Goal: Task Accomplishment & Management: Manage account settings

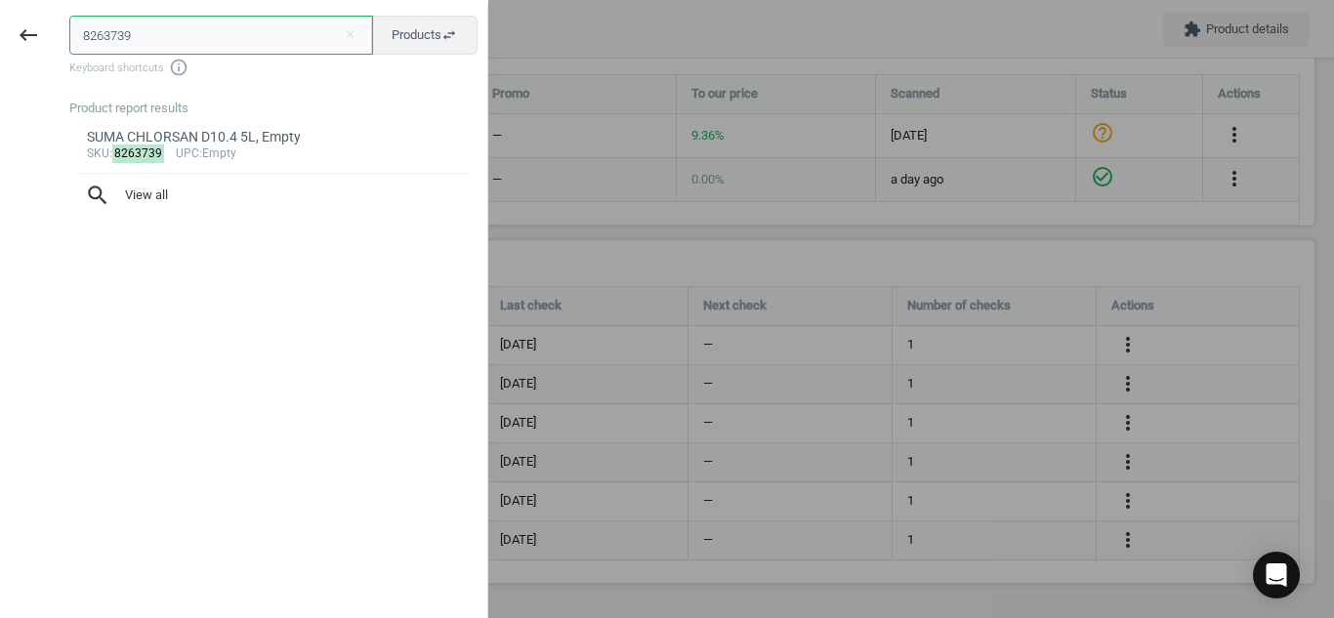
drag, startPoint x: 170, startPoint y: 32, endPoint x: 0, endPoint y: 38, distance: 170.0
click at [0, 38] on div "keyboard_backspace 8263739 close Products swap_horiz Keyboard shortcuts info_ou…" at bounding box center [244, 312] width 488 height 618
paste input "2185741"
type input "2185741"
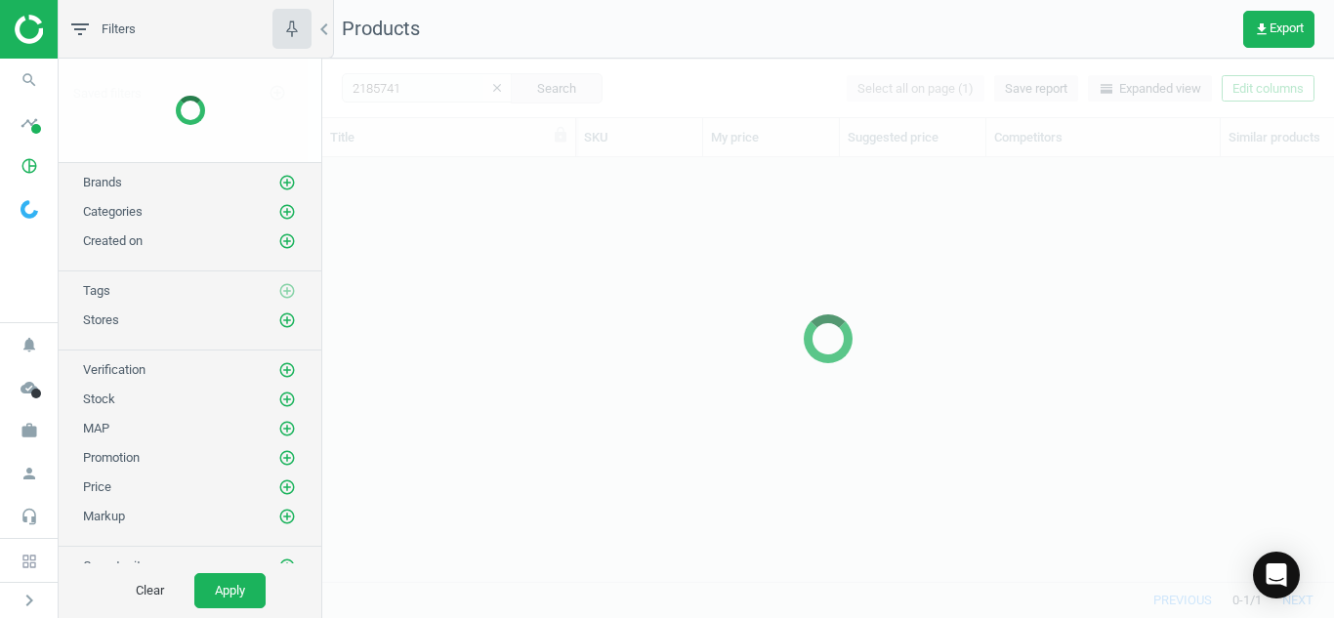
scroll to position [394, 997]
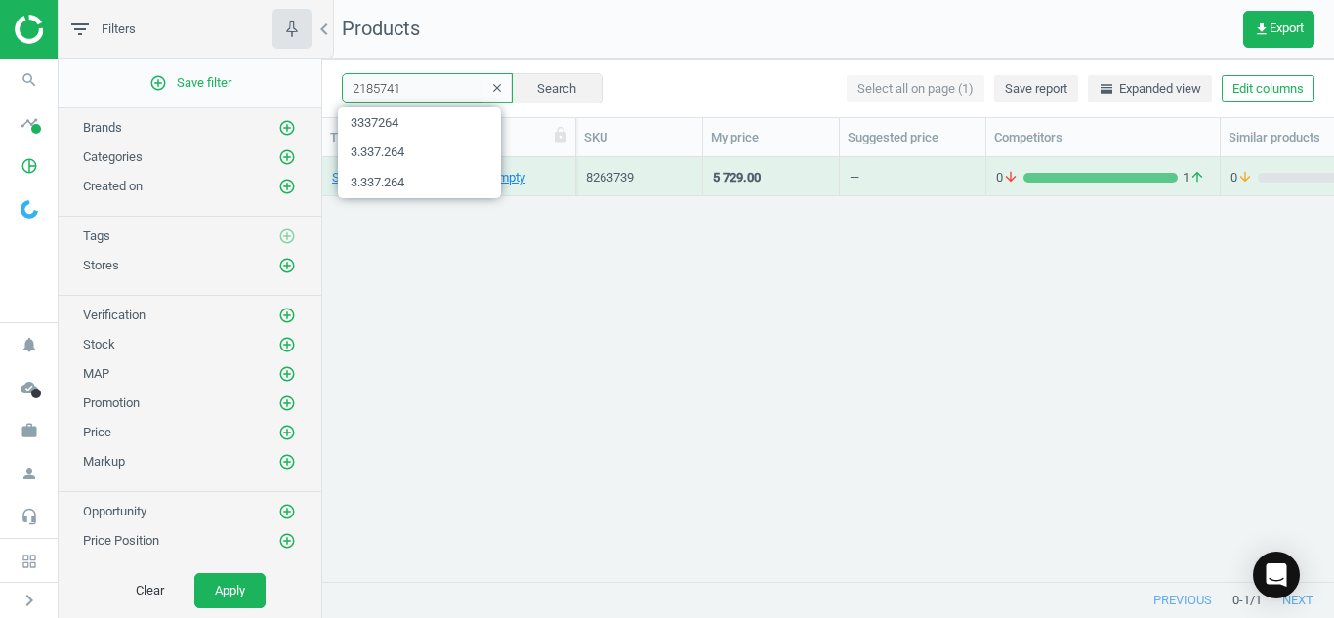
click at [445, 99] on input "2185741" at bounding box center [427, 87] width 171 height 29
click at [29, 76] on icon "search" at bounding box center [29, 80] width 37 height 37
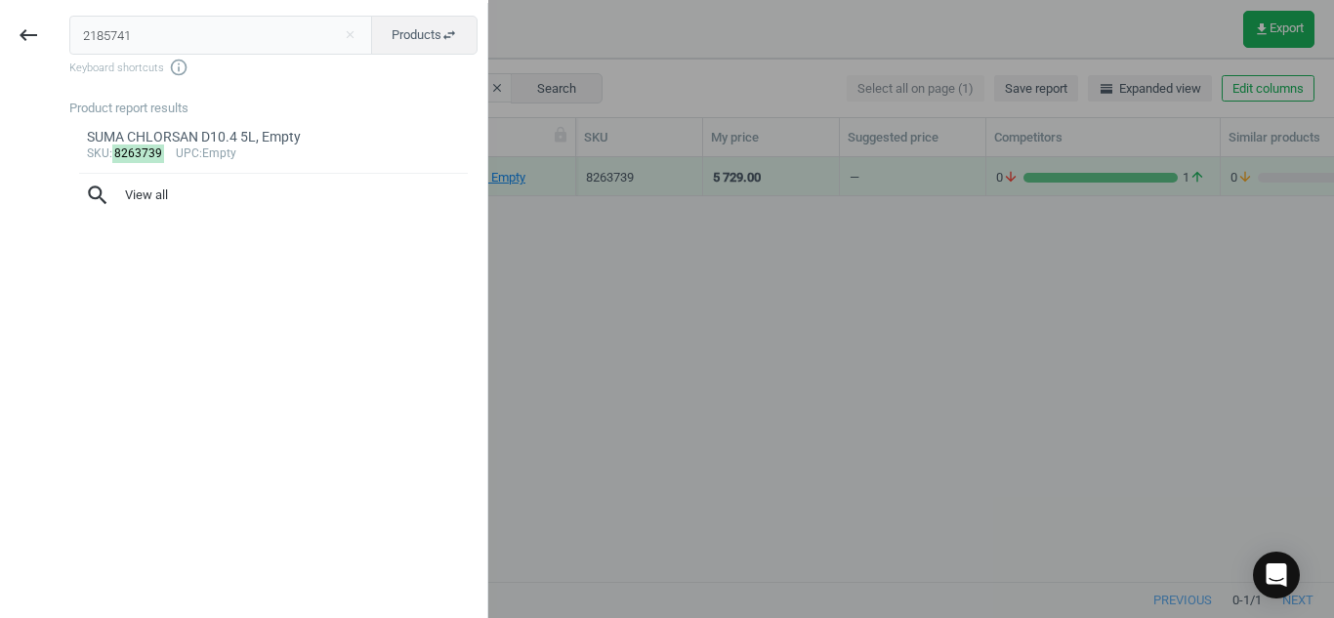
drag, startPoint x: 162, startPoint y: 29, endPoint x: 0, endPoint y: 71, distance: 167.4
click at [0, 71] on div "keyboard_backspace 2185741 close Products swap_horiz Keyboard shortcuts info_ou…" at bounding box center [244, 312] width 488 height 618
drag, startPoint x: 163, startPoint y: 28, endPoint x: 0, endPoint y: 34, distance: 163.1
click at [0, 34] on div "keyboard_backspace 2185741 close Products swap_horiz Keyboard shortcuts info_ou…" at bounding box center [244, 312] width 488 height 618
paste input "8263739"
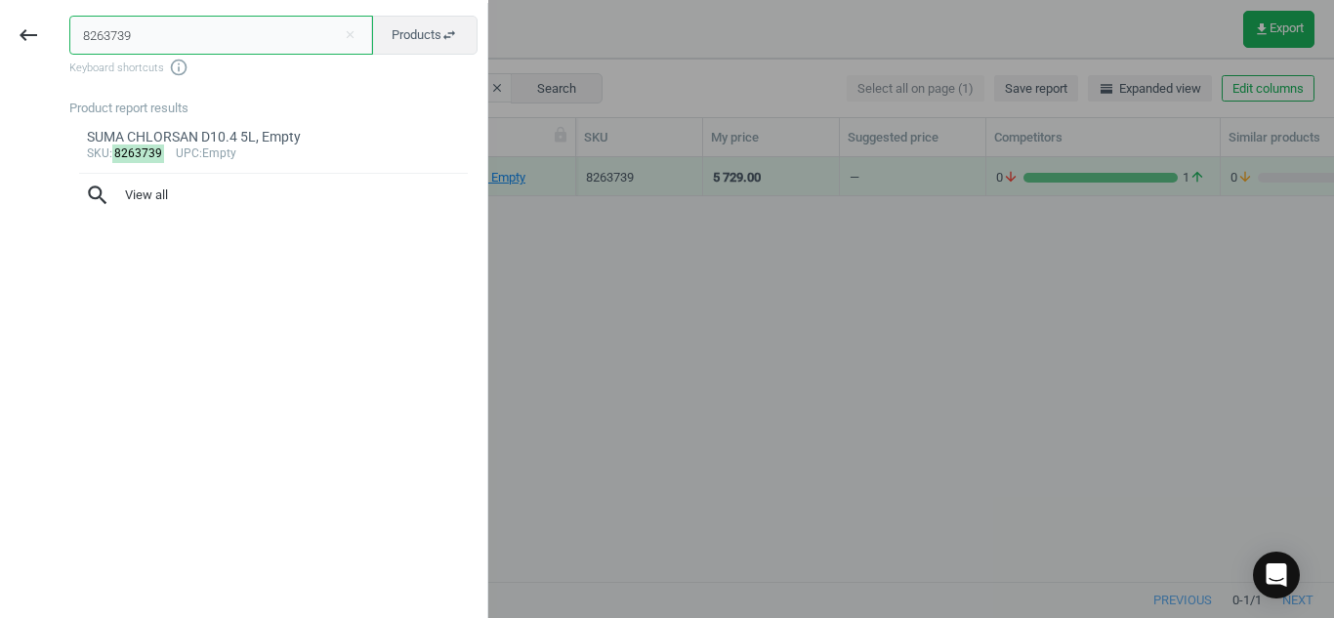
type input "8263739"
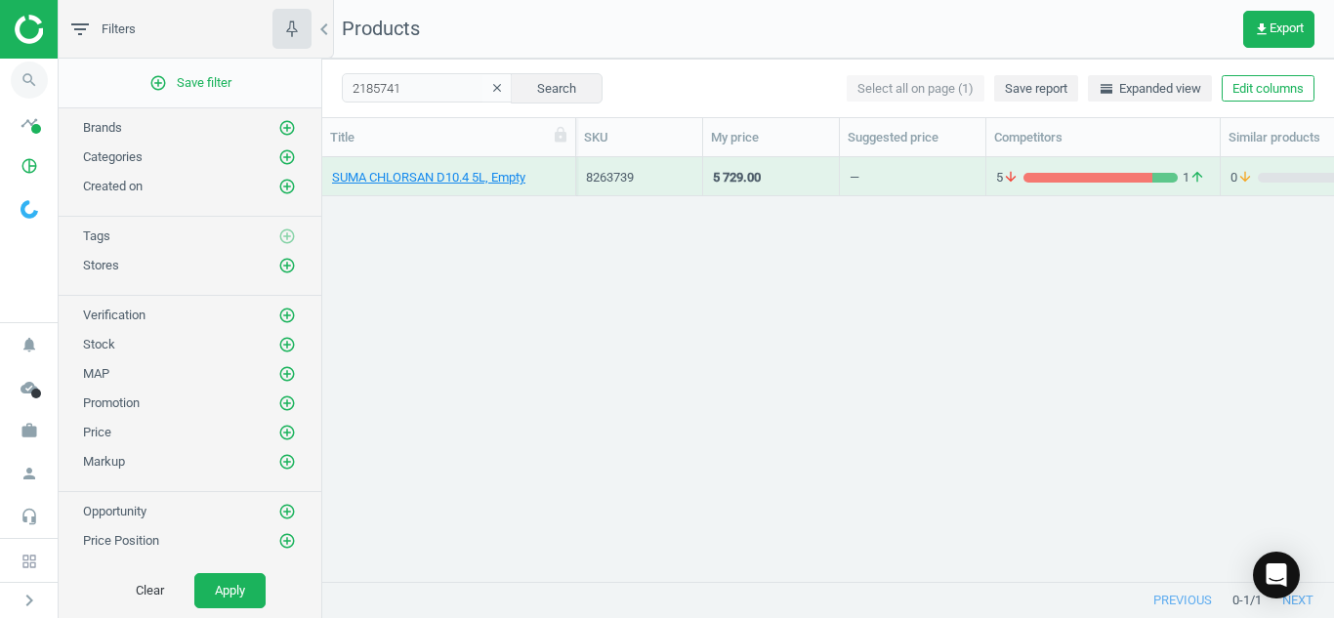
click at [25, 88] on icon "search" at bounding box center [29, 80] width 37 height 37
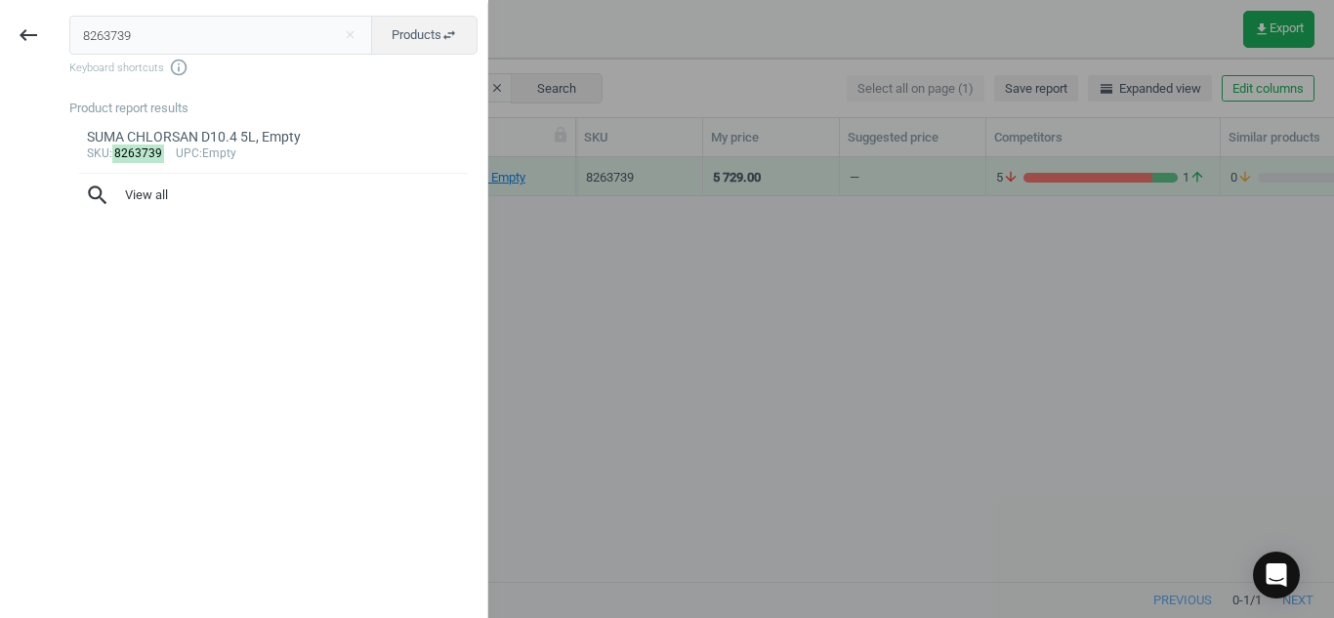
drag, startPoint x: 166, startPoint y: 33, endPoint x: 0, endPoint y: 12, distance: 167.3
click at [0, 12] on div "keyboard_backspace 8263739 close Products swap_horiz Keyboard shortcuts info_ou…" at bounding box center [244, 312] width 488 height 618
type input "2185741"
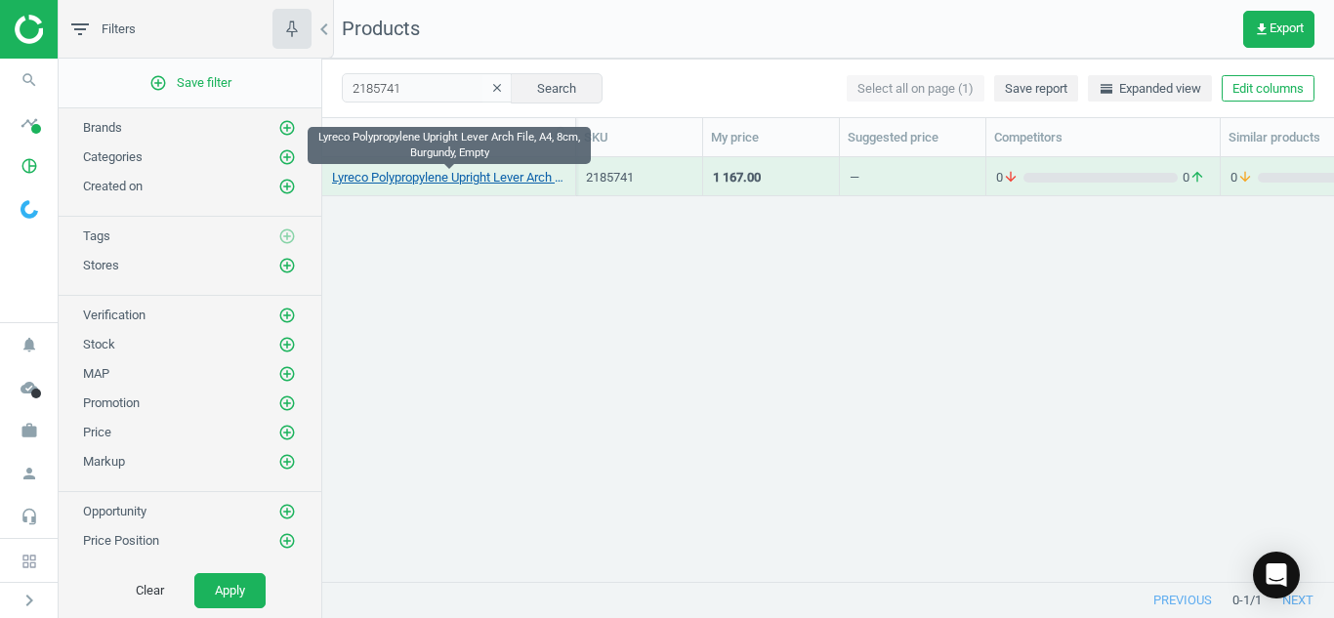
click at [377, 177] on link "Lyreco Polypropylene Upright Lever Arch File, A4, 8cm, Burgundy, Empty" at bounding box center [448, 178] width 233 height 18
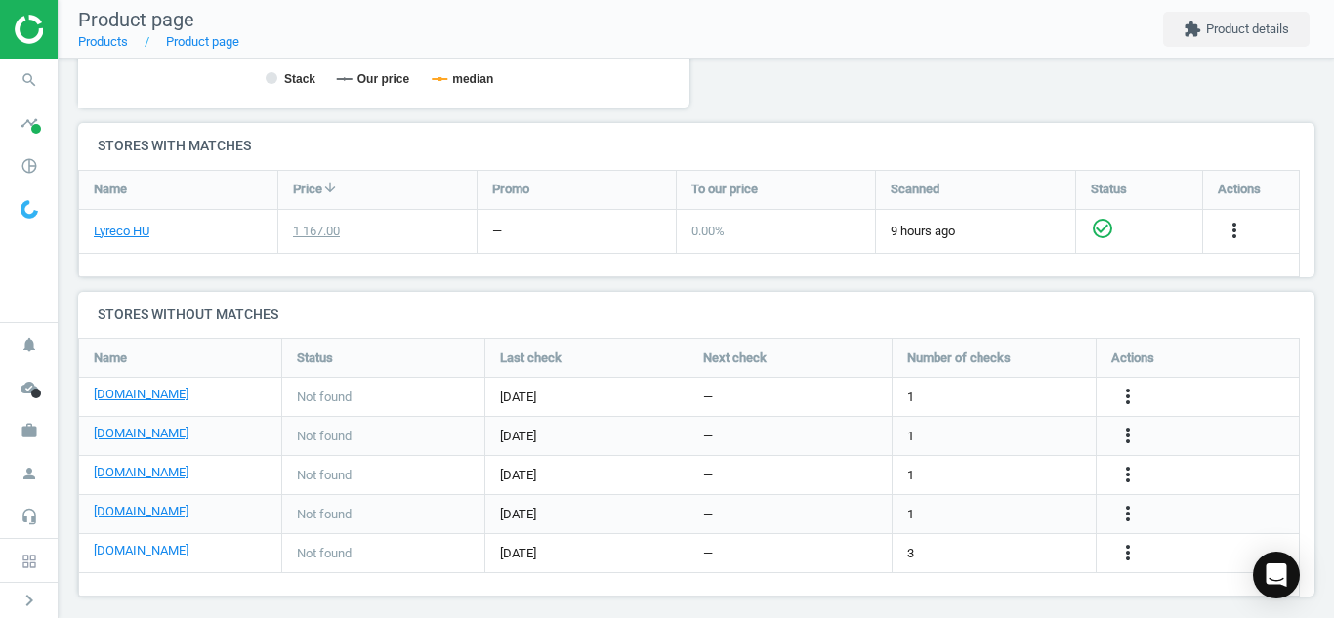
scroll to position [591, 0]
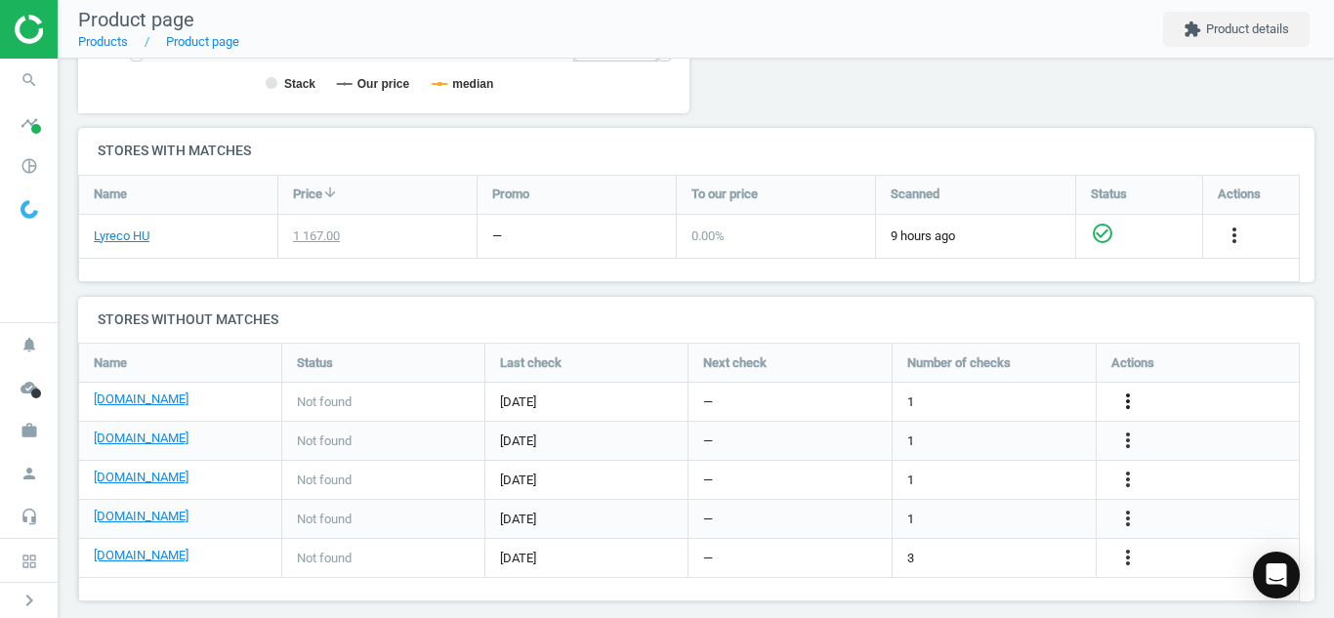
click at [1133, 402] on icon "more_vert" at bounding box center [1127, 401] width 23 height 23
click at [1018, 406] on link "Edit URL/product option" at bounding box center [975, 402] width 267 height 30
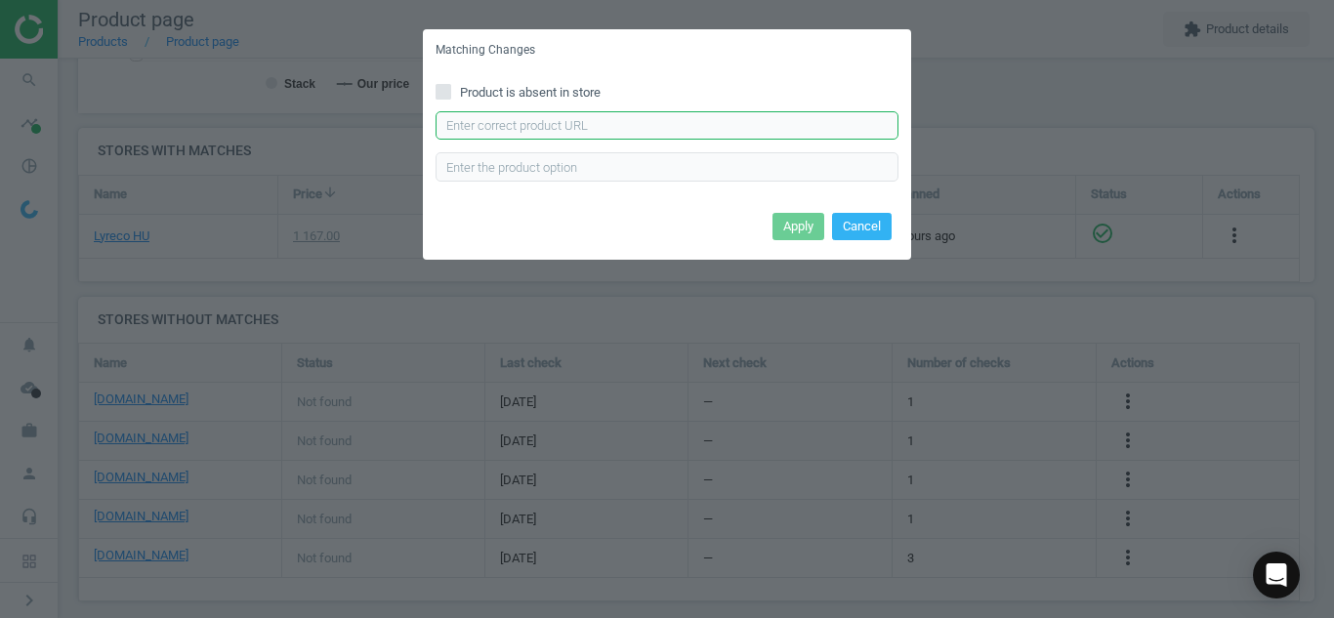
click at [817, 127] on input "text" at bounding box center [666, 125] width 463 height 29
paste input "[URL][DOMAIN_NAME]"
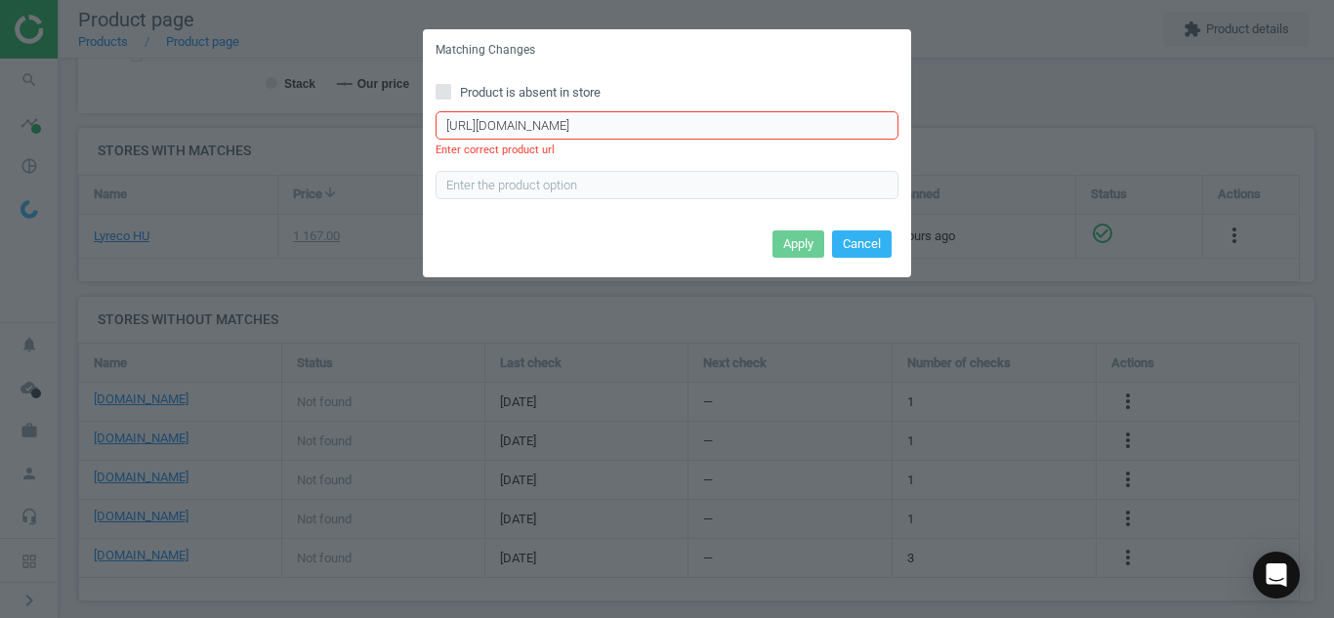
type input "[URL][DOMAIN_NAME]"
click at [475, 133] on input "[URL][DOMAIN_NAME]" at bounding box center [666, 125] width 463 height 29
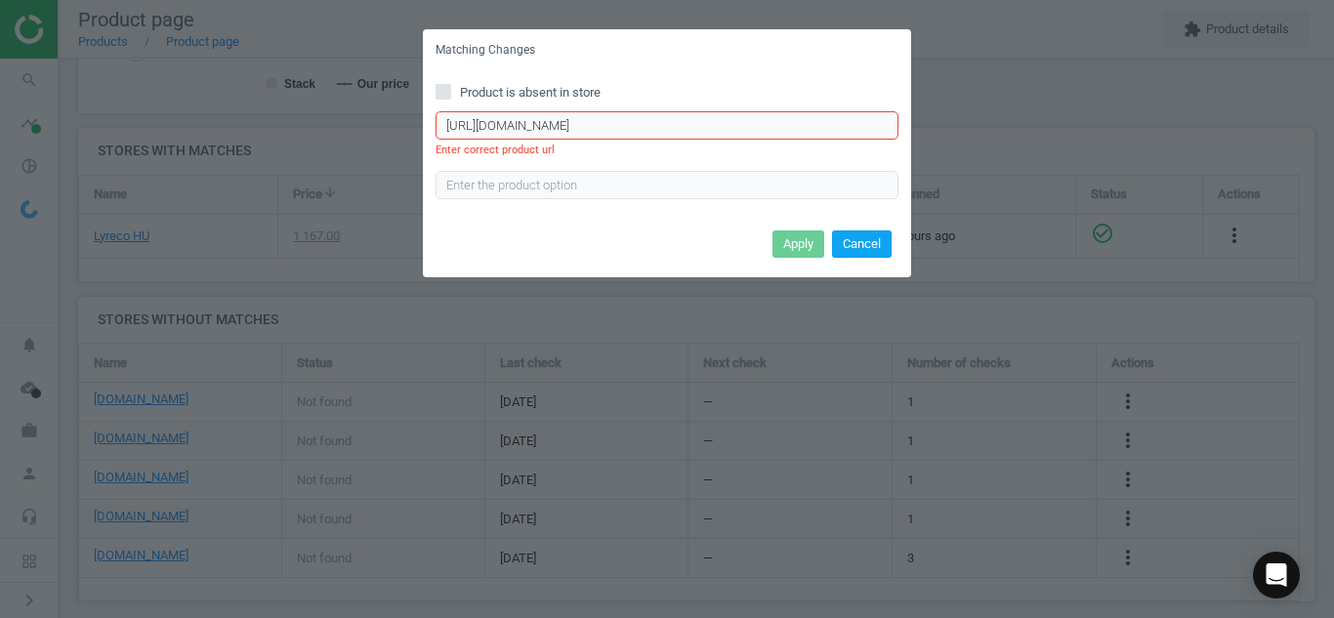
click at [883, 246] on button "Cancel" at bounding box center [862, 243] width 60 height 27
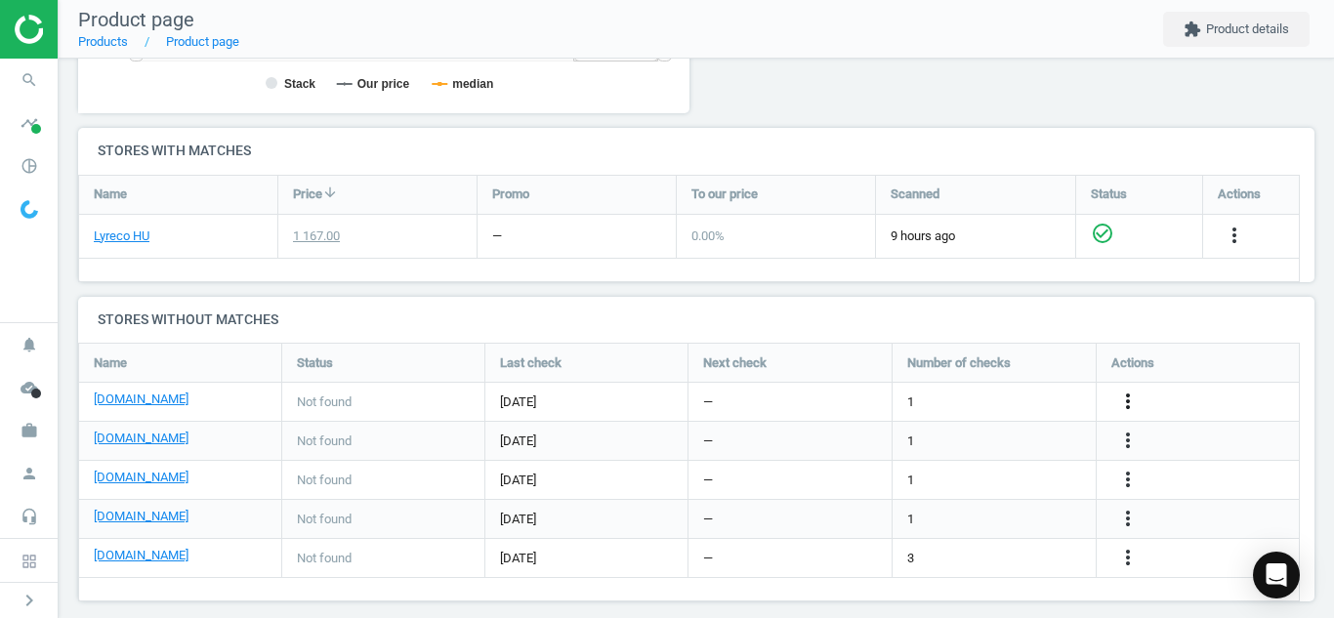
click at [1129, 399] on icon "more_vert" at bounding box center [1127, 401] width 23 height 23
click at [1013, 407] on link "Edit URL/product option" at bounding box center [975, 402] width 267 height 30
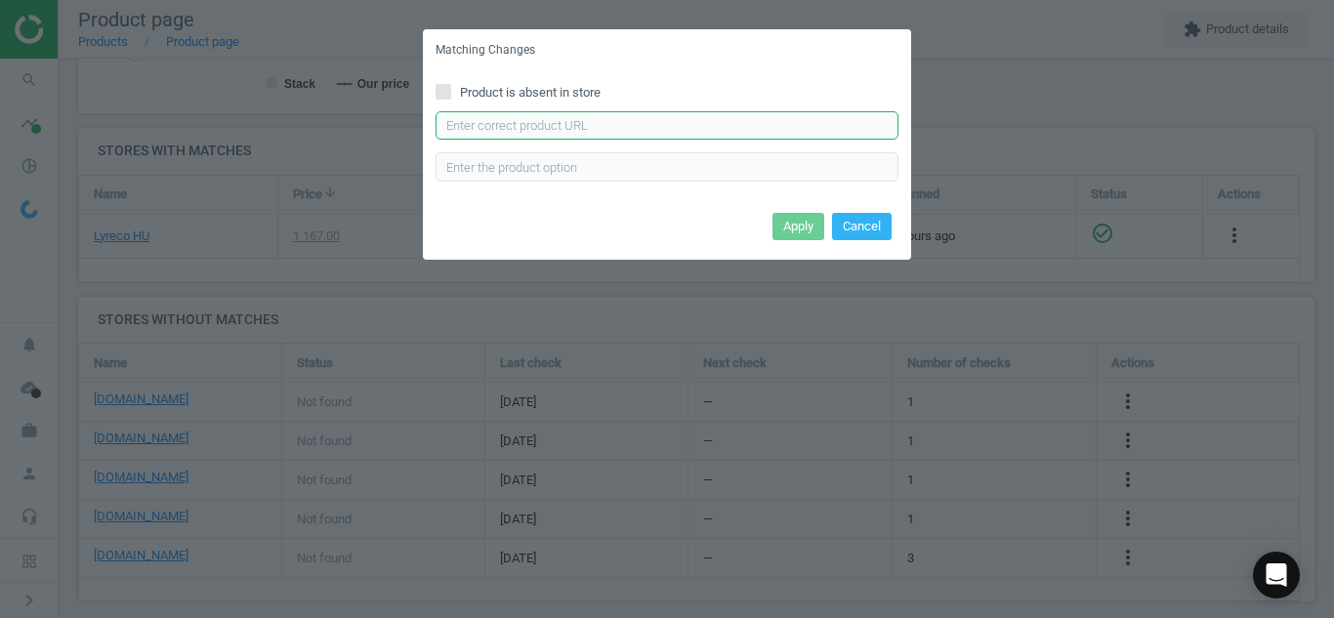
paste input "[URL][DOMAIN_NAME]"
click at [664, 122] on input "[URL][DOMAIN_NAME]" at bounding box center [666, 125] width 463 height 29
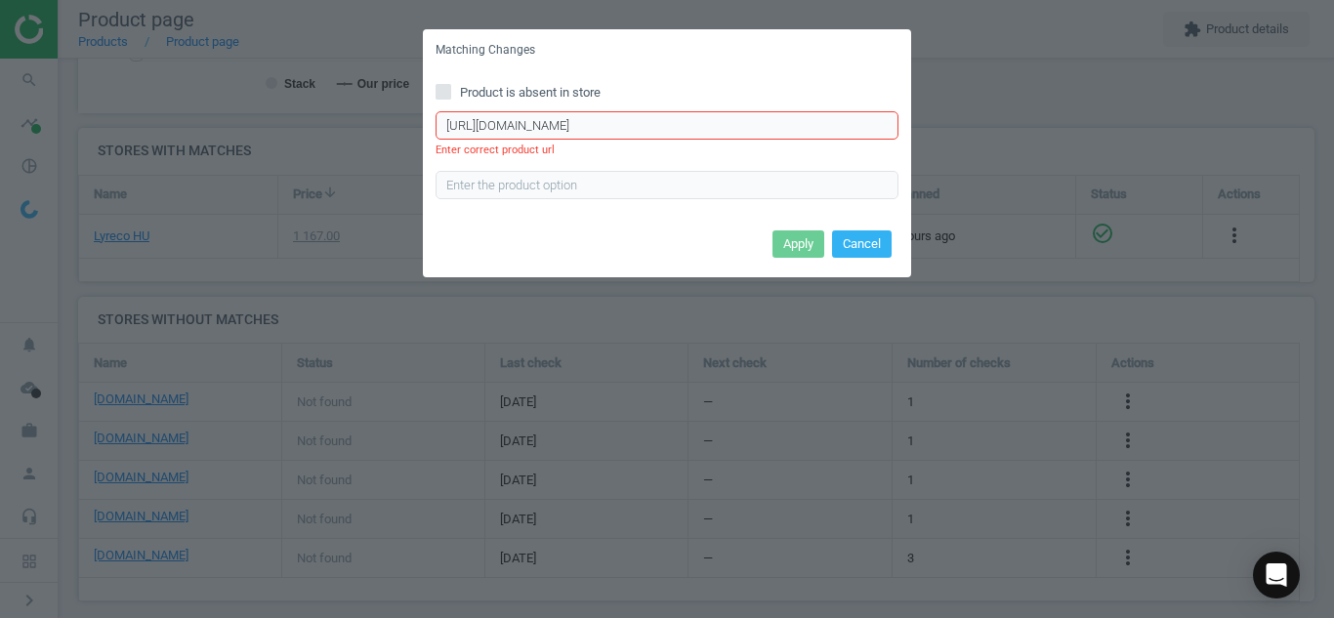
type input "[URL][DOMAIN_NAME]"
click at [850, 243] on button "Cancel" at bounding box center [862, 243] width 60 height 27
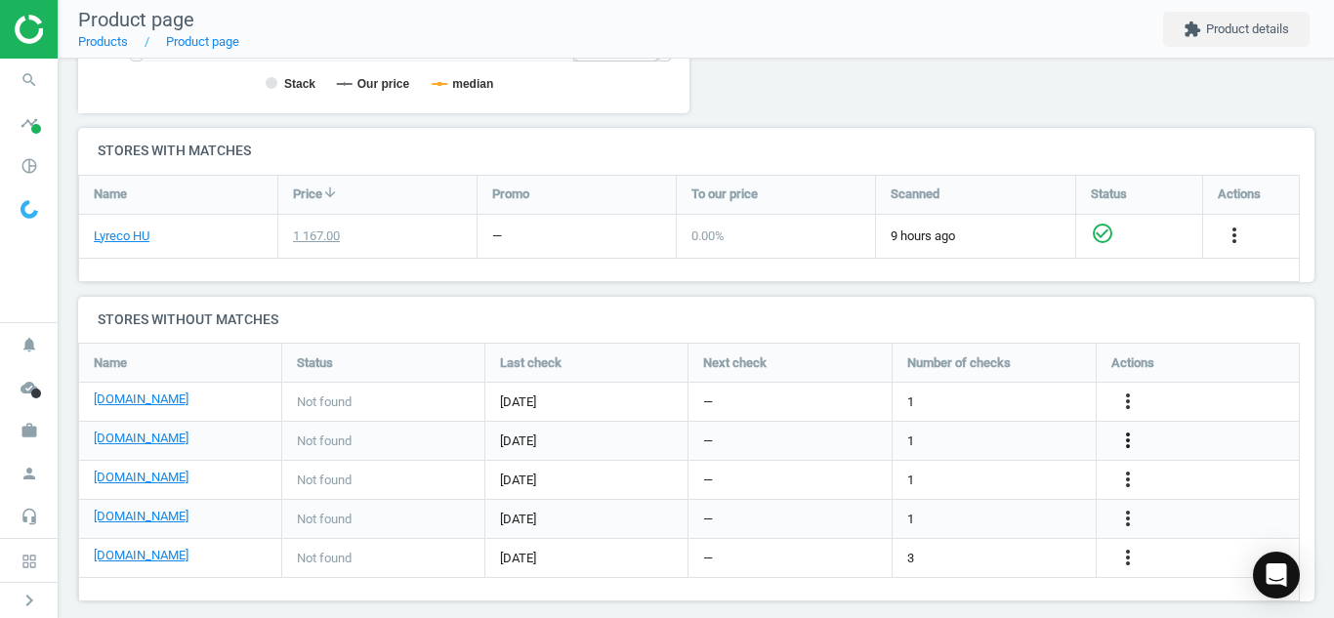
click at [1136, 437] on icon "more_vert" at bounding box center [1127, 440] width 23 height 23
click at [1010, 432] on link "Edit URL/product option" at bounding box center [975, 441] width 267 height 30
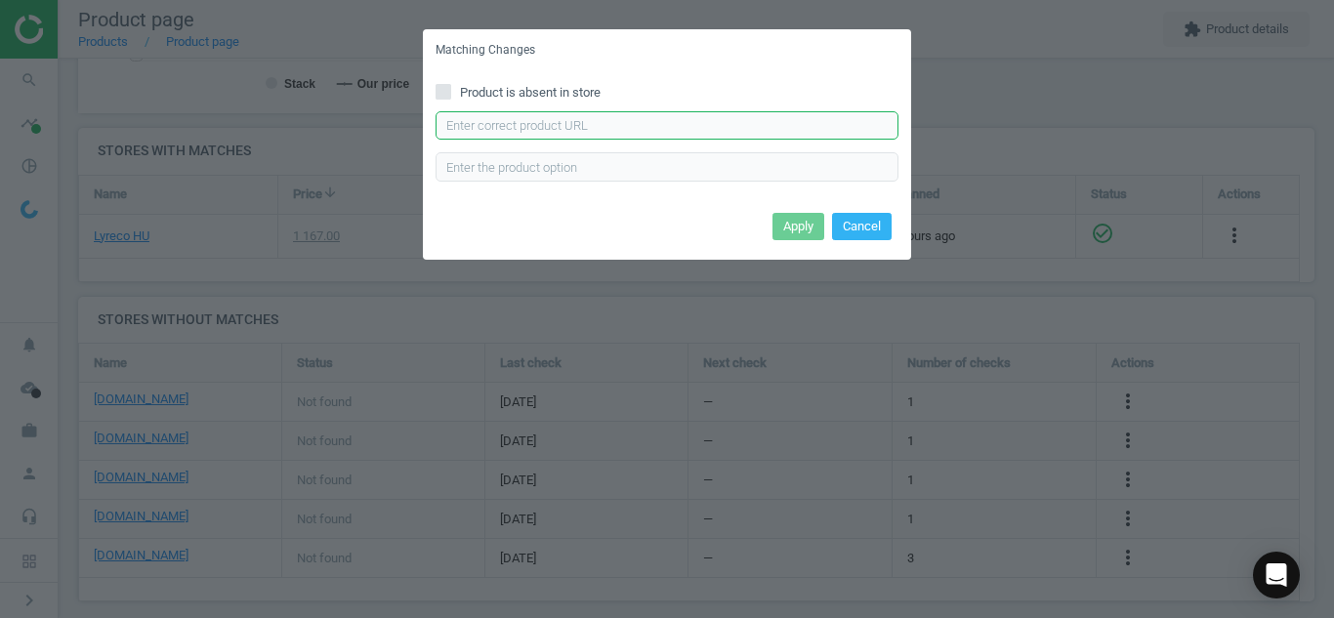
click at [752, 122] on input "text" at bounding box center [666, 125] width 463 height 29
paste input "[URL][DOMAIN_NAME]"
type input "[URL][DOMAIN_NAME]"
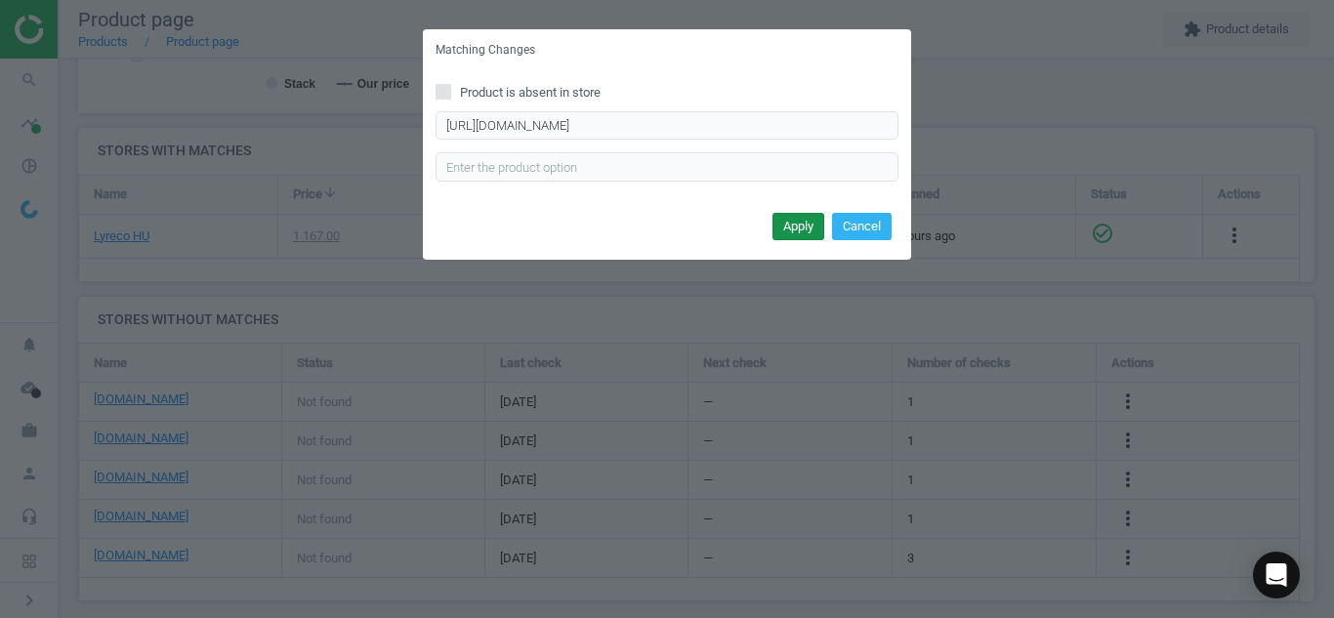
click at [796, 234] on button "Apply" at bounding box center [798, 226] width 52 height 27
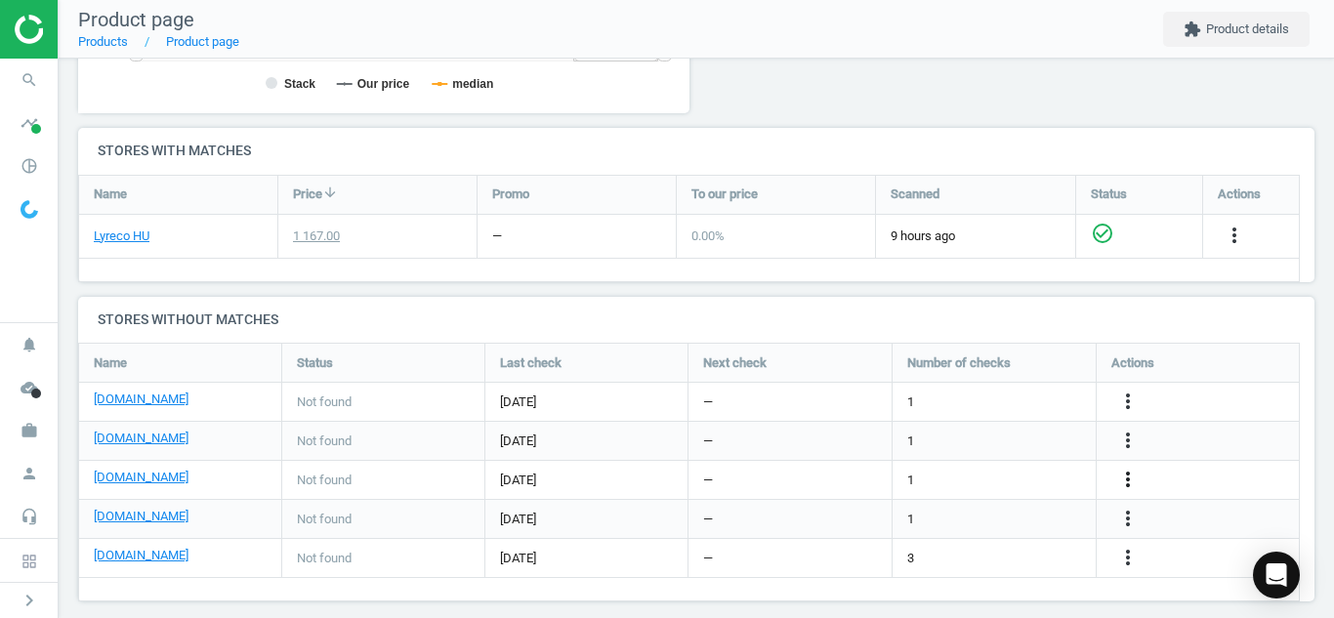
click at [1130, 490] on icon "more_vert" at bounding box center [1127, 479] width 23 height 23
click at [937, 481] on link "Edit URL/product option" at bounding box center [975, 480] width 267 height 30
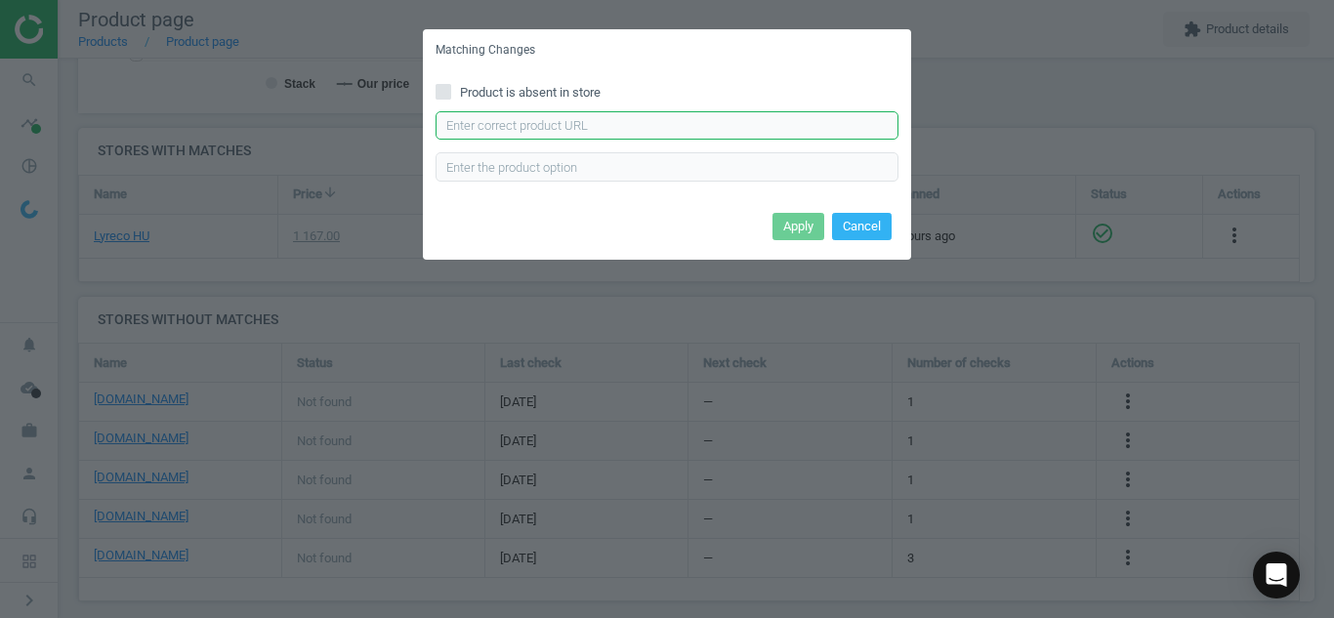
click at [711, 116] on input "text" at bounding box center [666, 125] width 463 height 29
paste input "[URL][DOMAIN_NAME]"
type input "[URL][DOMAIN_NAME]"
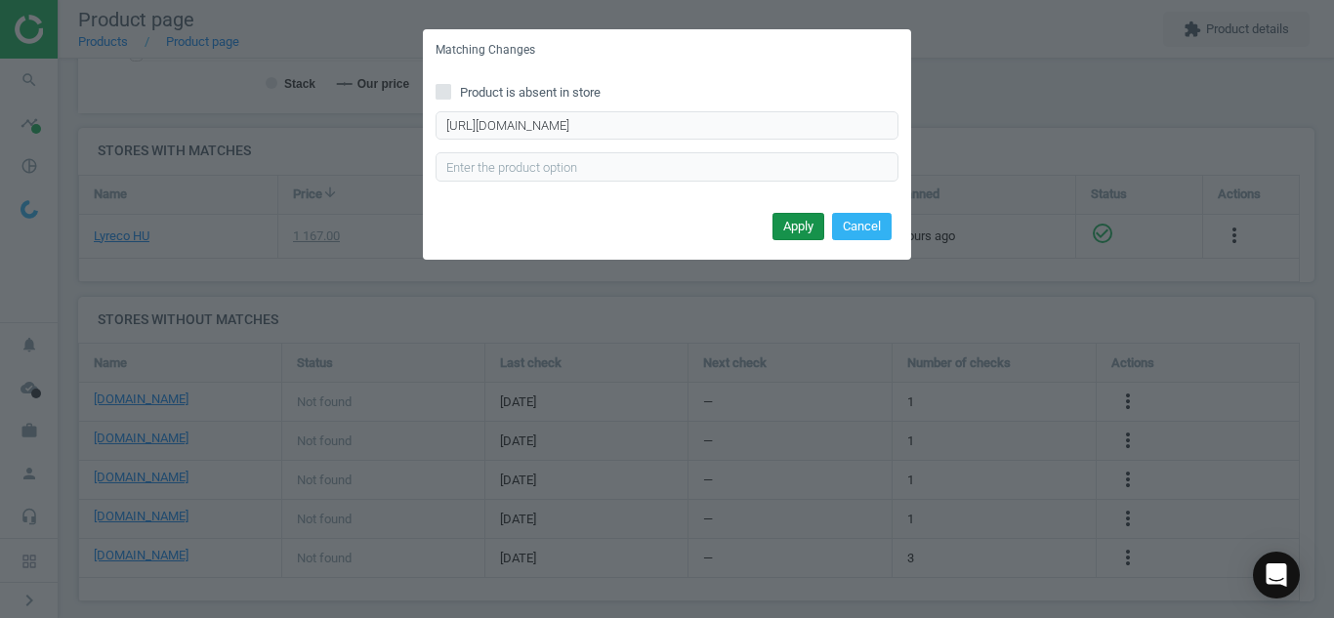
click at [786, 234] on button "Apply" at bounding box center [798, 226] width 52 height 27
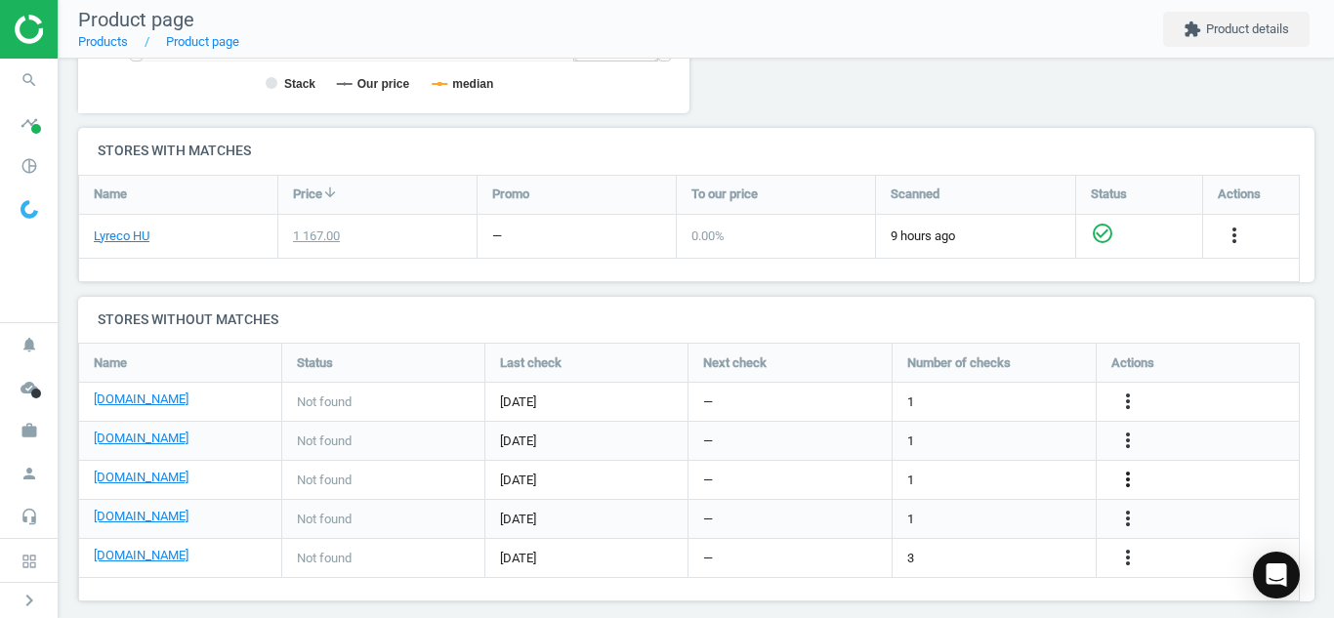
click at [1123, 478] on icon "more_vert" at bounding box center [1127, 479] width 23 height 23
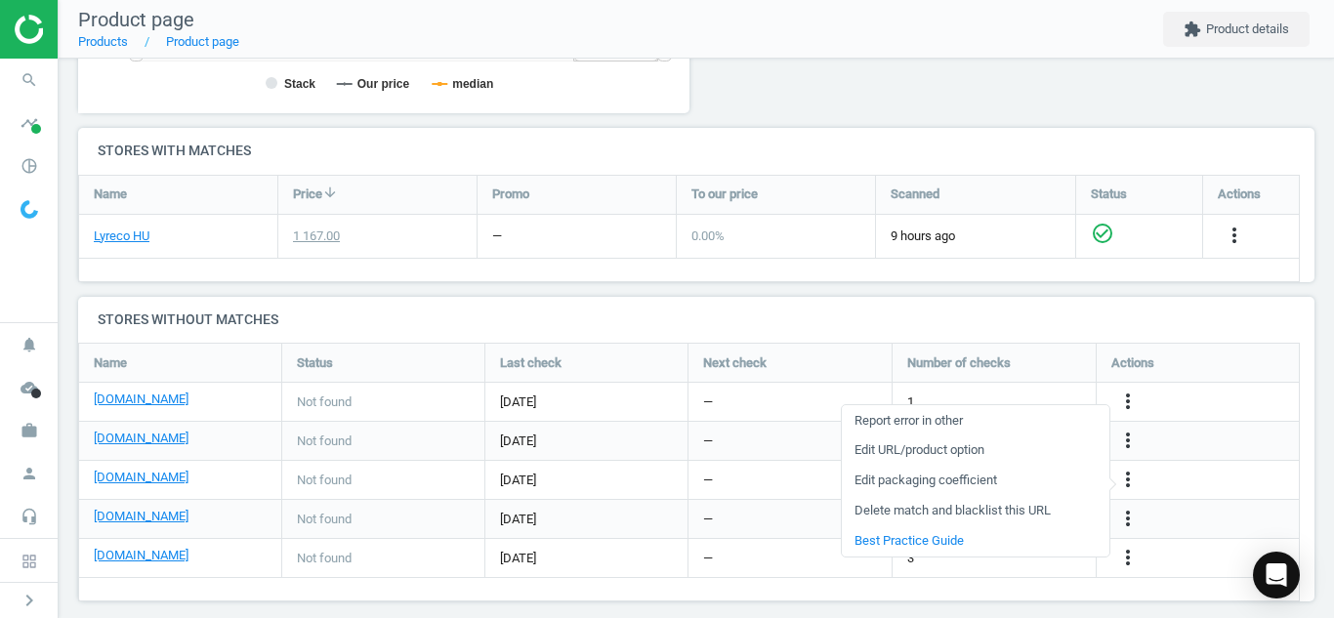
click at [959, 449] on link "Edit URL/product option" at bounding box center [975, 450] width 267 height 30
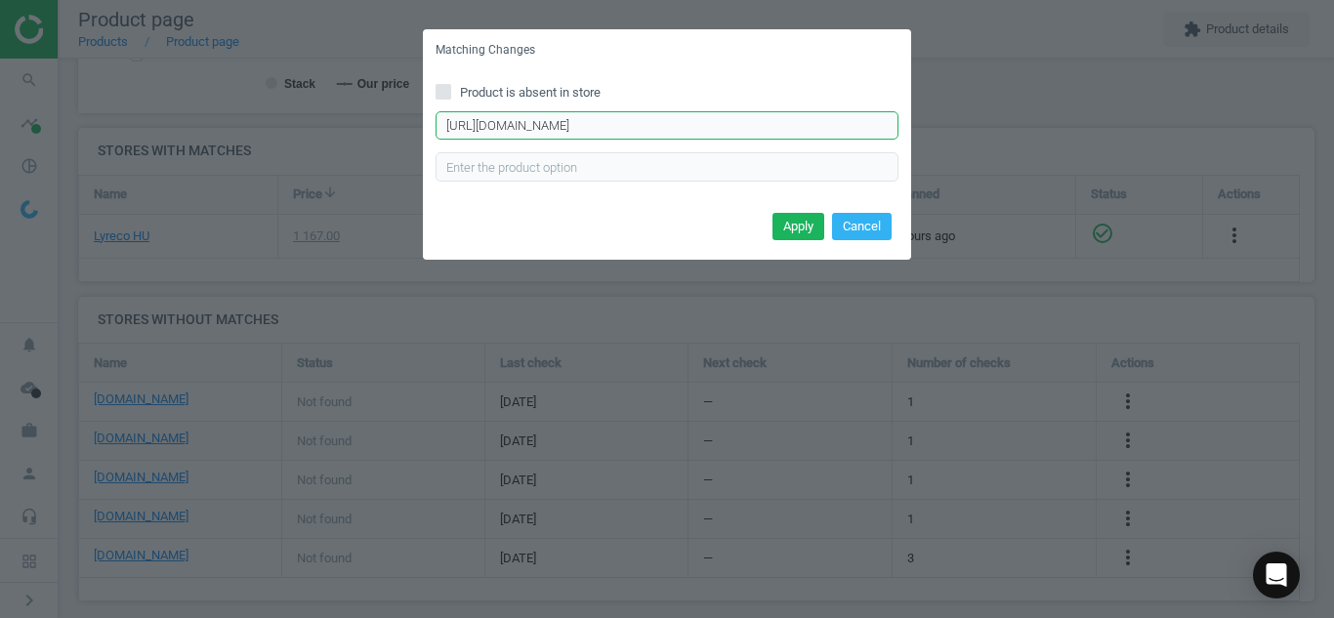
click at [668, 125] on input "[URL][DOMAIN_NAME]" at bounding box center [666, 125] width 463 height 29
paste input "[DOMAIN_NAME][URL]"
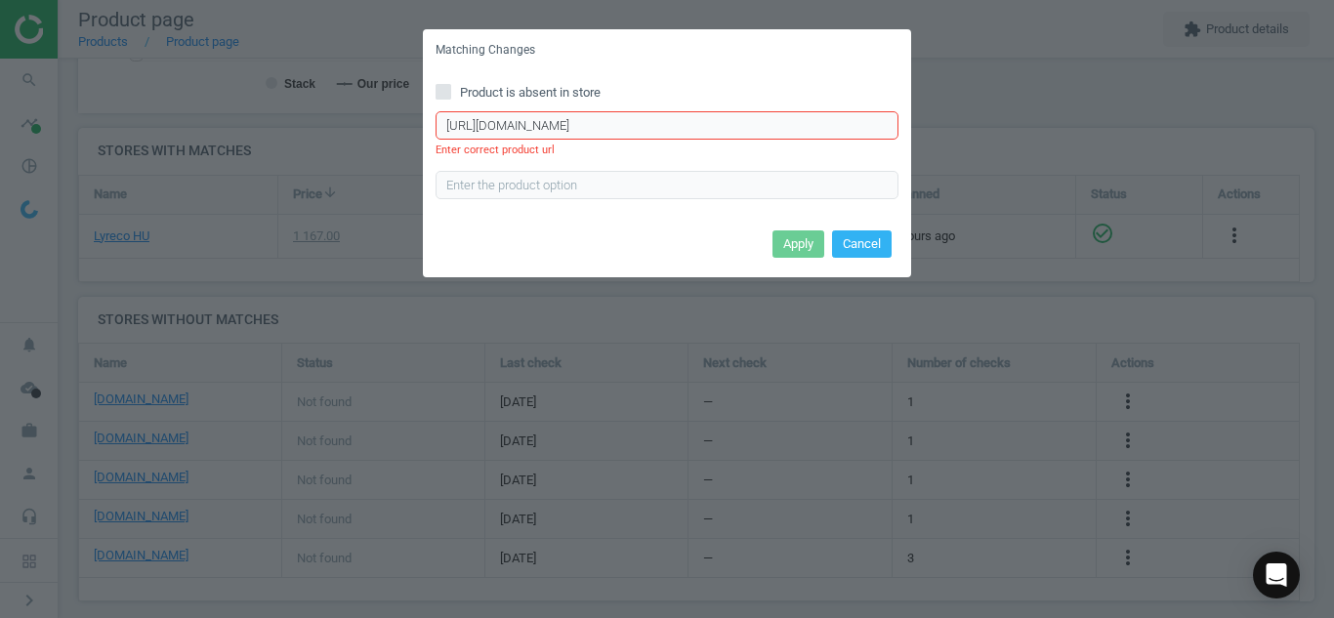
click at [719, 132] on input "[URL][DOMAIN_NAME]" at bounding box center [666, 125] width 463 height 29
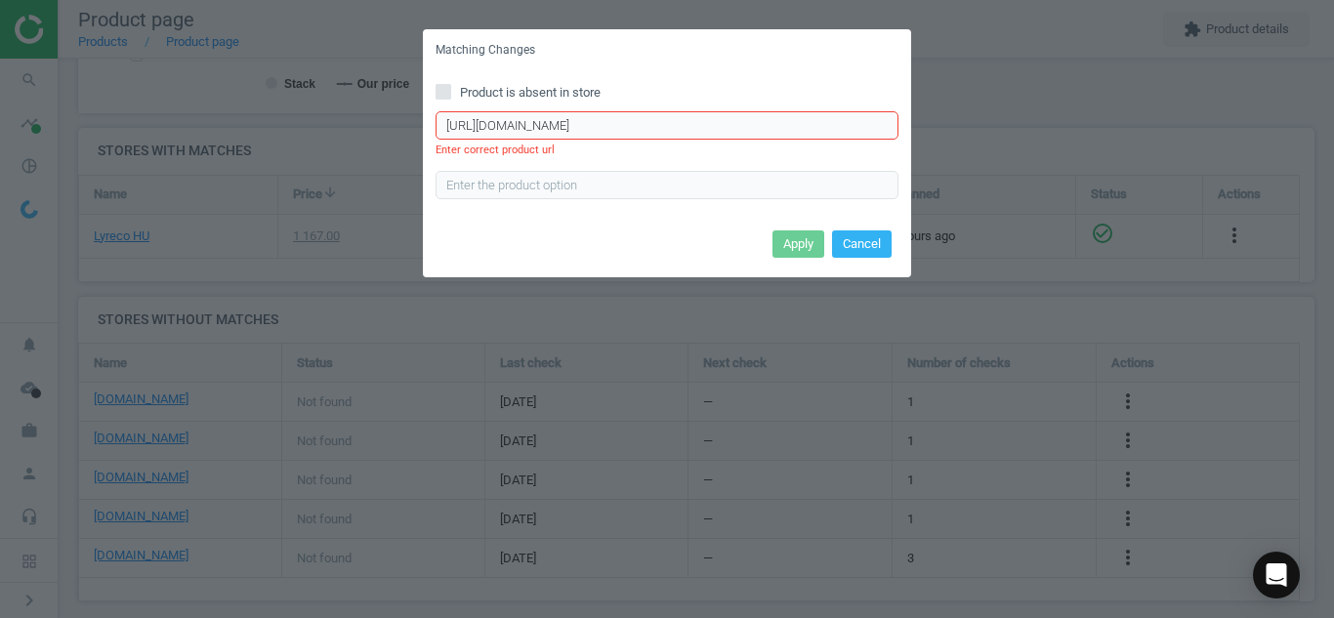
paste input "text"
type input "[URL][DOMAIN_NAME]"
click at [870, 247] on button "Cancel" at bounding box center [862, 243] width 60 height 27
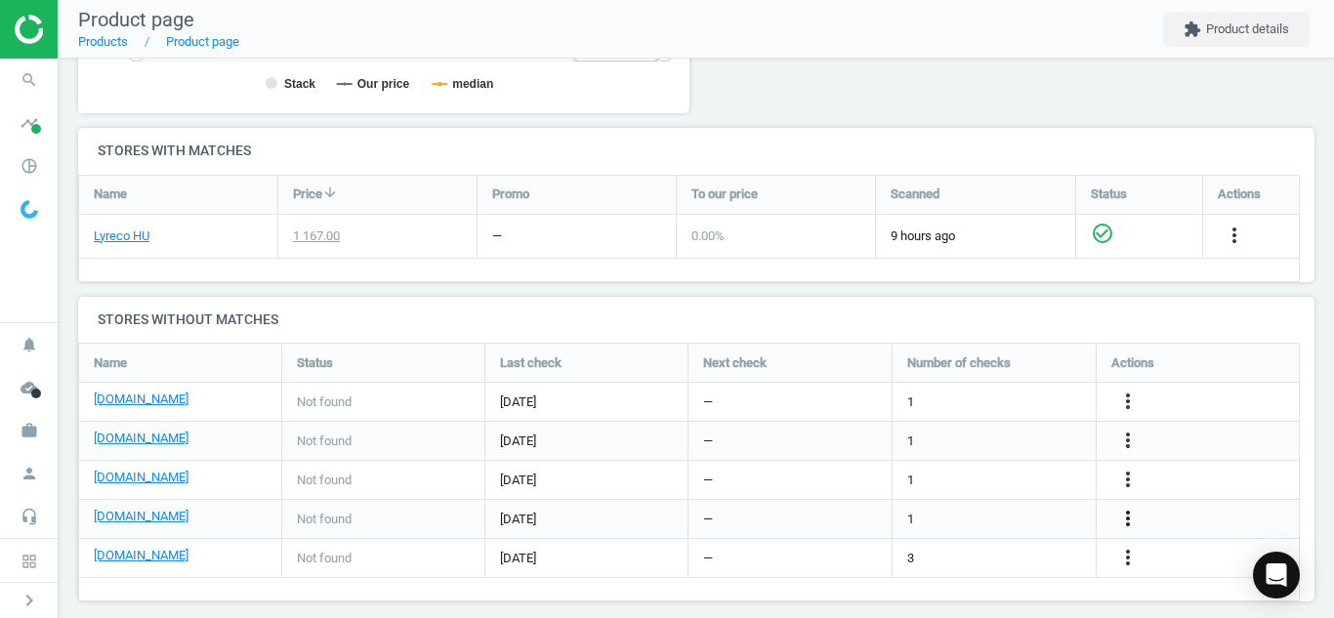
click at [1121, 528] on icon "more_vert" at bounding box center [1127, 518] width 23 height 23
click at [996, 513] on link "Edit URL/product option" at bounding box center [975, 519] width 267 height 30
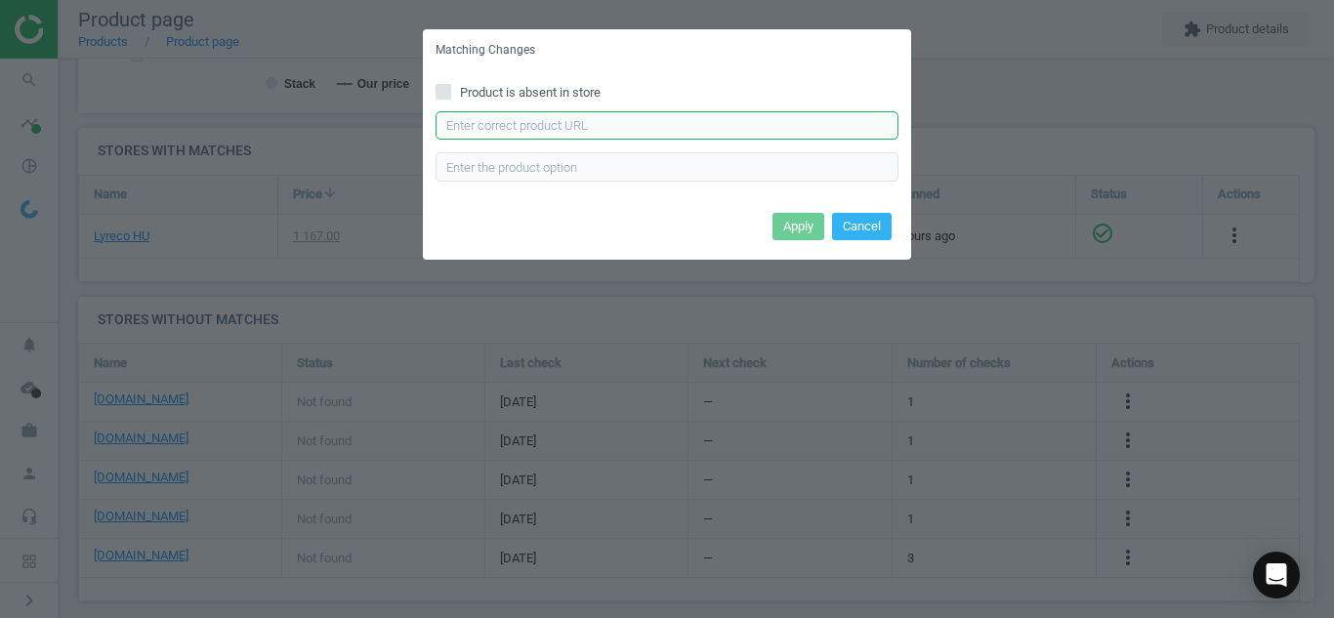
click at [717, 121] on input "text" at bounding box center [666, 125] width 463 height 29
paste input "[URL][DOMAIN_NAME]"
type input "[URL][DOMAIN_NAME]"
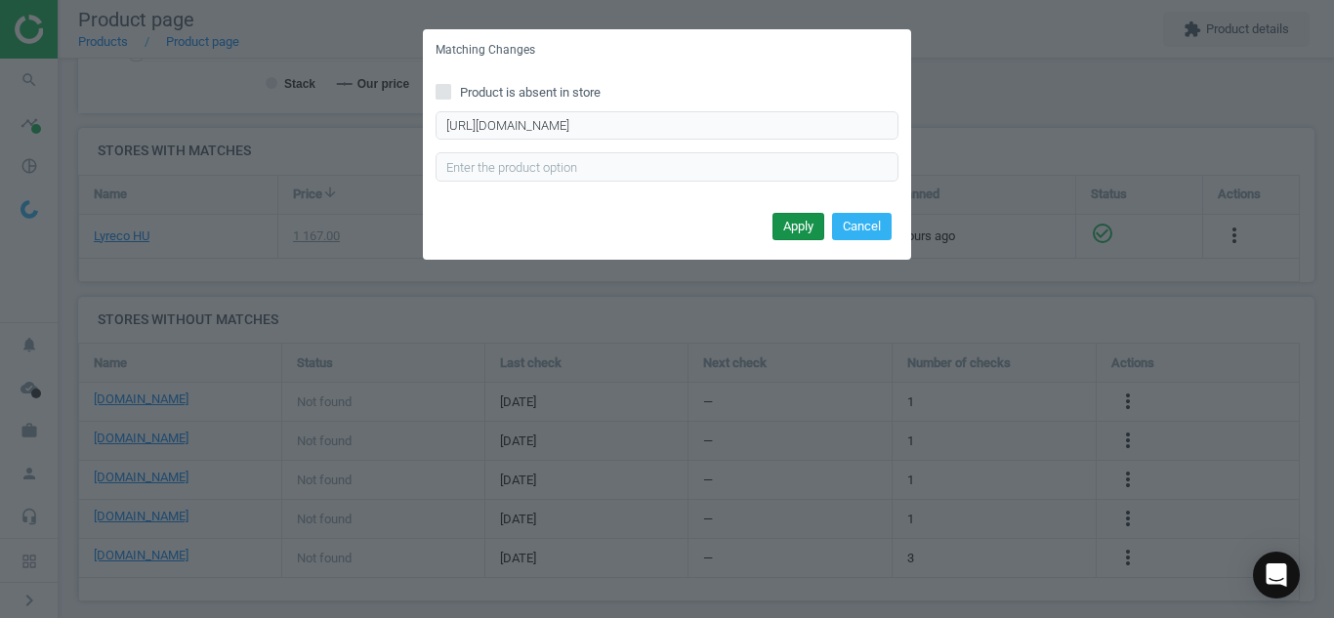
click at [801, 222] on button "Apply" at bounding box center [798, 226] width 52 height 27
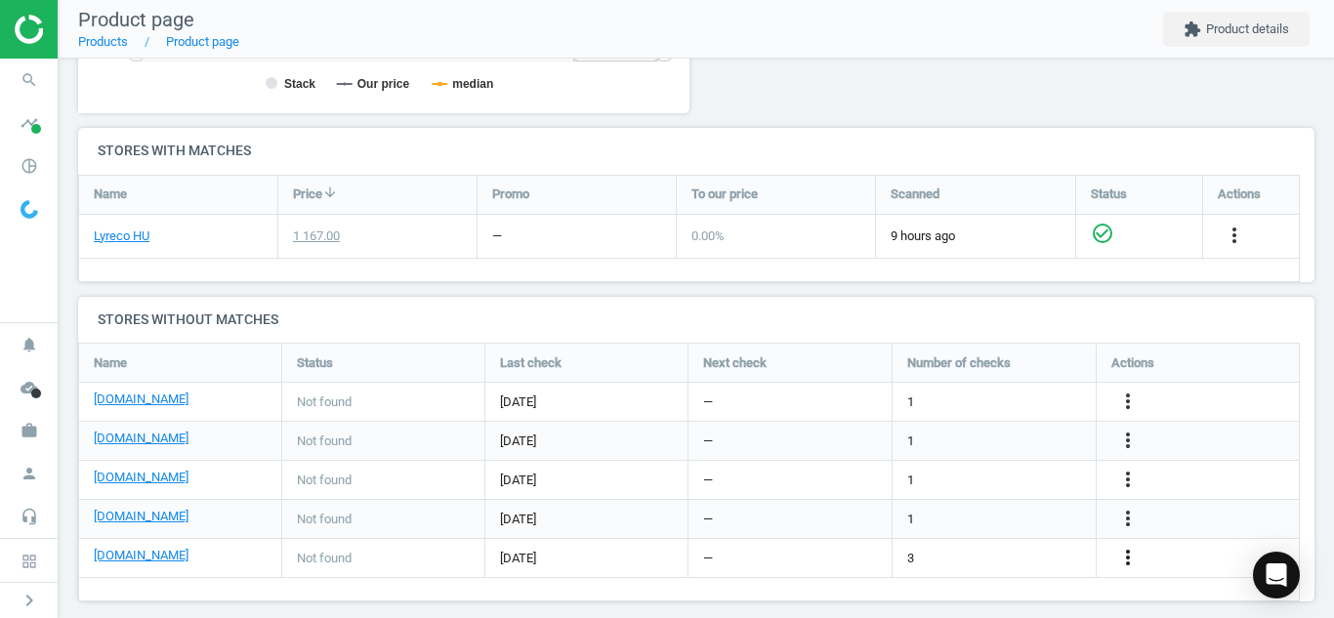
click at [1126, 558] on icon "more_vert" at bounding box center [1127, 557] width 23 height 23
click at [1015, 552] on link "Edit URL/product option" at bounding box center [975, 558] width 267 height 30
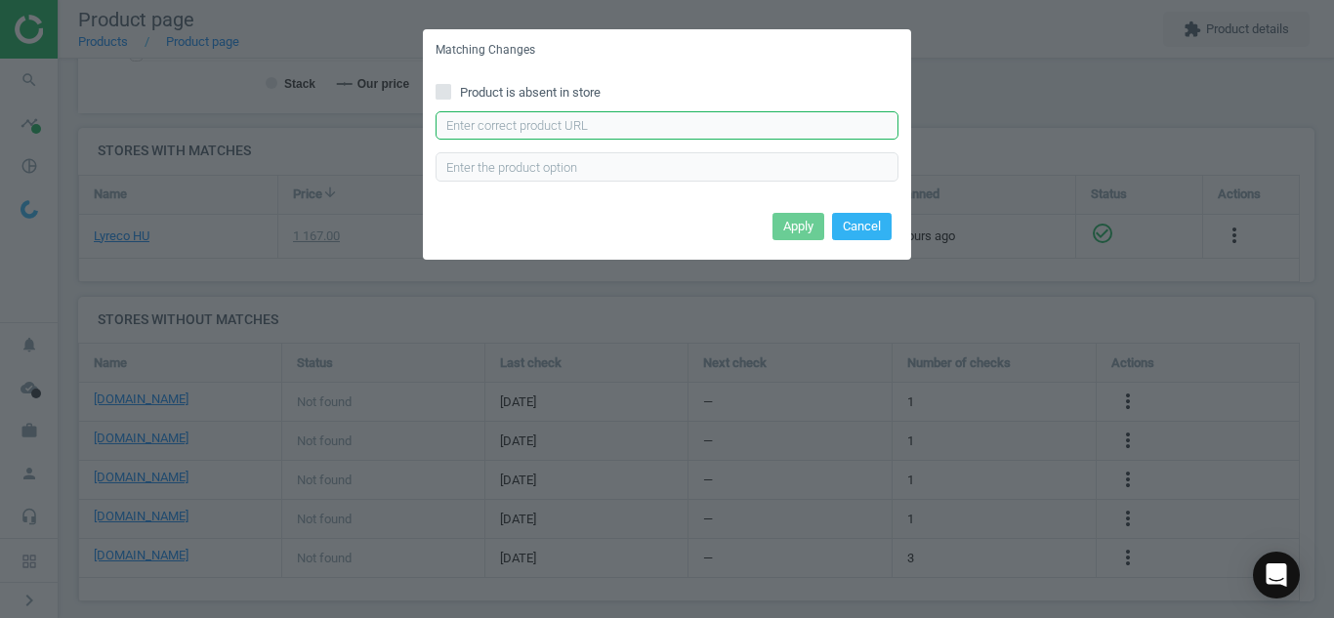
click at [747, 135] on input "text" at bounding box center [666, 125] width 463 height 29
paste input "[URL][DOMAIN_NAME][DATE]"
type input "[URL][DOMAIN_NAME][DATE]"
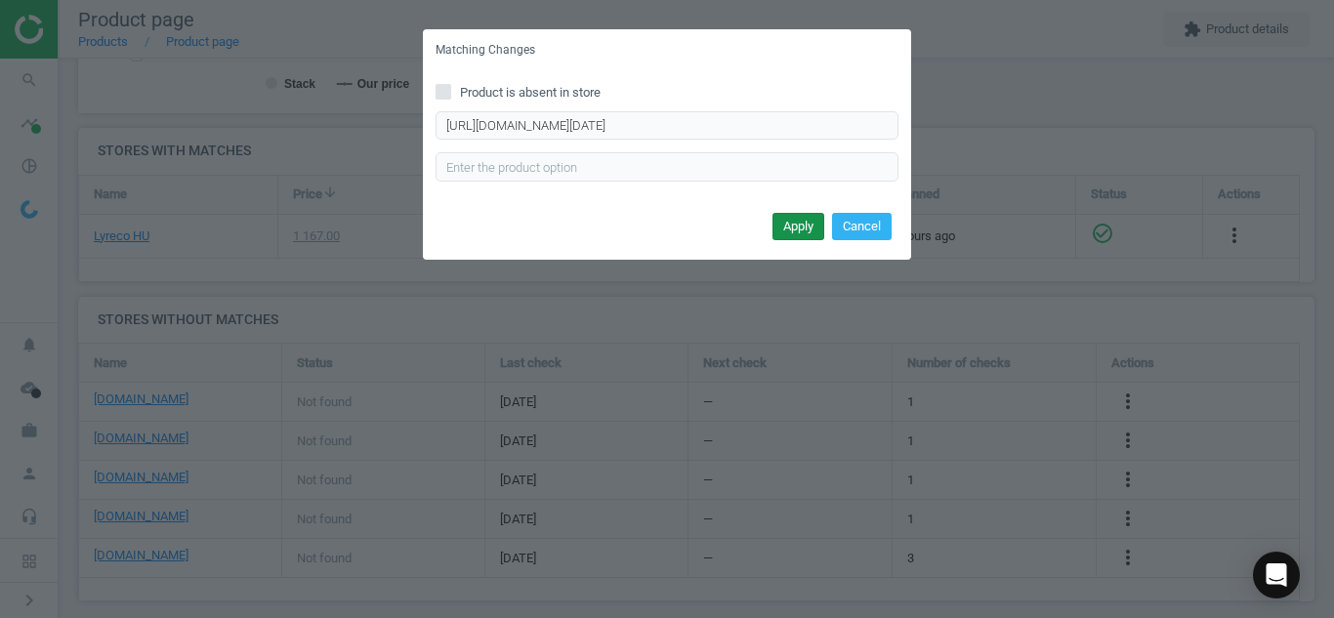
click at [784, 234] on button "Apply" at bounding box center [798, 226] width 52 height 27
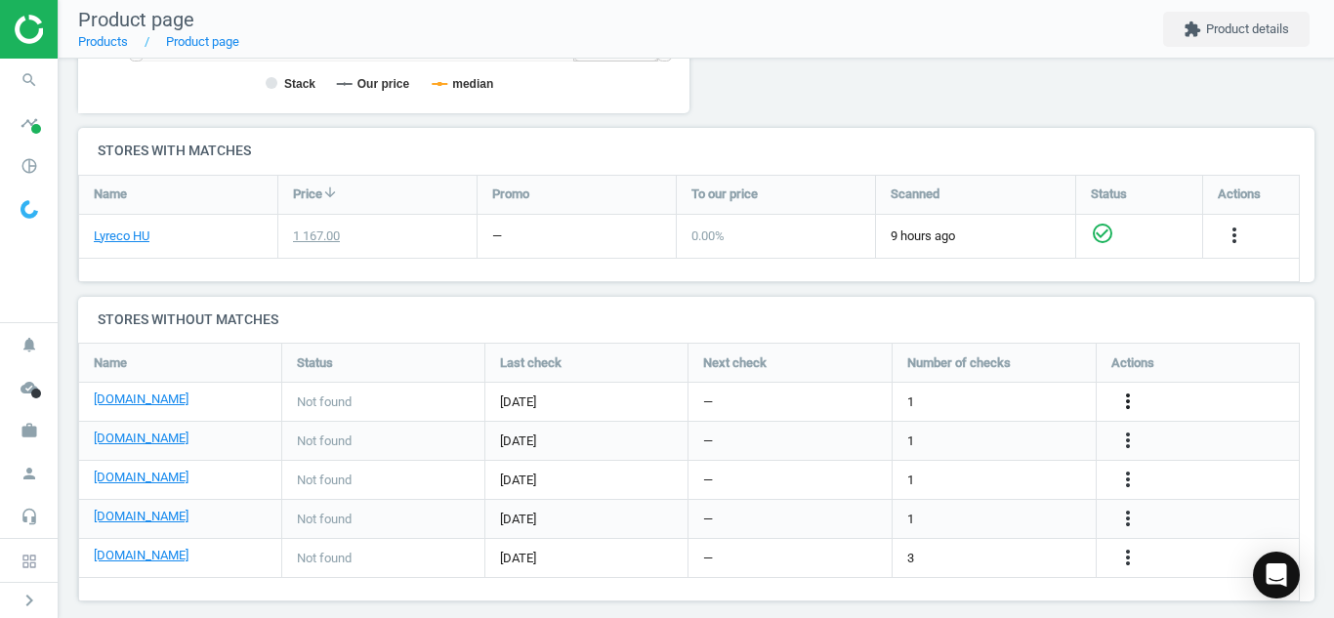
click at [1128, 397] on icon "more_vert" at bounding box center [1127, 401] width 23 height 23
click at [978, 397] on link "Edit URL/product option" at bounding box center [975, 402] width 267 height 30
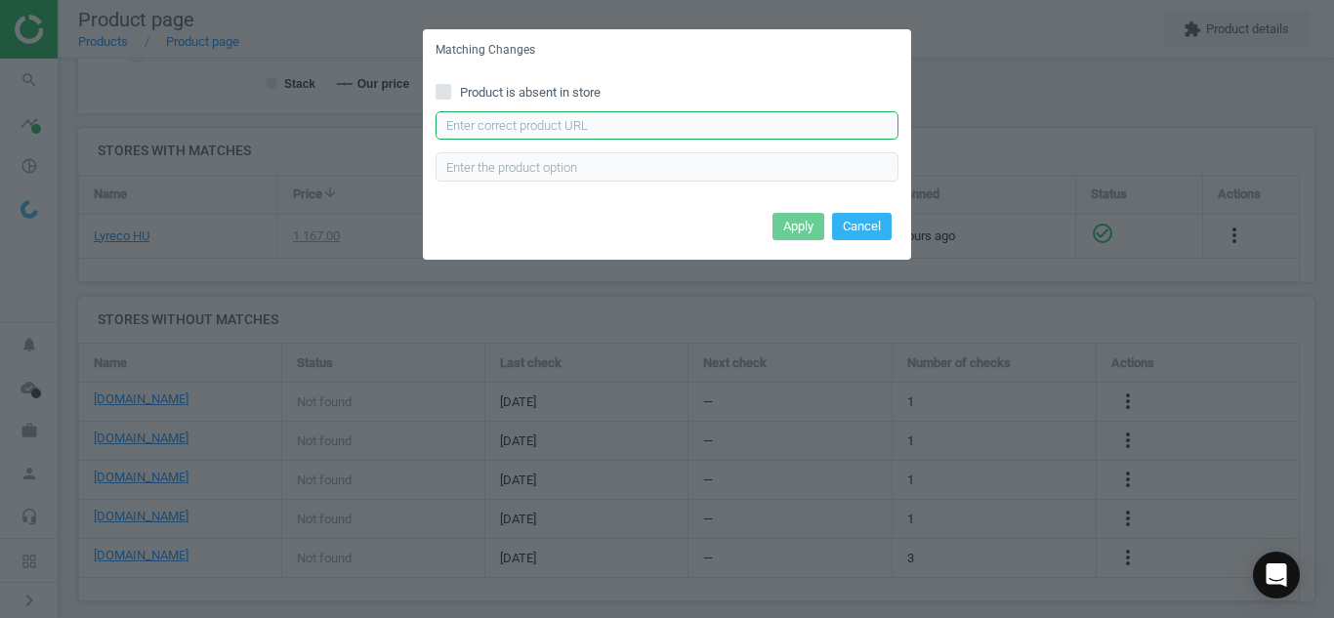
click at [680, 137] on input "text" at bounding box center [666, 125] width 463 height 29
paste input "[URL][DOMAIN_NAME]"
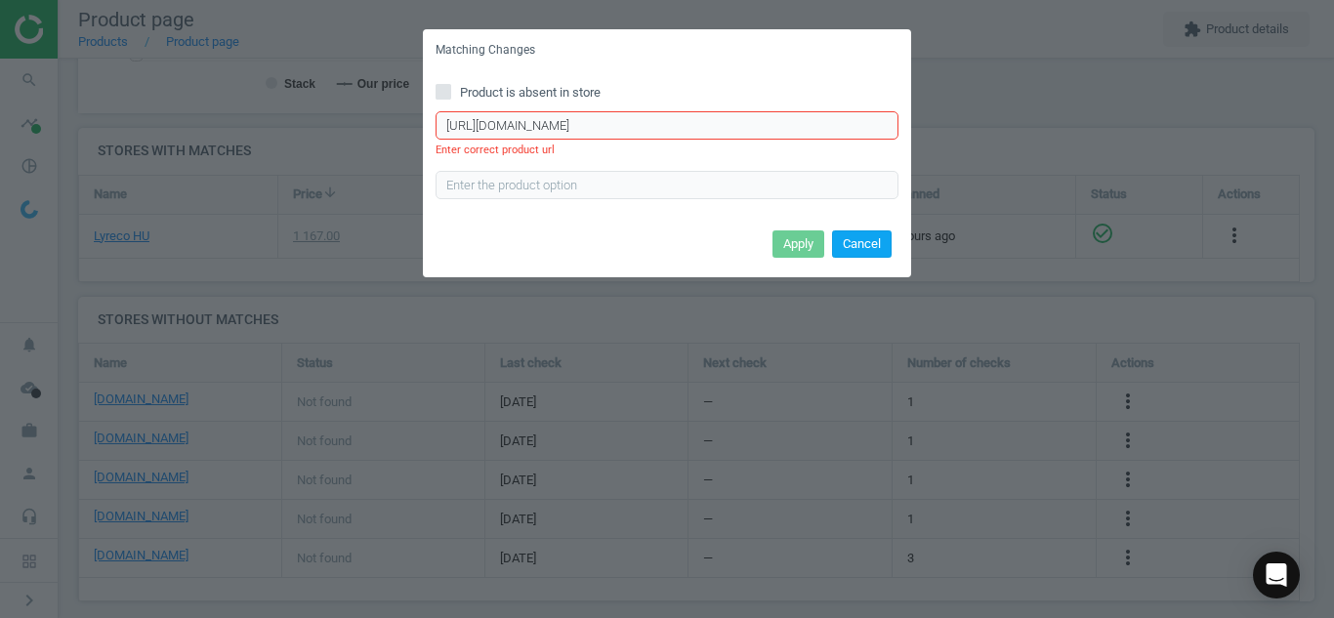
type input "[URL][DOMAIN_NAME]"
click at [851, 250] on button "Cancel" at bounding box center [862, 243] width 60 height 27
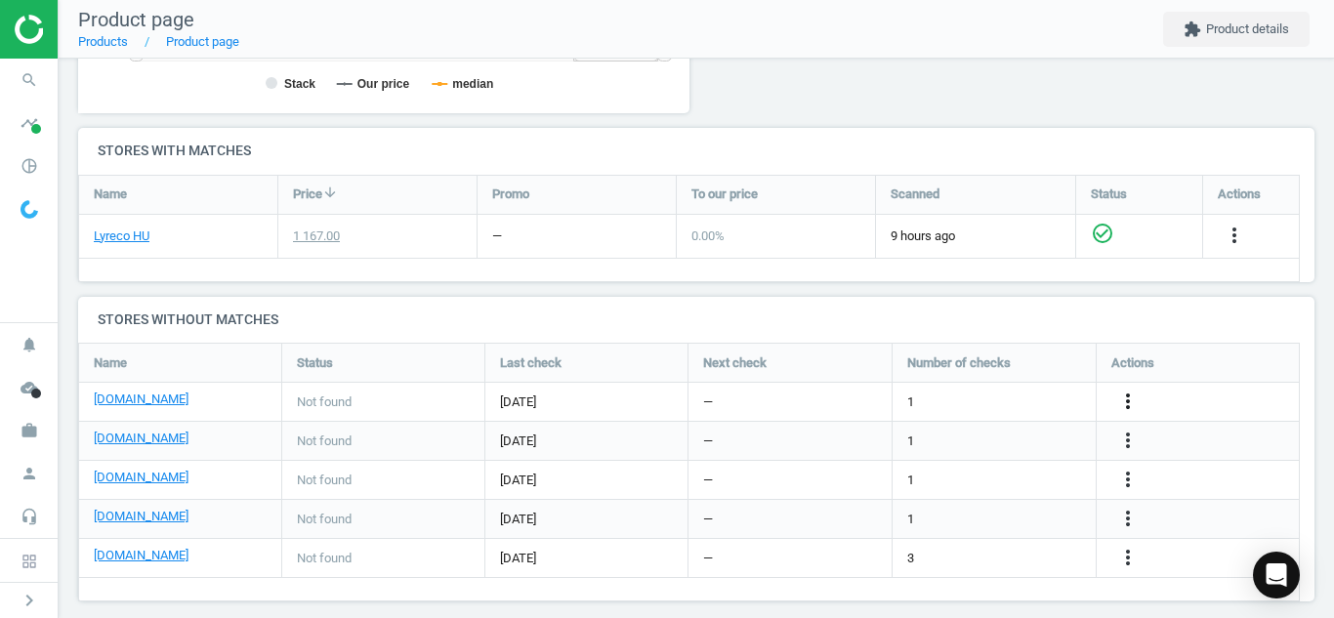
click at [1130, 391] on icon "more_vert" at bounding box center [1127, 401] width 23 height 23
click at [31, 89] on icon "search" at bounding box center [29, 80] width 37 height 37
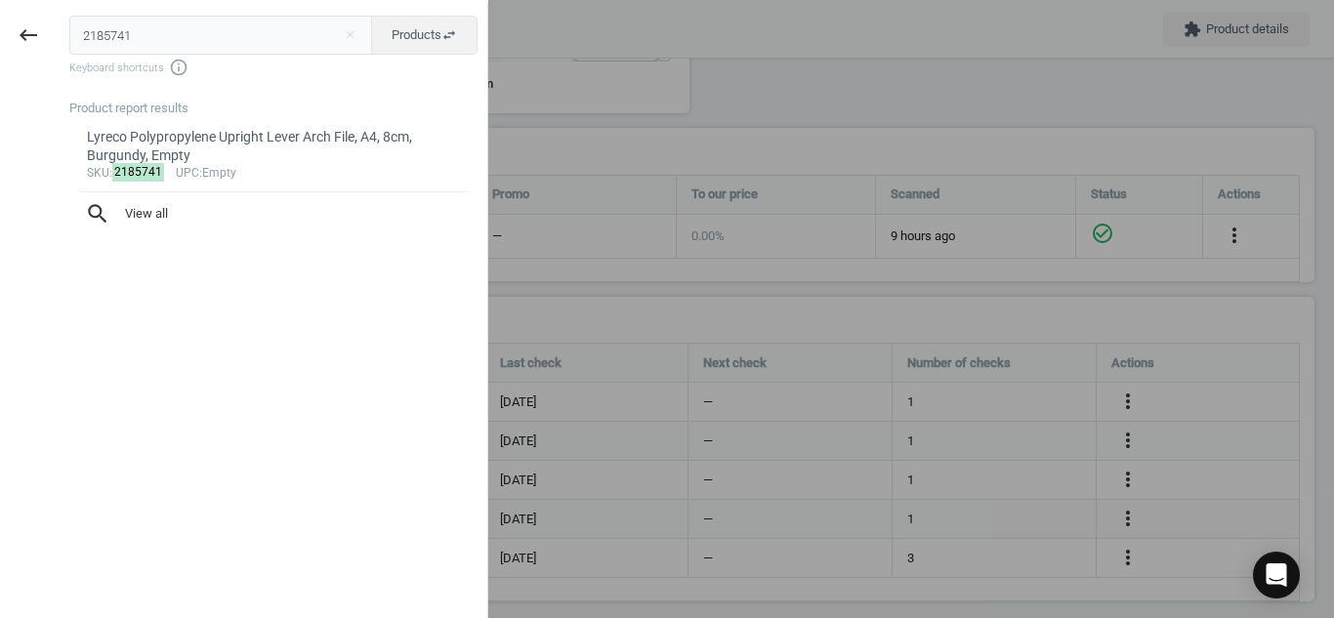
drag, startPoint x: 152, startPoint y: 39, endPoint x: 0, endPoint y: 53, distance: 152.9
click at [0, 53] on div "keyboard_backspace 2185741 close Products swap_horiz Keyboard shortcuts info_ou…" at bounding box center [244, 312] width 488 height 618
type input "10079464"
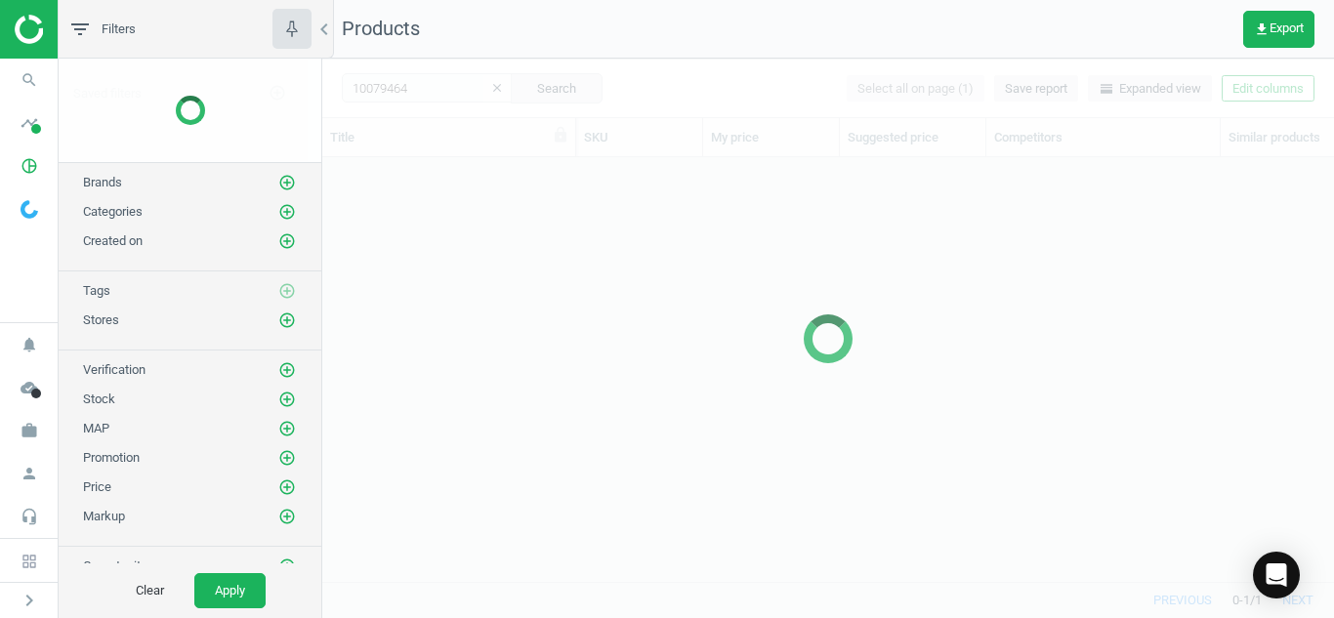
scroll to position [394, 997]
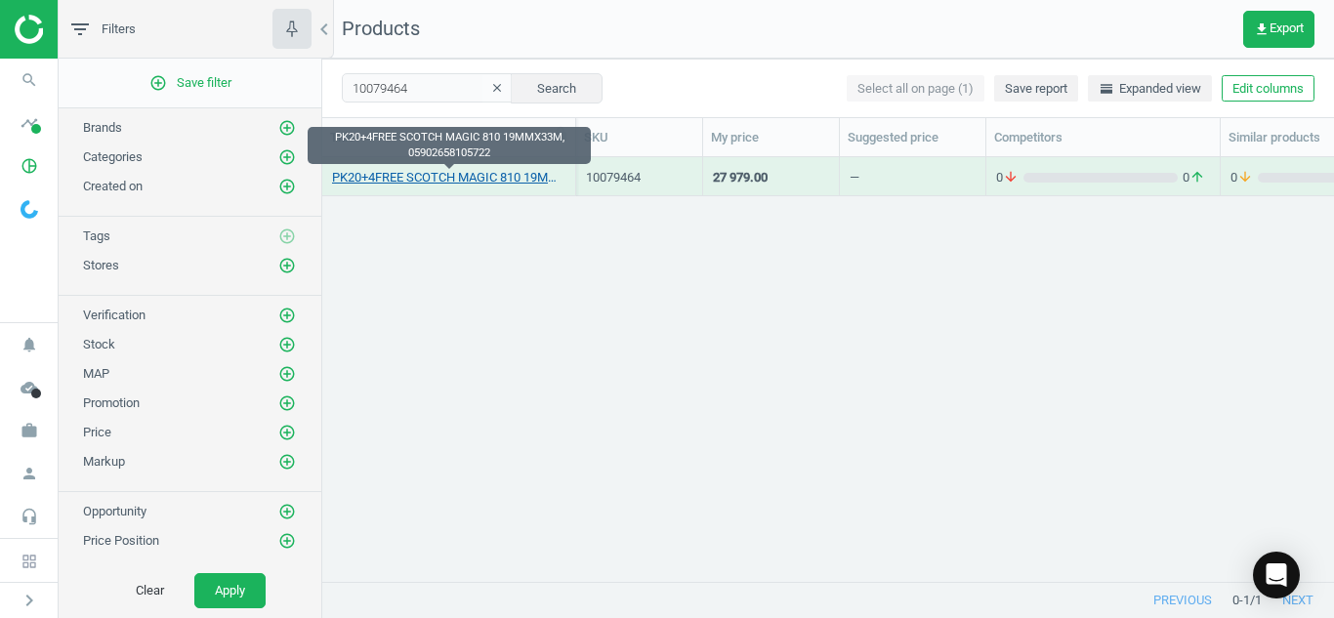
click at [430, 182] on link "PK20+4FREE SCOTCH MAGIC 810 19MMX33M, 05902658105722" at bounding box center [448, 178] width 233 height 18
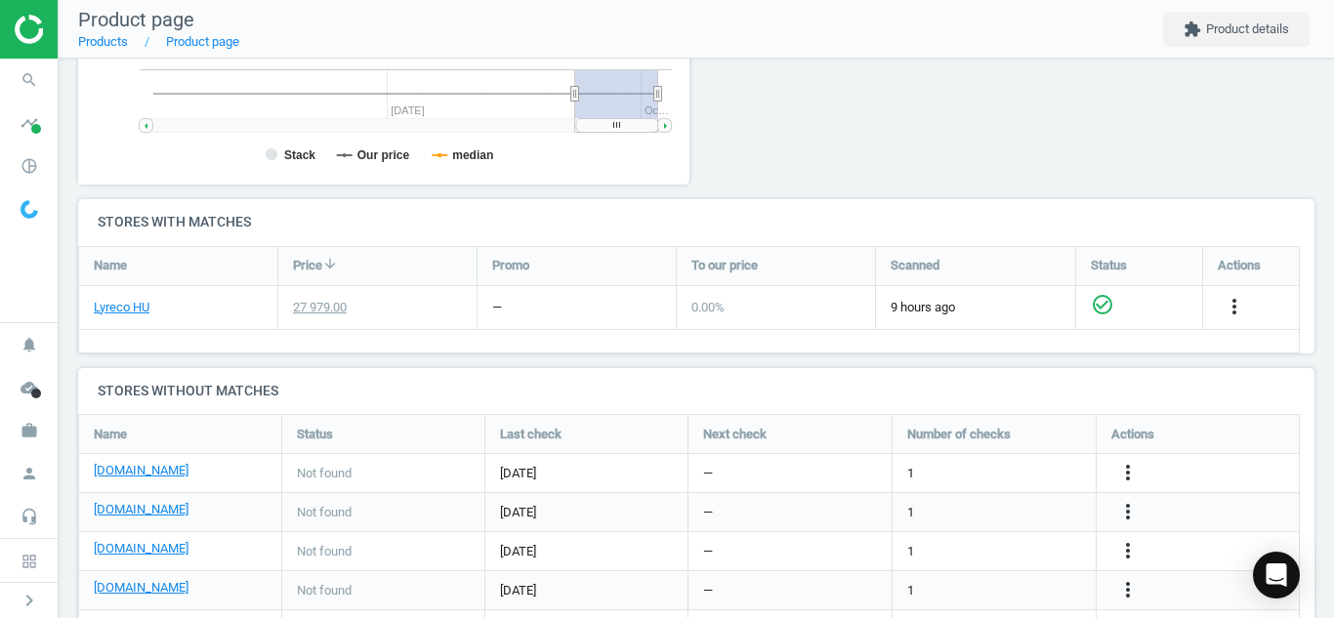
scroll to position [539, 0]
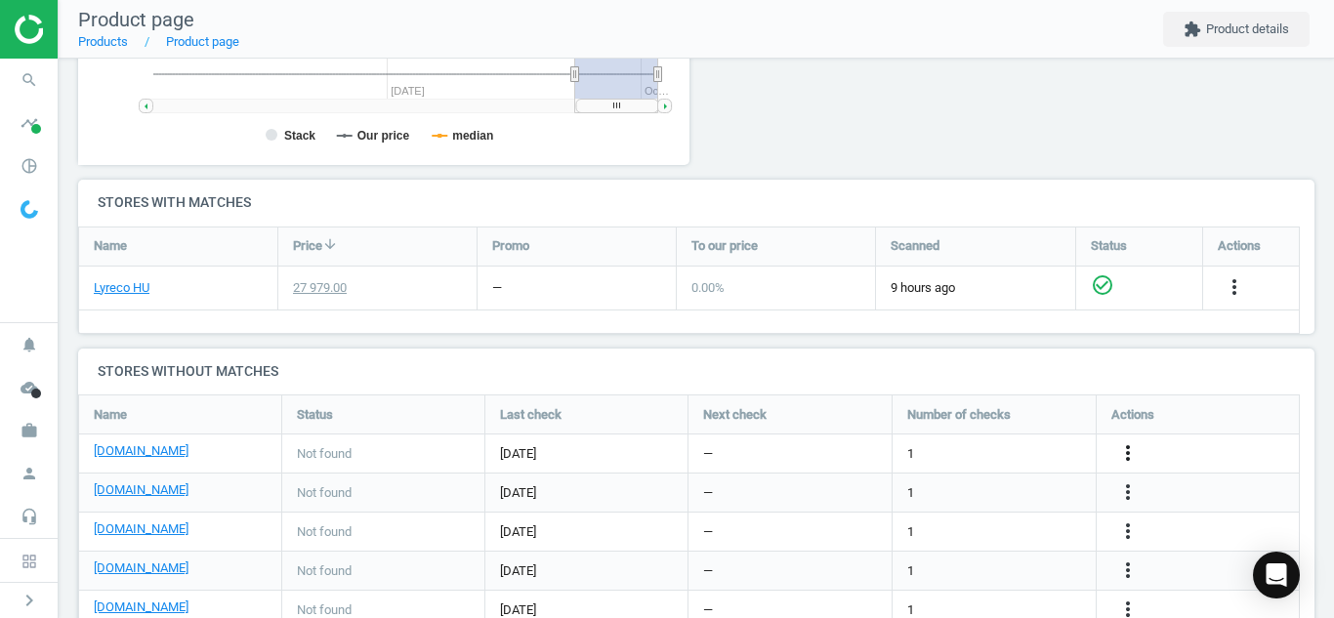
click at [1127, 456] on icon "more_vert" at bounding box center [1127, 452] width 23 height 23
click at [956, 446] on link "Edit URL/product option" at bounding box center [975, 453] width 267 height 30
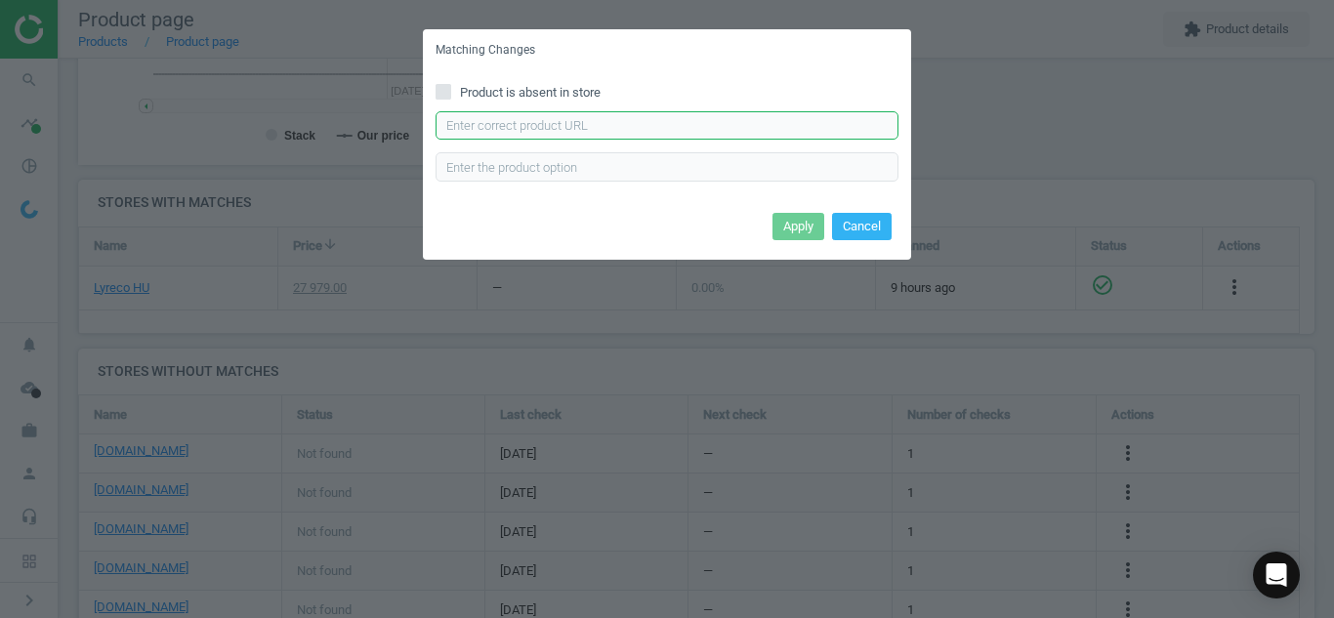
click at [713, 124] on input "text" at bounding box center [666, 125] width 463 height 29
paste input "[URL][DOMAIN_NAME]"
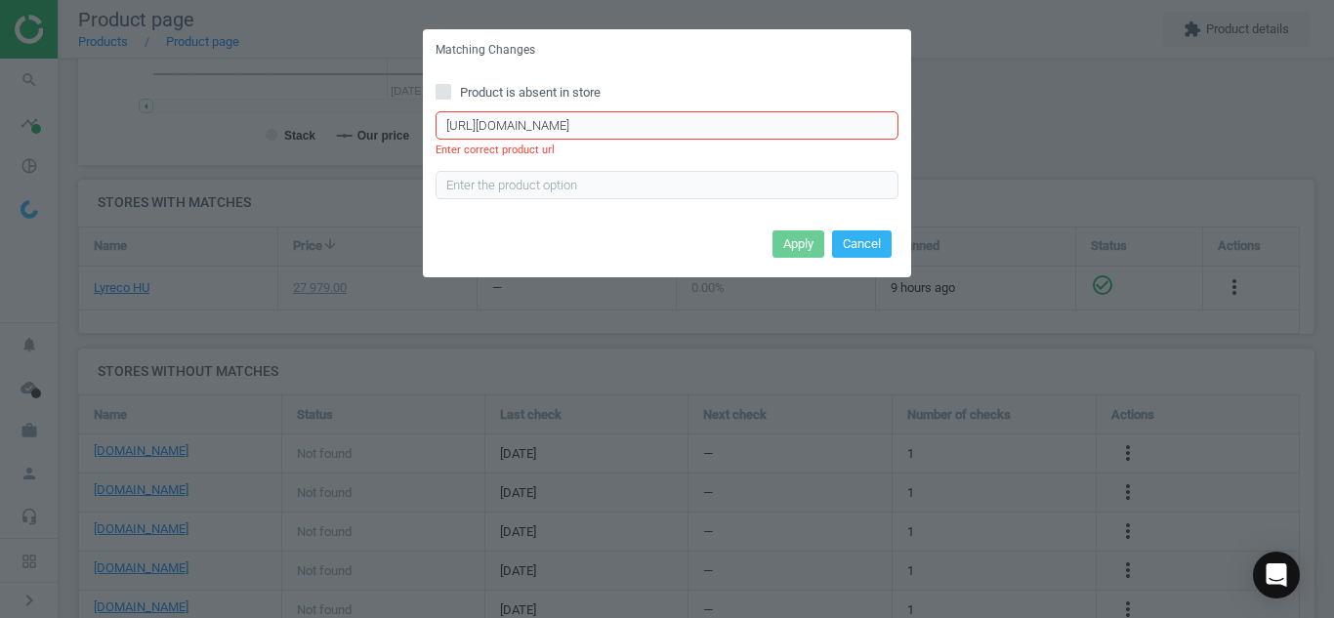
scroll to position [0, 14]
click at [453, 131] on input "[URL][DOMAIN_NAME]" at bounding box center [666, 125] width 463 height 29
type input "[URL][DOMAIN_NAME]"
click at [868, 235] on button "Cancel" at bounding box center [862, 243] width 60 height 27
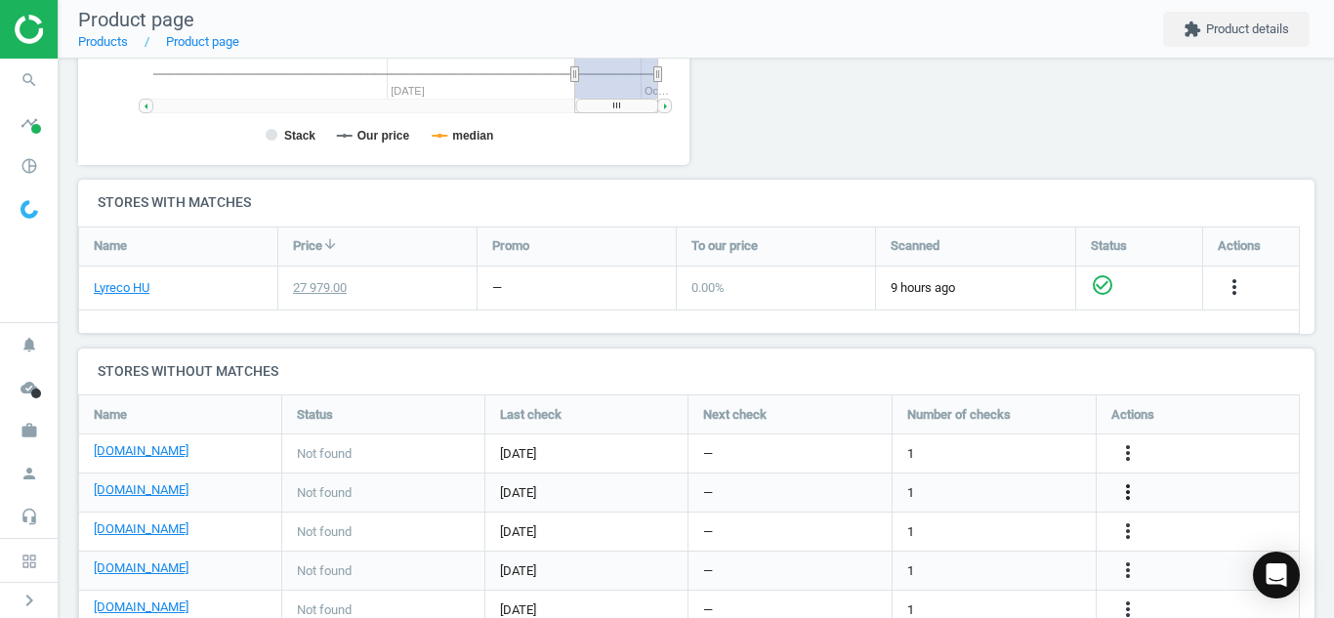
click at [1131, 483] on icon "more_vert" at bounding box center [1127, 491] width 23 height 23
click at [1141, 541] on div "more_vert" at bounding box center [1130, 531] width 38 height 25
click at [1135, 535] on icon "more_vert" at bounding box center [1127, 530] width 23 height 23
click at [1037, 521] on link "Edit URL/product option" at bounding box center [975, 531] width 267 height 30
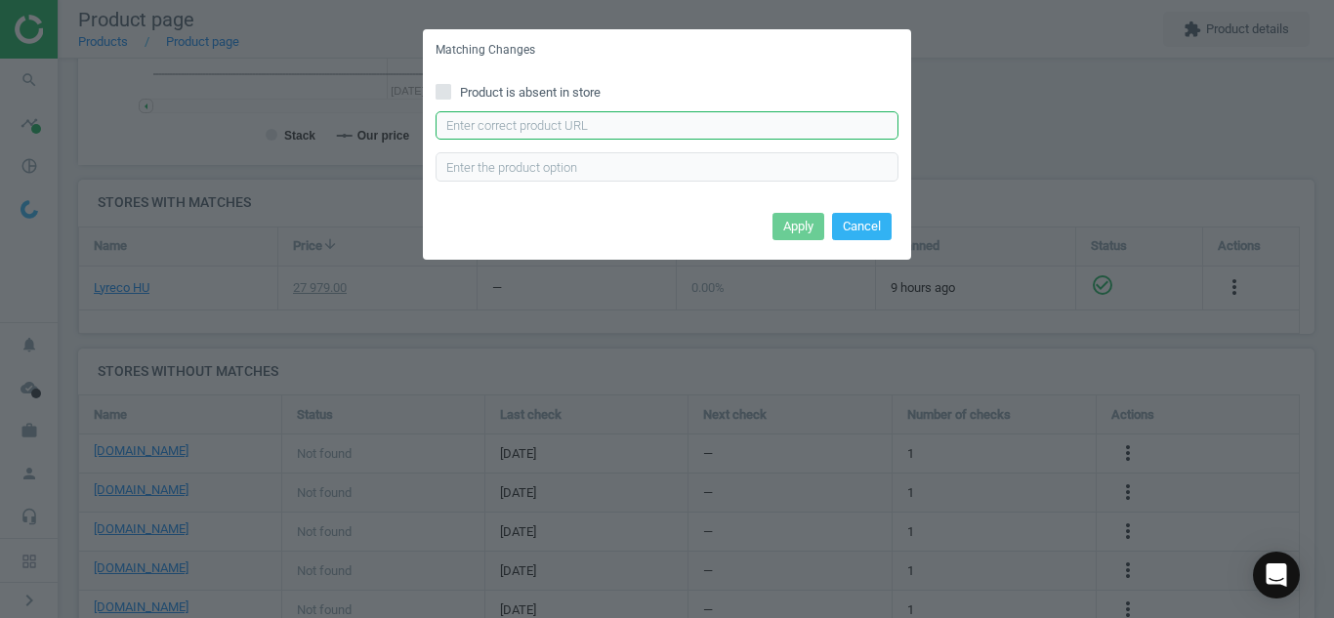
click at [778, 120] on input "text" at bounding box center [666, 125] width 463 height 29
paste input "[URL][DOMAIN_NAME]"
type input "[URL][DOMAIN_NAME]"
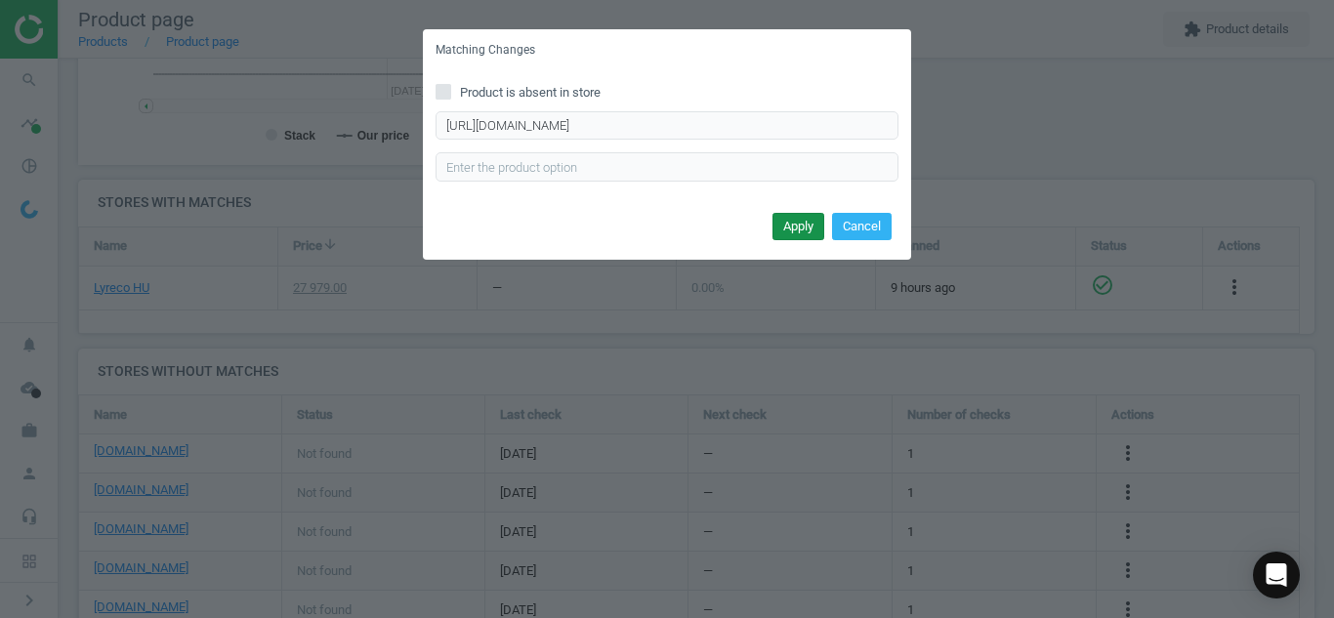
click at [798, 234] on button "Apply" at bounding box center [798, 226] width 52 height 27
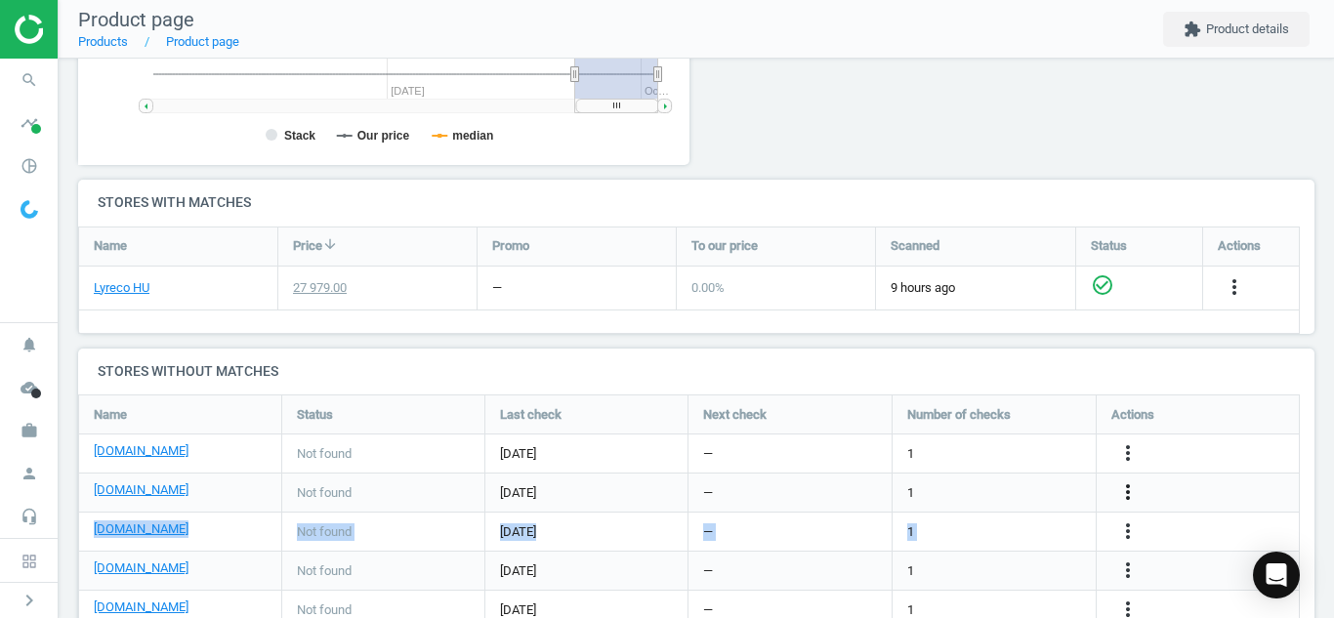
drag, startPoint x: 1130, startPoint y: 515, endPoint x: 1120, endPoint y: 489, distance: 28.1
click at [1120, 395] on div "[DOMAIN_NAME] Not found [DATE] — 1 more_vert [DOMAIN_NAME] Not found [DATE] — 1…" at bounding box center [688, 395] width 1219 height 0
click at [1120, 489] on icon "more_vert" at bounding box center [1127, 491] width 23 height 23
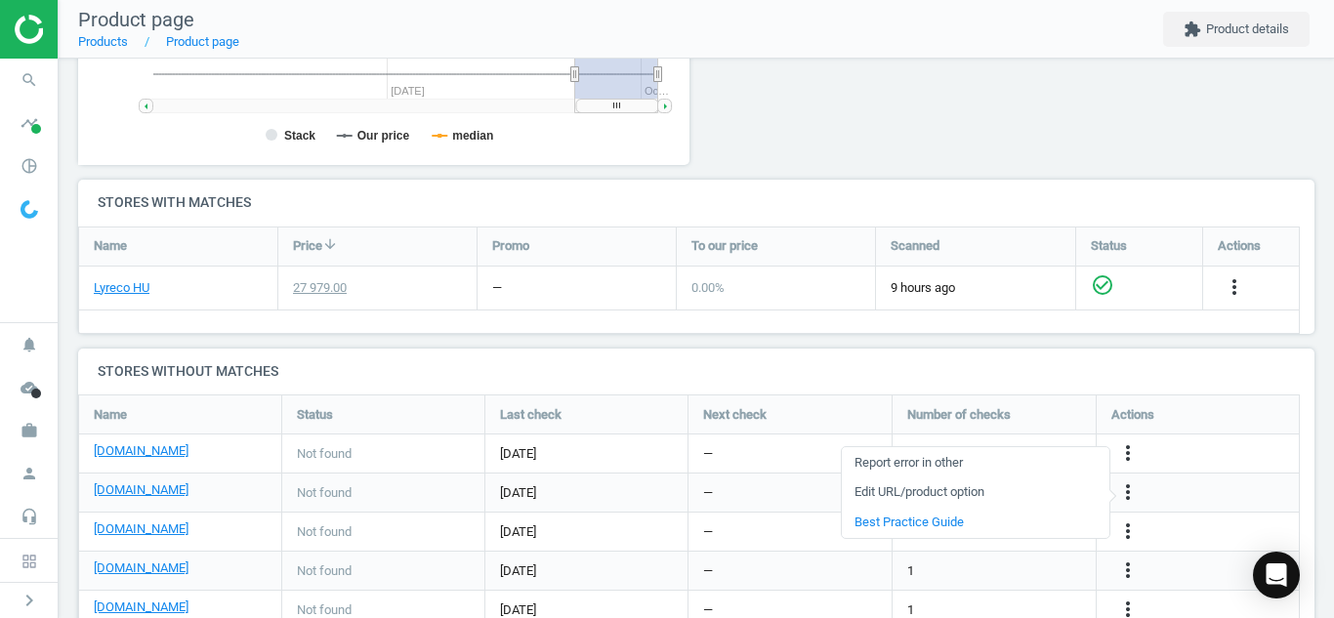
click at [1030, 488] on link "Edit URL/product option" at bounding box center [975, 492] width 267 height 30
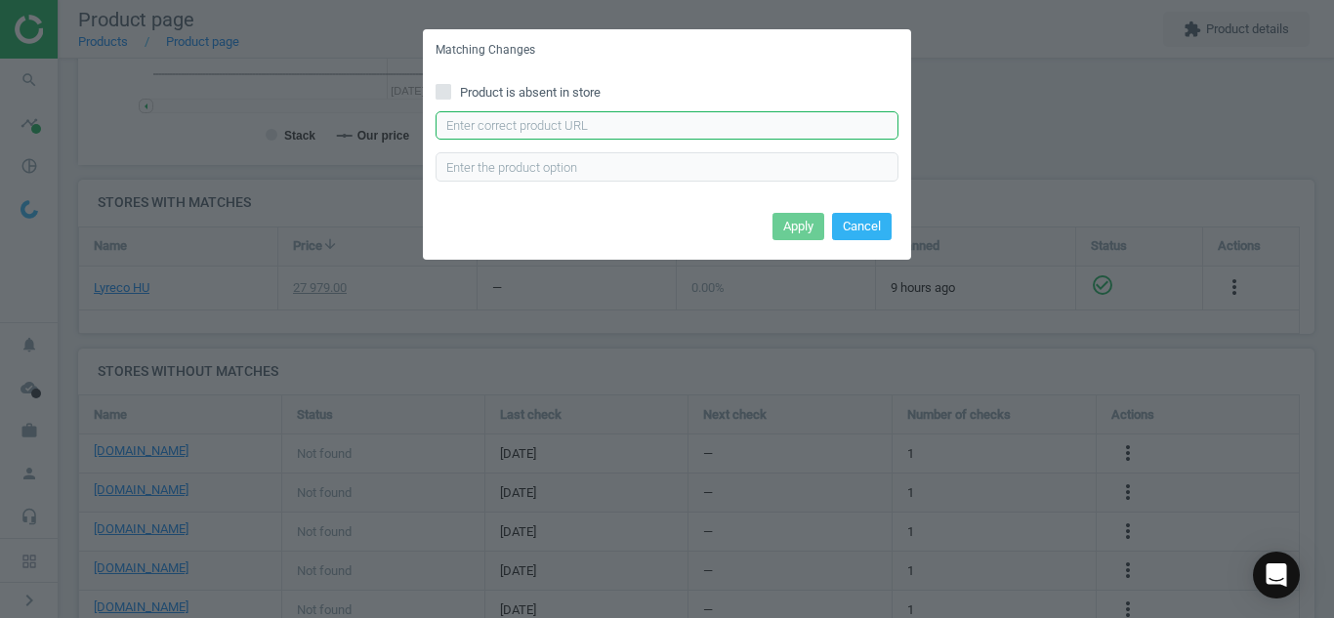
paste input "[URL][DOMAIN_NAME]"
click at [699, 115] on input "text" at bounding box center [666, 125] width 463 height 29
type input "[URL][DOMAIN_NAME]"
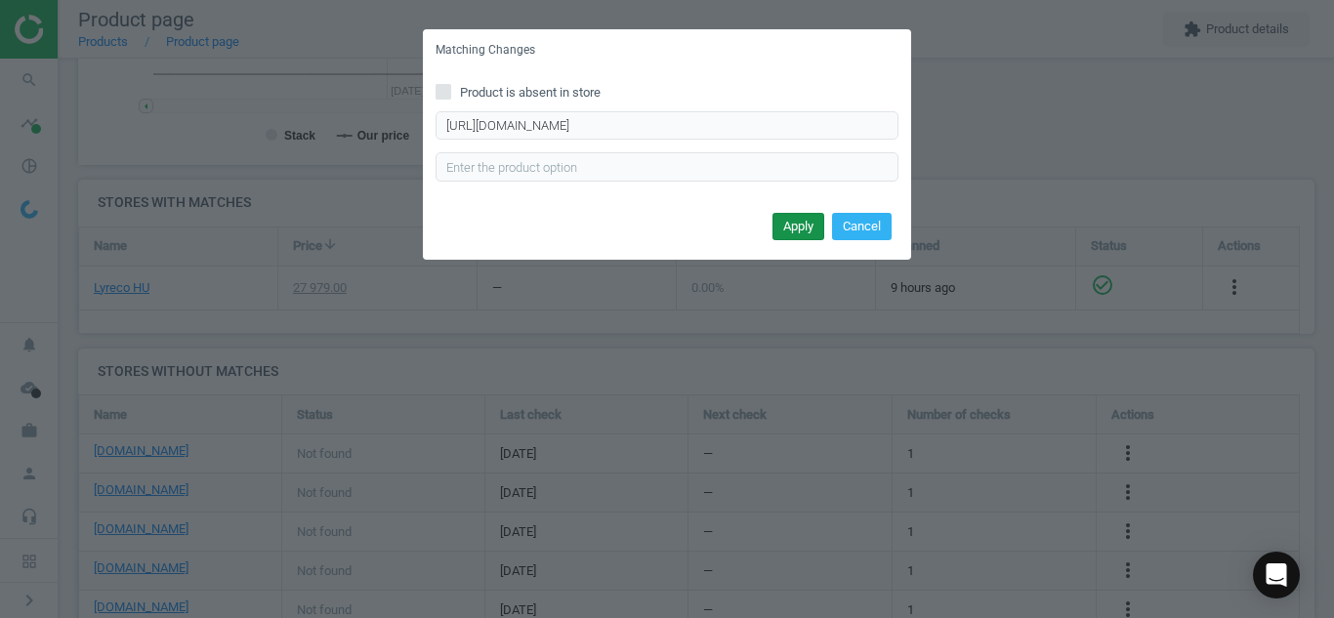
click at [783, 231] on button "Apply" at bounding box center [798, 226] width 52 height 27
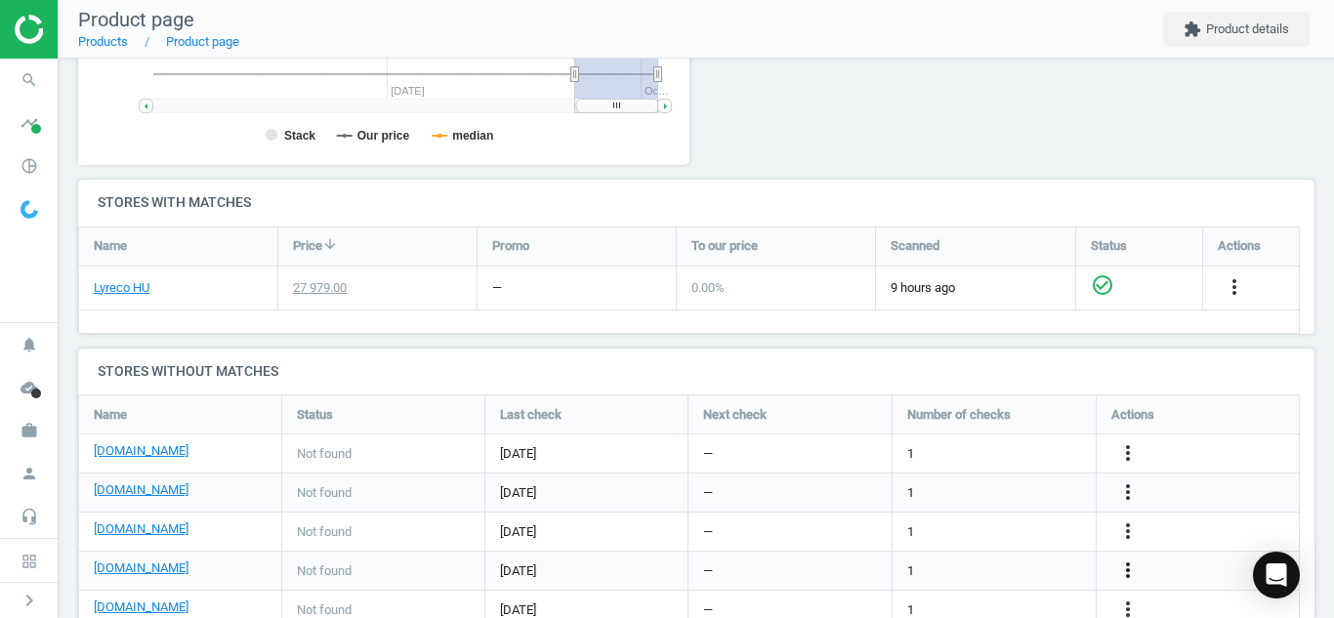
click at [1132, 575] on icon "more_vert" at bounding box center [1127, 569] width 23 height 23
click at [1018, 572] on link "Edit URL/product option" at bounding box center [975, 570] width 267 height 30
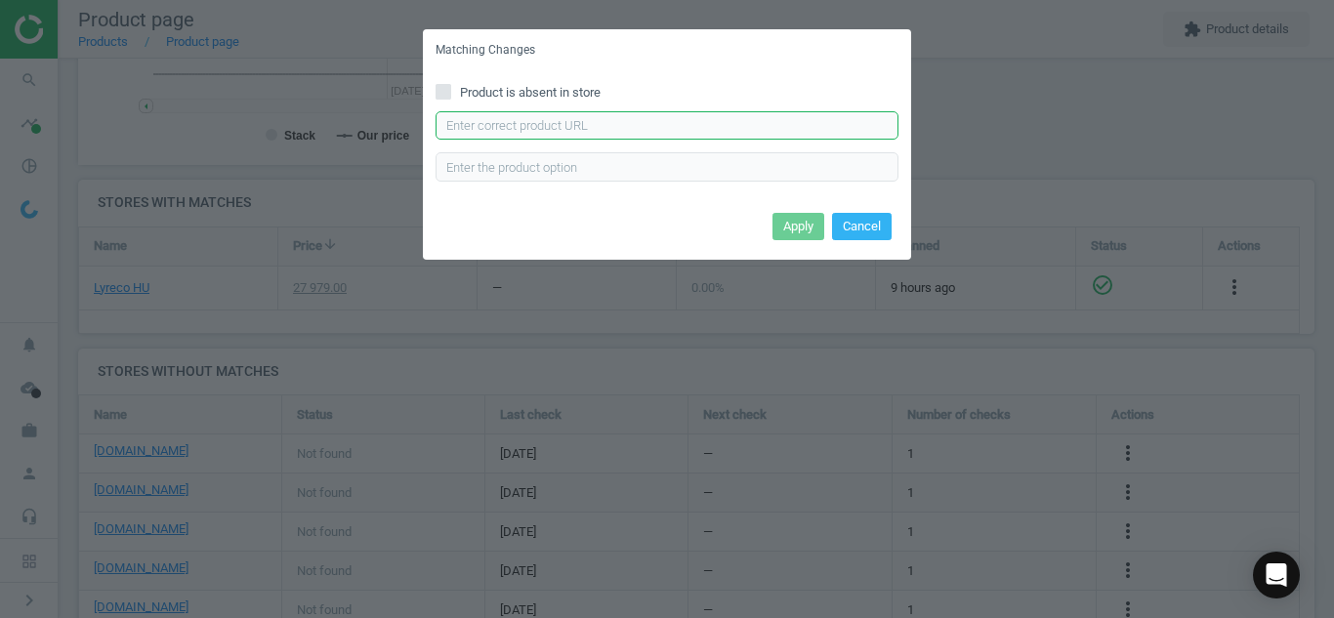
click at [755, 121] on input "text" at bounding box center [666, 125] width 463 height 29
paste input "[URL][DOMAIN_NAME]"
type input "[URL][DOMAIN_NAME]"
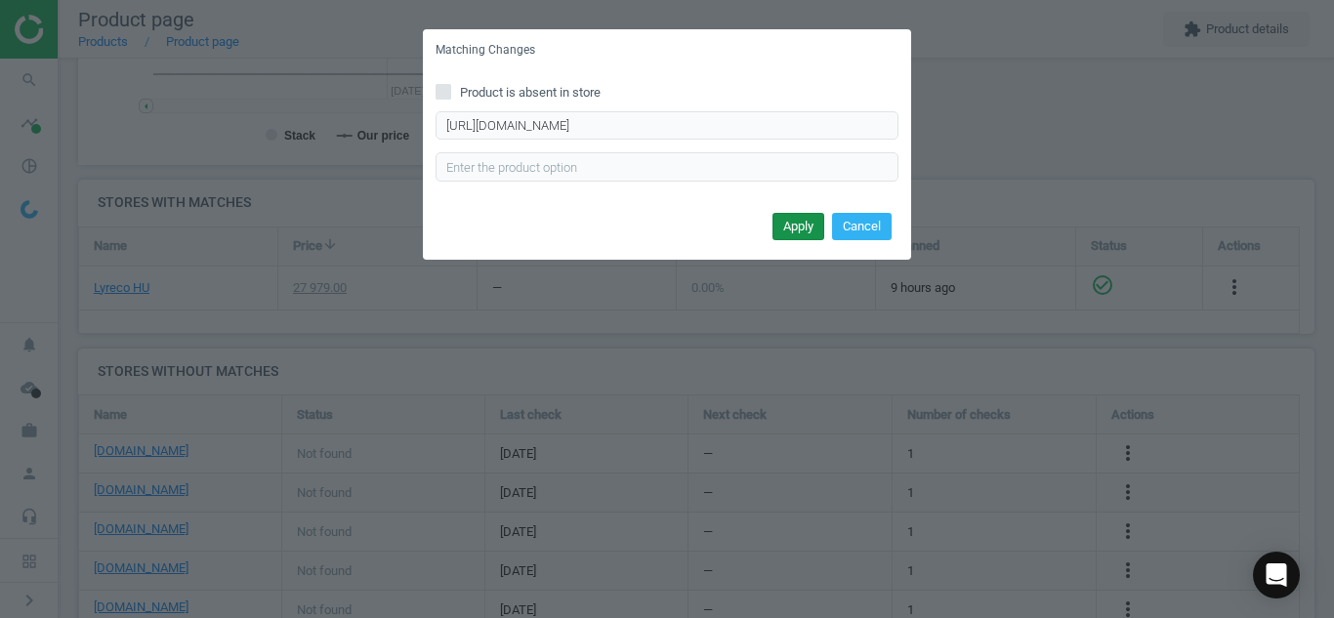
click at [786, 228] on button "Apply" at bounding box center [798, 226] width 52 height 27
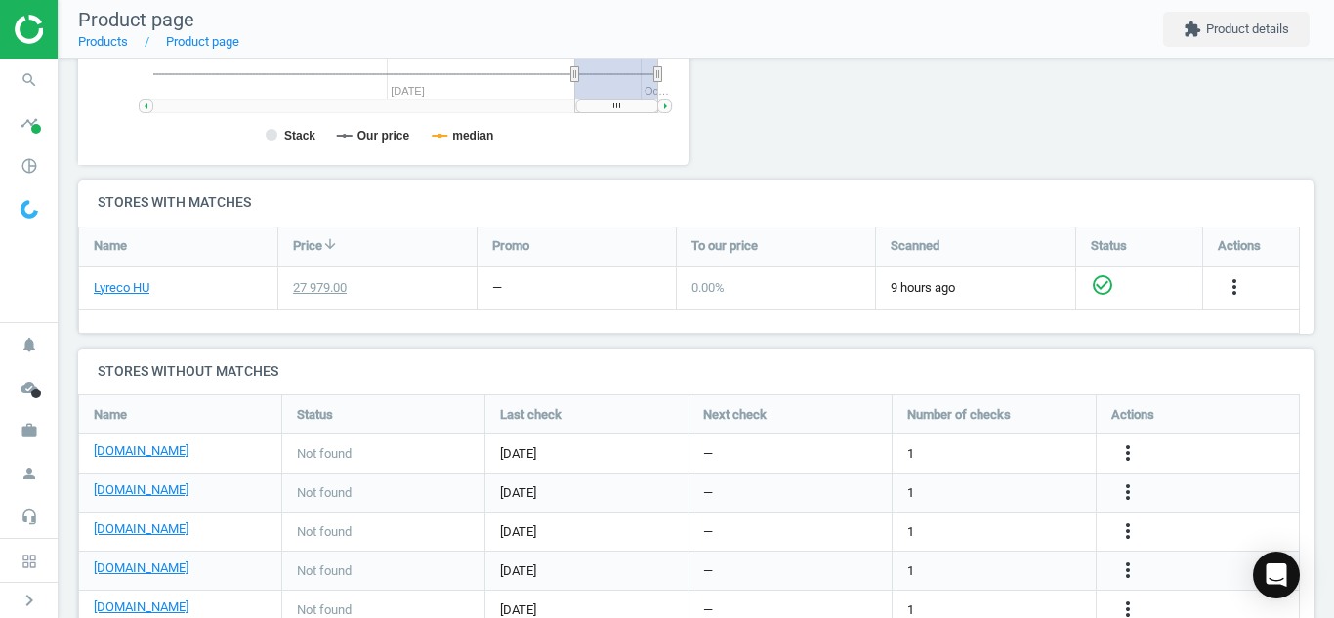
scroll to position [608, 0]
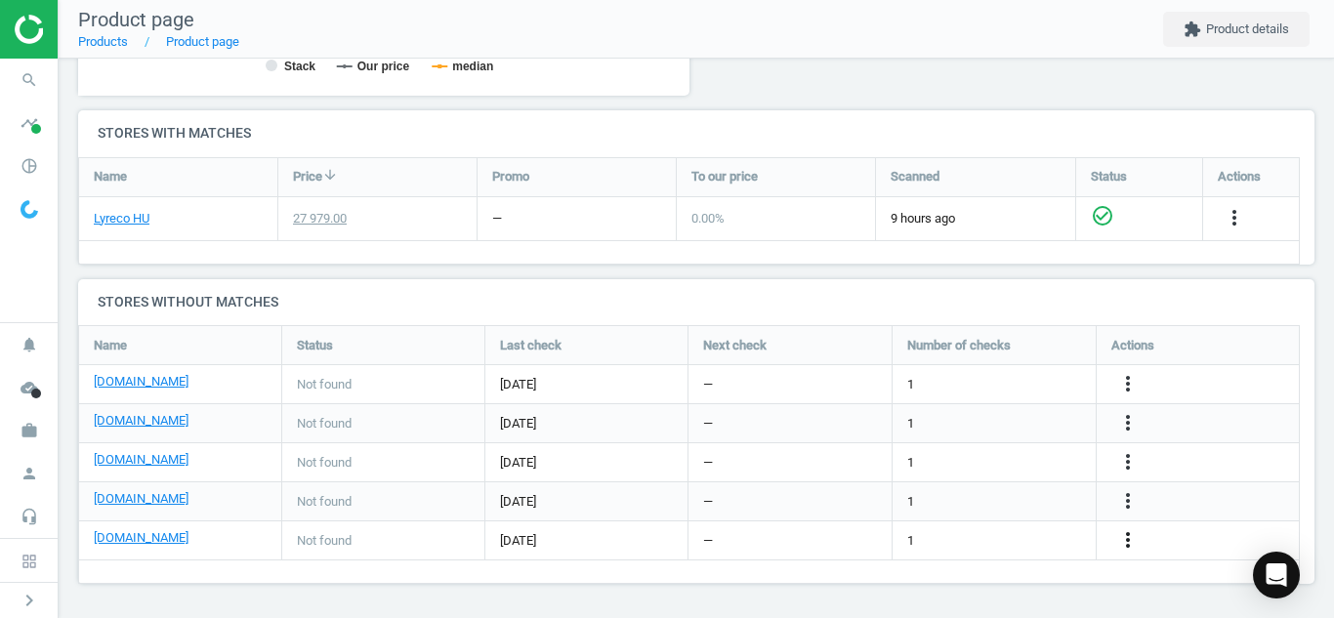
click at [1131, 536] on icon "more_vert" at bounding box center [1127, 539] width 23 height 23
click at [953, 538] on link "Edit URL/product option" at bounding box center [975, 540] width 267 height 30
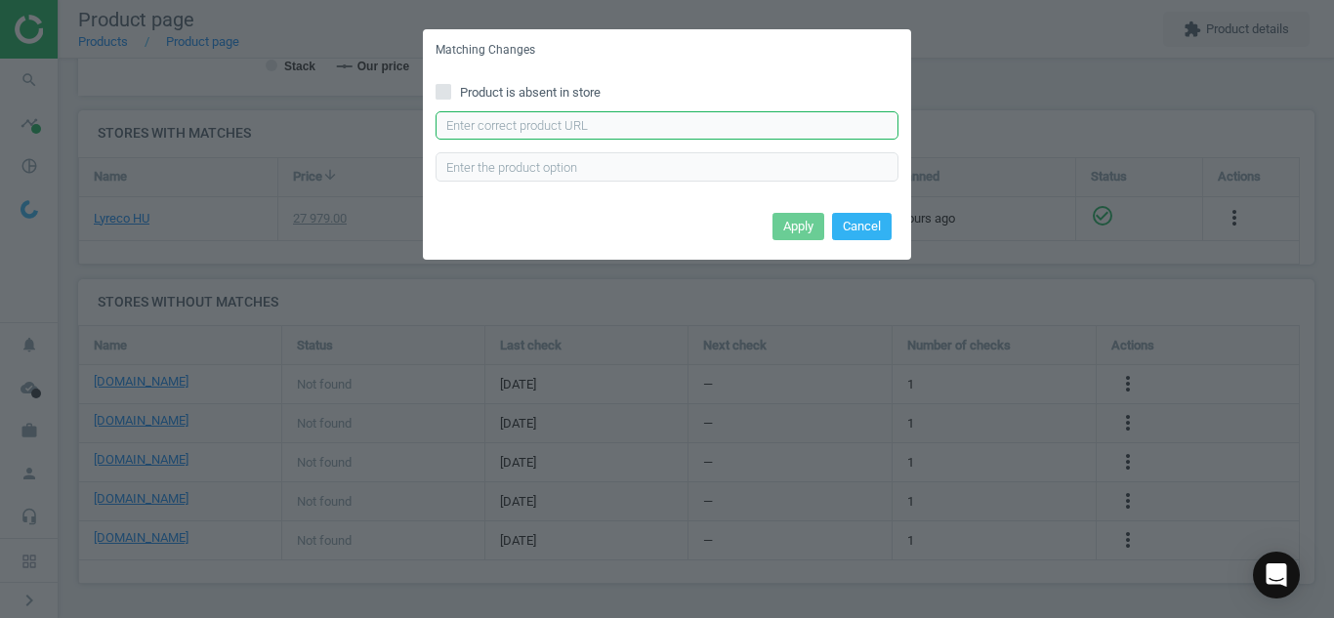
click at [755, 127] on input "text" at bounding box center [666, 125] width 463 height 29
paste input "[URL][DOMAIN_NAME]"
type input "[URL][DOMAIN_NAME]"
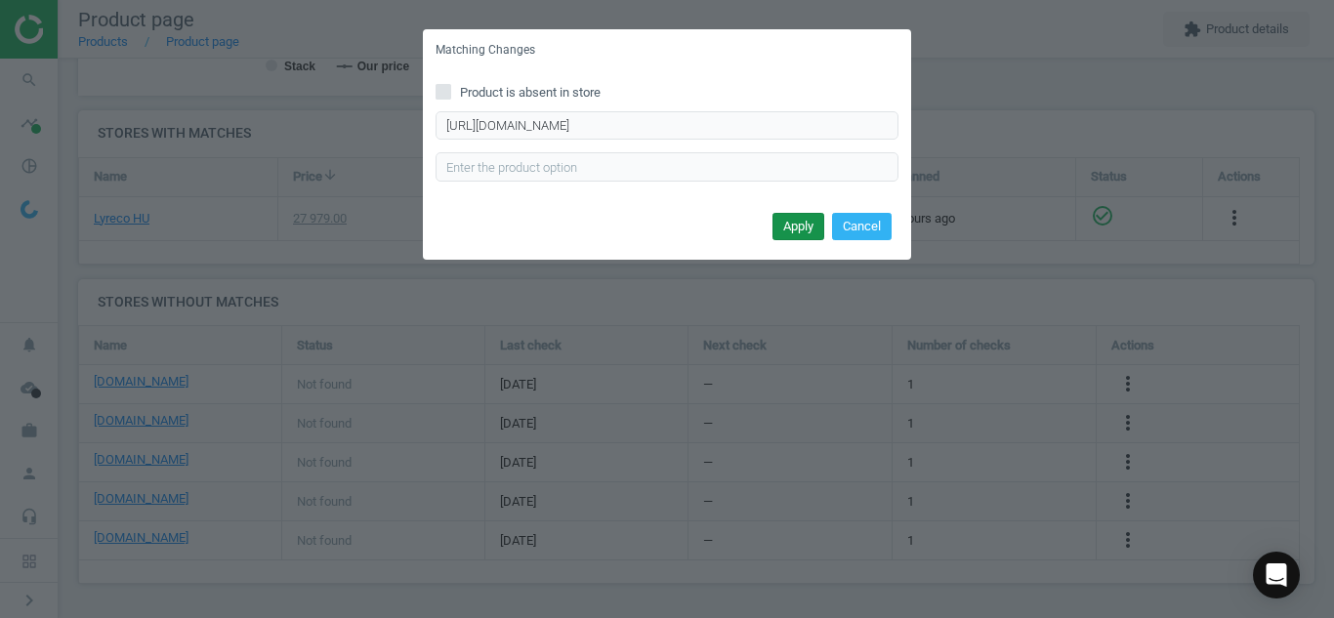
click at [800, 221] on button "Apply" at bounding box center [798, 226] width 52 height 27
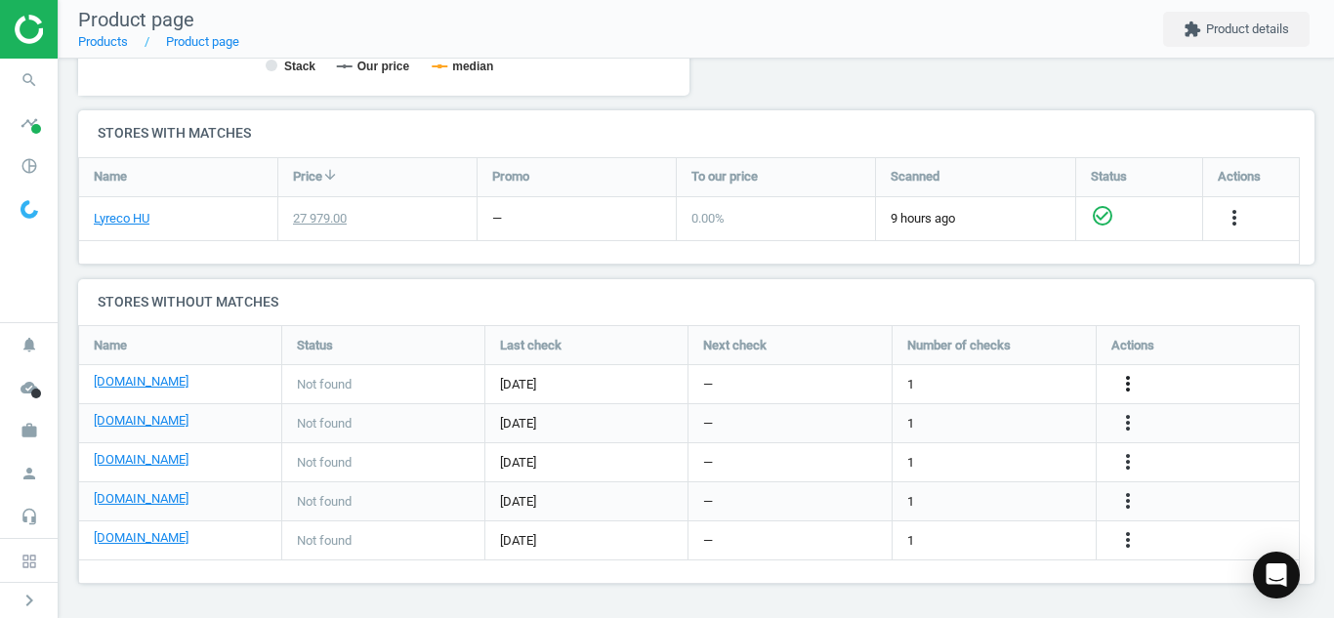
click at [1124, 390] on icon "more_vert" at bounding box center [1127, 383] width 23 height 23
click at [969, 390] on link "Edit URL/product option" at bounding box center [975, 384] width 267 height 30
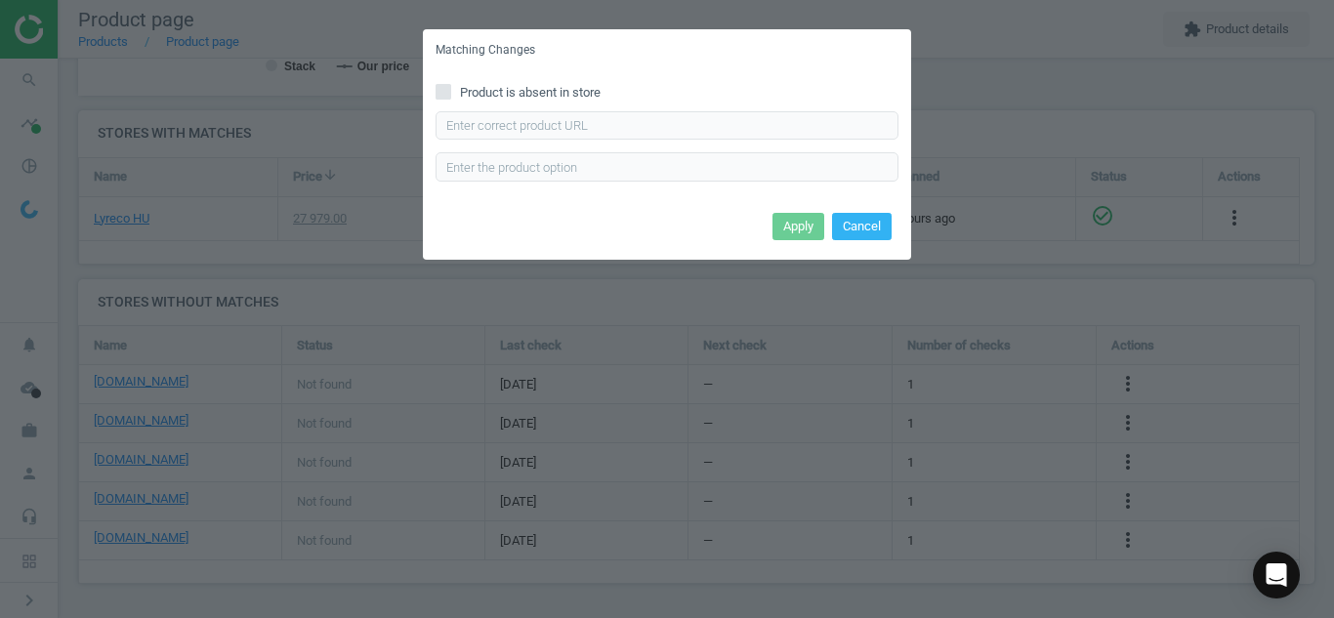
drag, startPoint x: 725, startPoint y: 143, endPoint x: 720, endPoint y: 125, distance: 18.2
click at [720, 125] on div "Enter correct product url" at bounding box center [666, 146] width 463 height 70
click at [720, 125] on input "text" at bounding box center [666, 125] width 463 height 29
paste input "[URL][DOMAIN_NAME]"
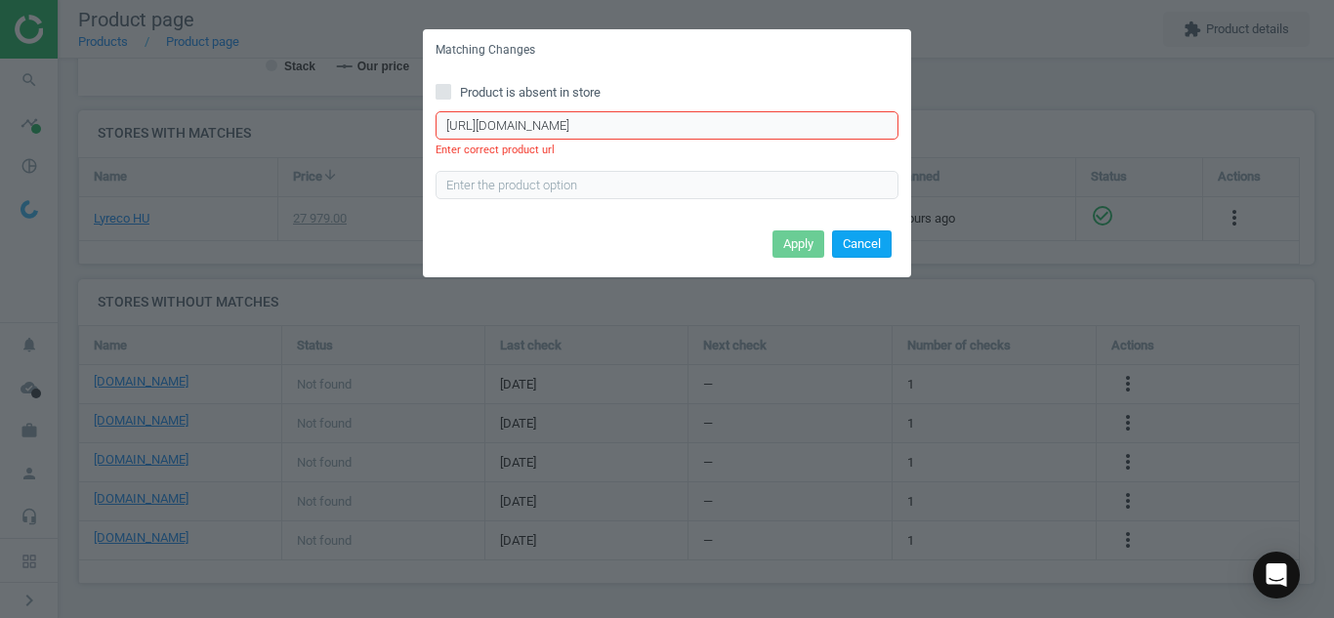
type input "[URL][DOMAIN_NAME]"
click at [870, 249] on button "Cancel" at bounding box center [862, 243] width 60 height 27
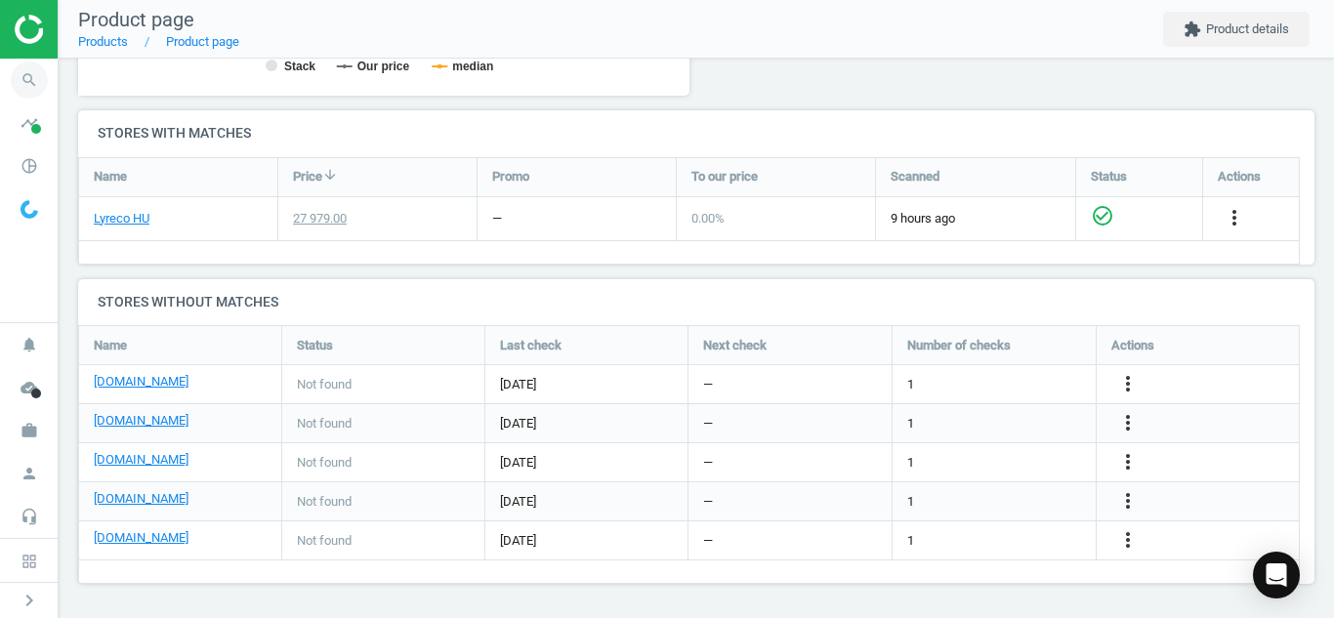
click at [31, 77] on icon "search" at bounding box center [29, 80] width 37 height 37
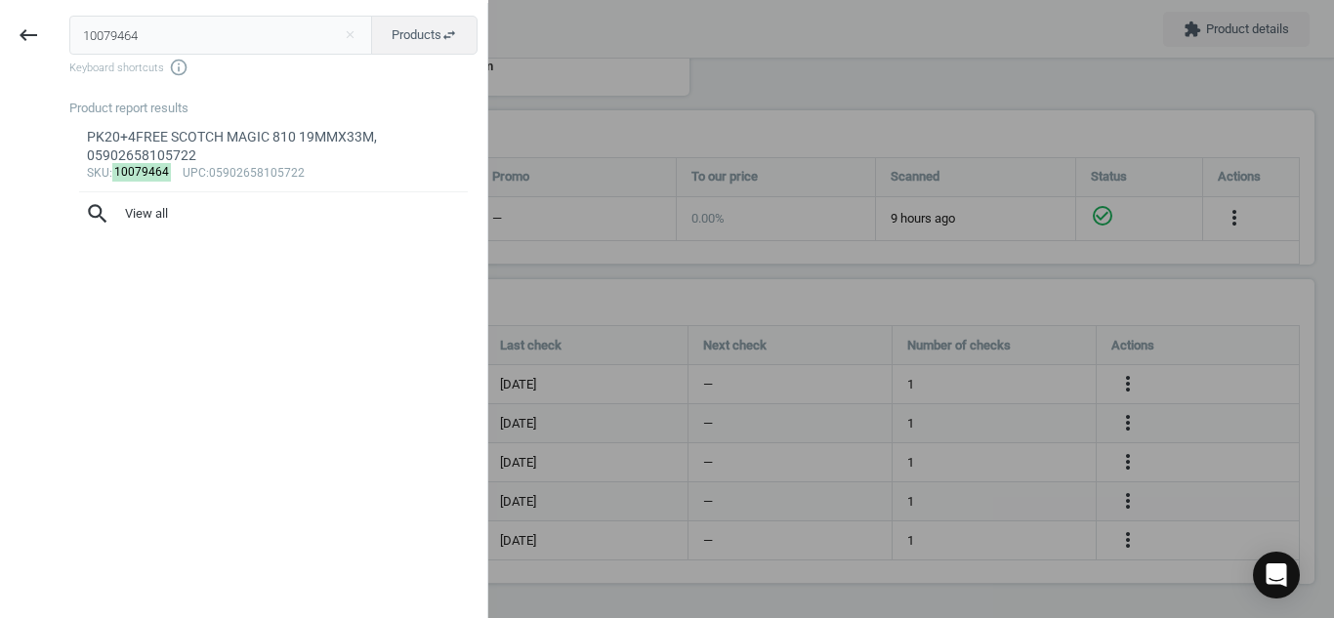
drag, startPoint x: 144, startPoint y: 28, endPoint x: 0, endPoint y: 59, distance: 147.6
click at [0, 59] on div "keyboard_backspace 10079464 close Products swap_horiz Keyboard shortcuts info_o…" at bounding box center [244, 312] width 488 height 618
type input "15204767"
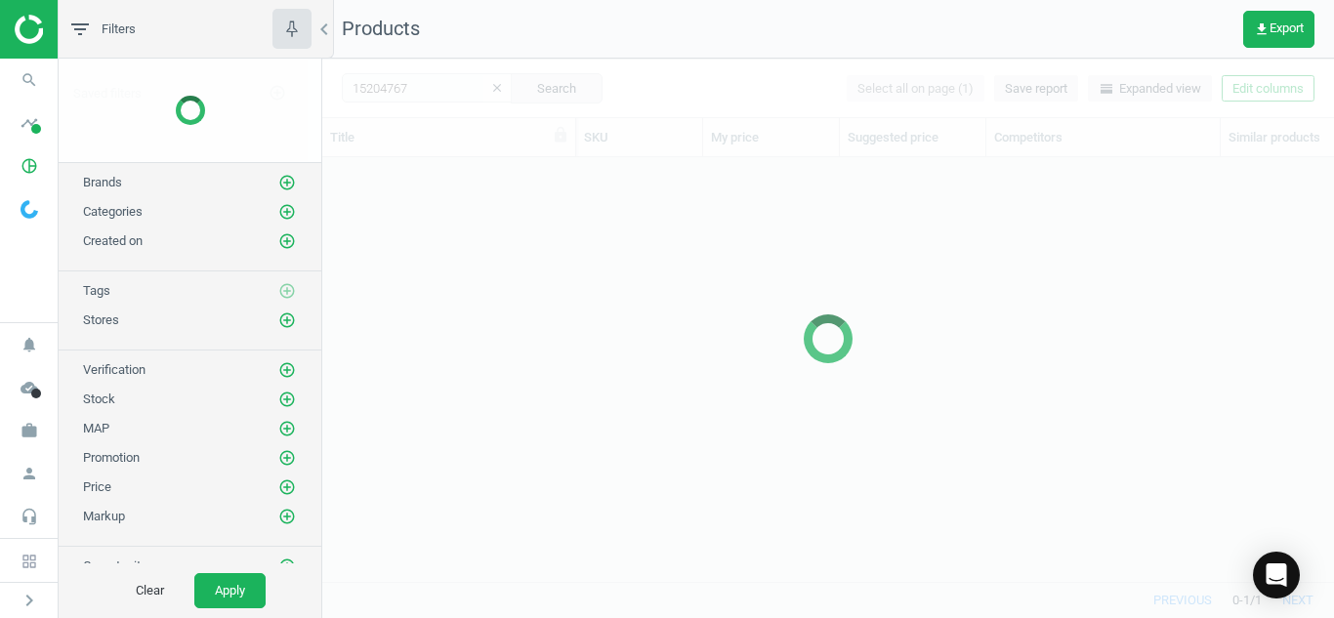
scroll to position [394, 997]
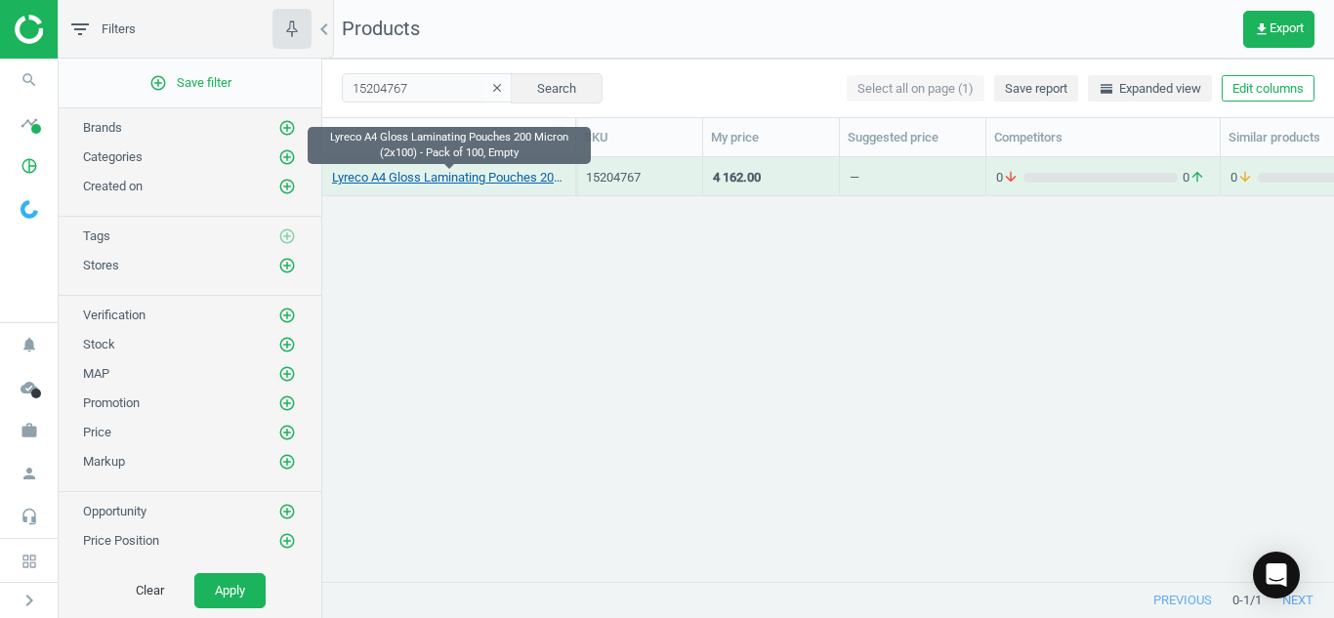
click at [379, 184] on link "Lyreco A4 Gloss Laminating Pouches 200 Micron (2x100) - Pack of 100, Empty" at bounding box center [448, 178] width 233 height 18
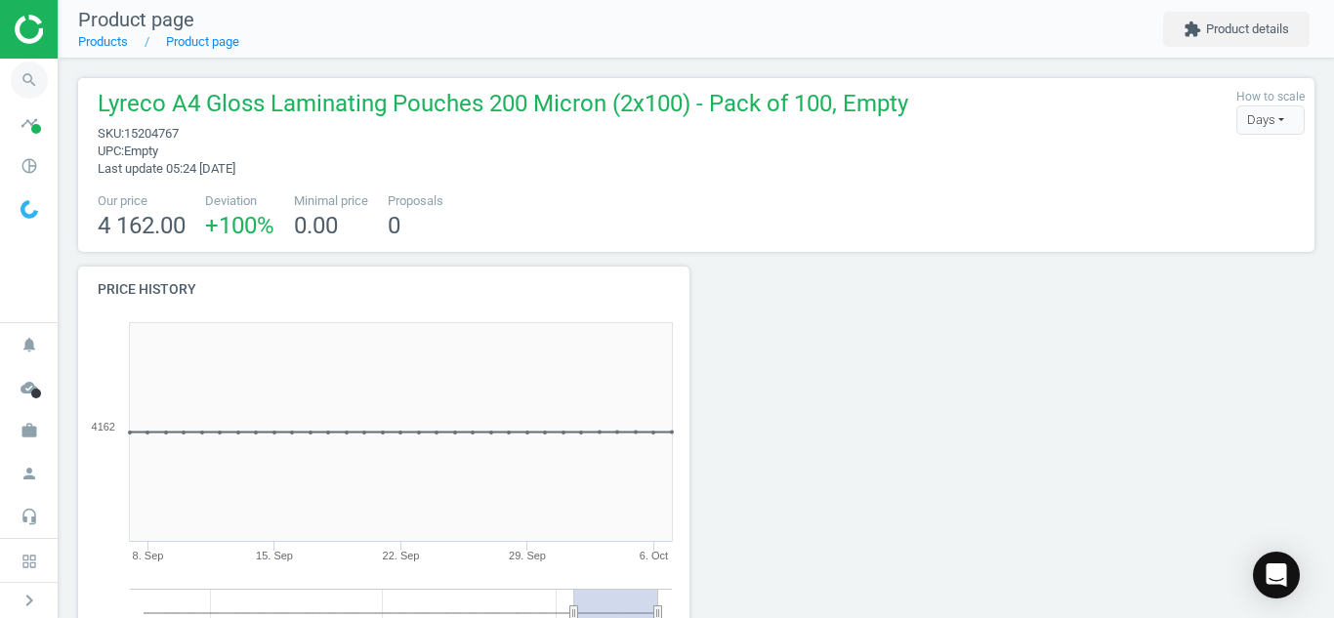
click at [22, 69] on icon "search" at bounding box center [29, 80] width 37 height 37
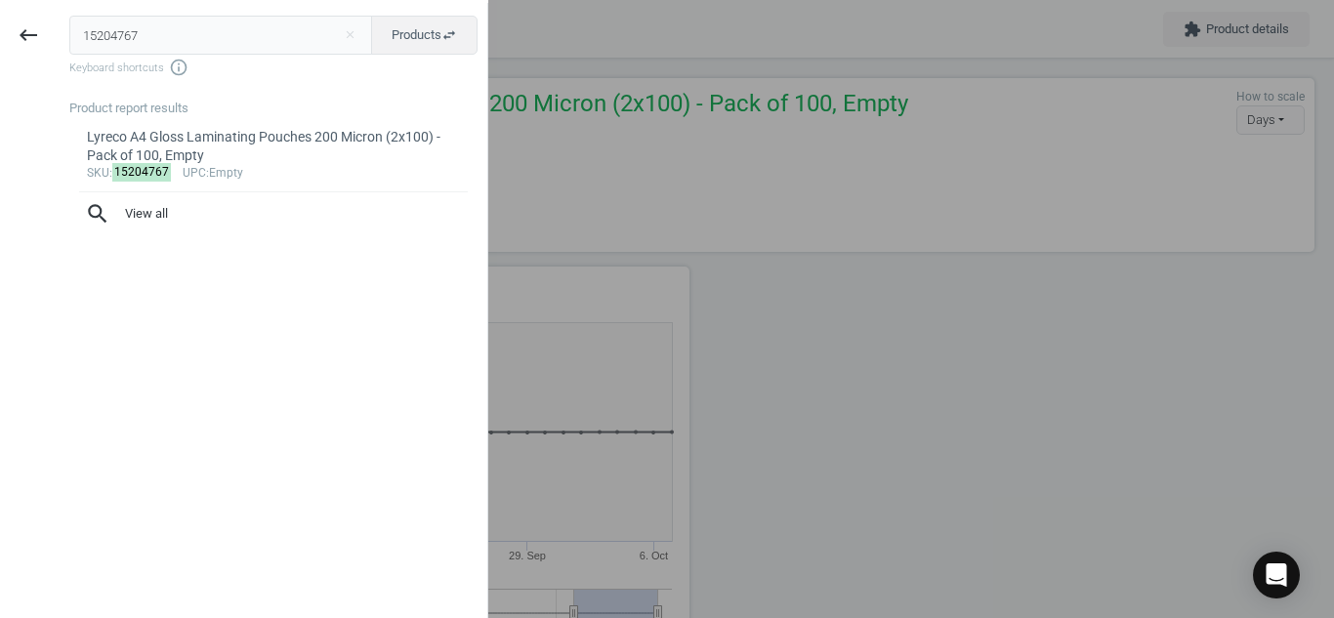
drag, startPoint x: 168, startPoint y: 41, endPoint x: 0, endPoint y: 75, distance: 171.4
click at [0, 75] on div "keyboard_backspace 15204767 close Products swap_horiz Keyboard shortcuts info_o…" at bounding box center [244, 312] width 488 height 618
type input "6469497"
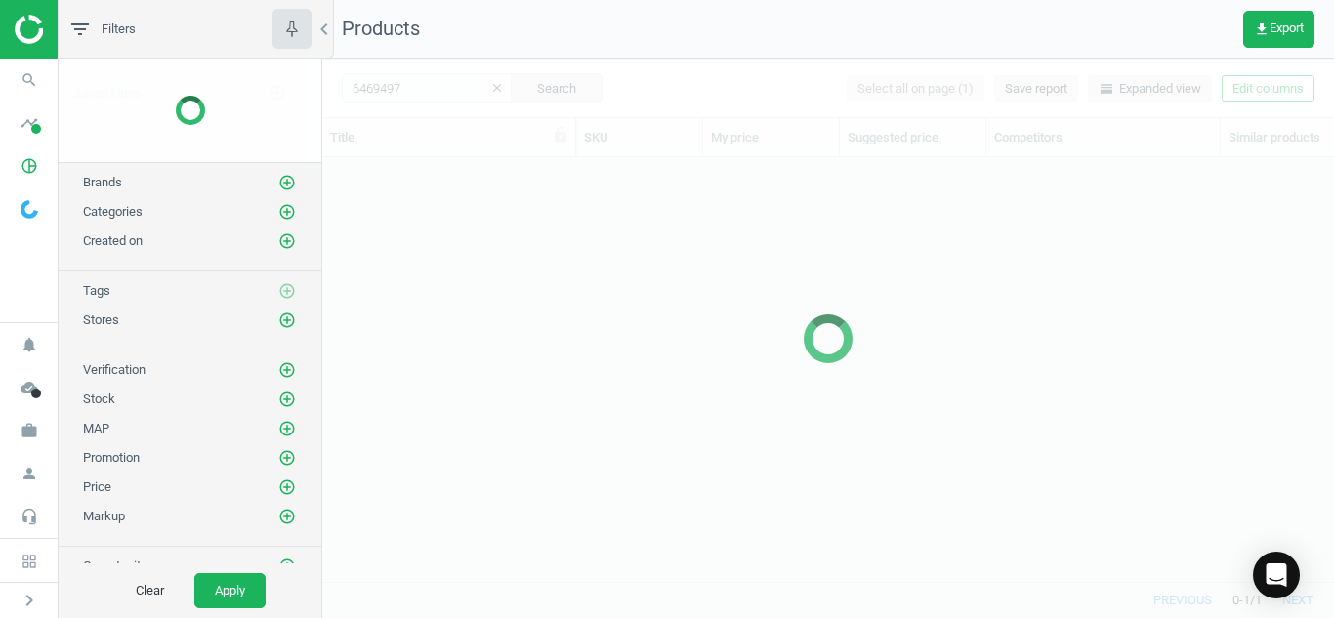
scroll to position [394, 997]
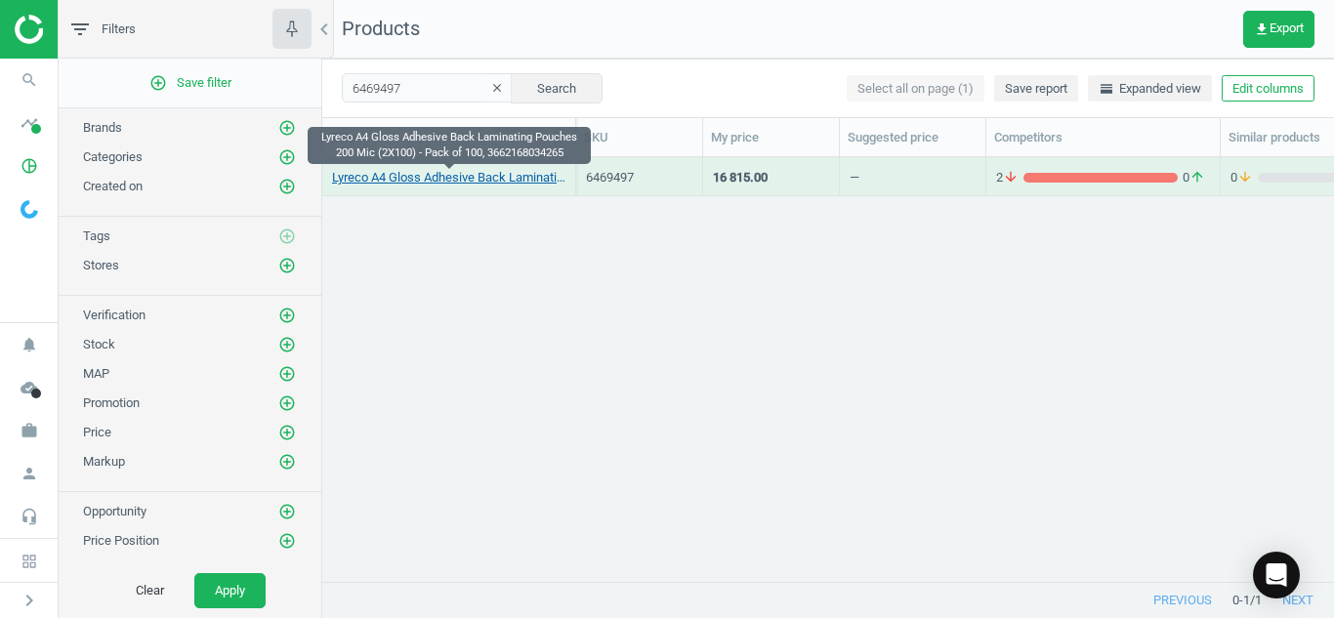
click at [439, 176] on link "Lyreco A4 Gloss Adhesive Back Laminating Pouches 200 Mic (2X100) - Pack of 100,…" at bounding box center [448, 178] width 233 height 18
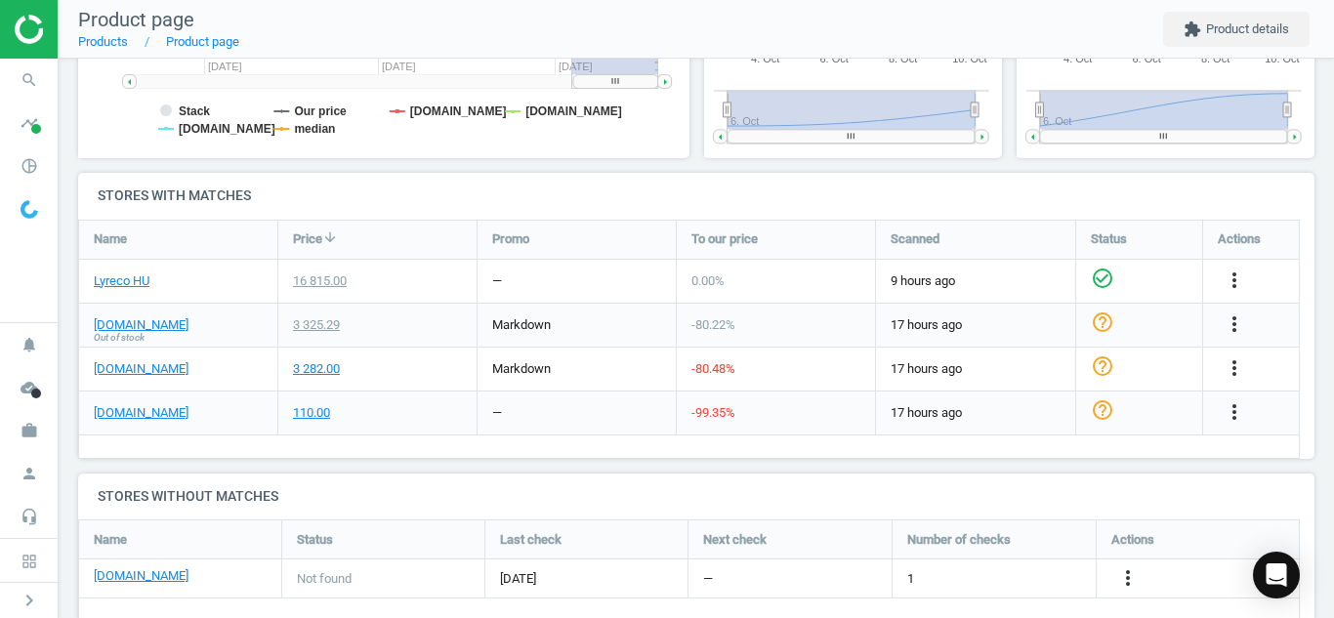
scroll to position [548, 0]
click at [1311, 437] on div "Lyreco A4 Gloss Adhesive Back Laminating Pouches 200 Mic (2X100) - Pack of 100,…" at bounding box center [696, 82] width 1275 height 1143
click at [1241, 317] on icon "more_vert" at bounding box center [1233, 321] width 23 height 23
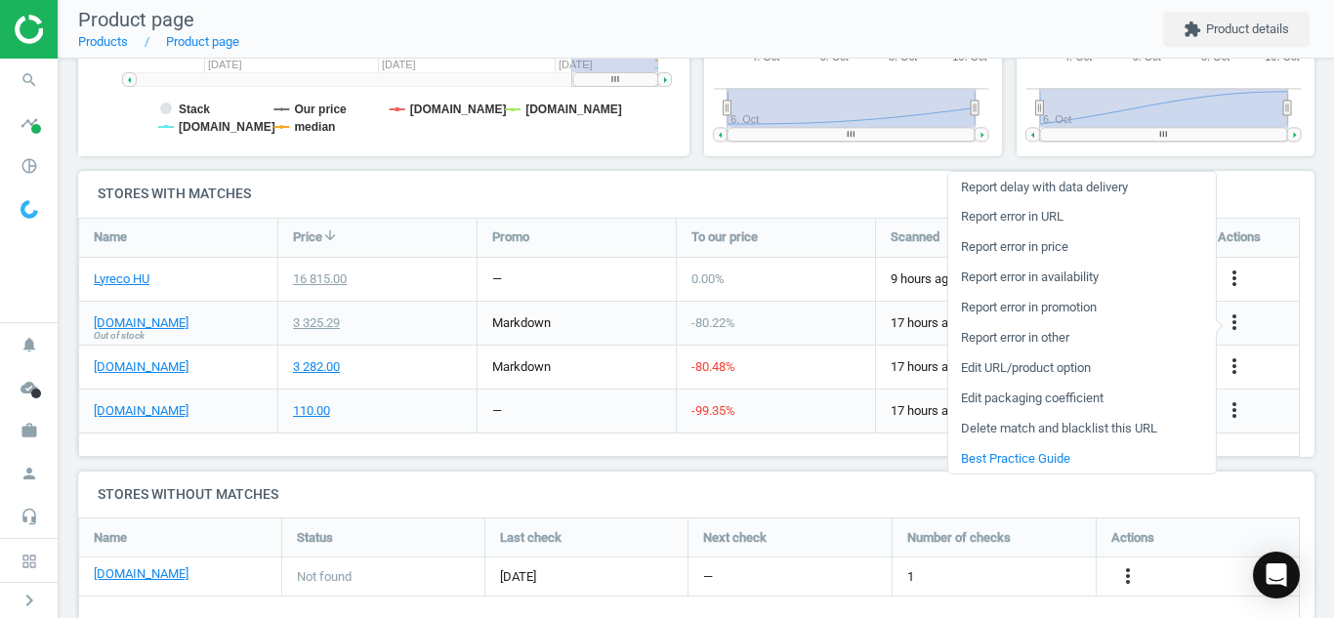
click at [1014, 359] on link "Edit URL/product option" at bounding box center [1081, 368] width 267 height 30
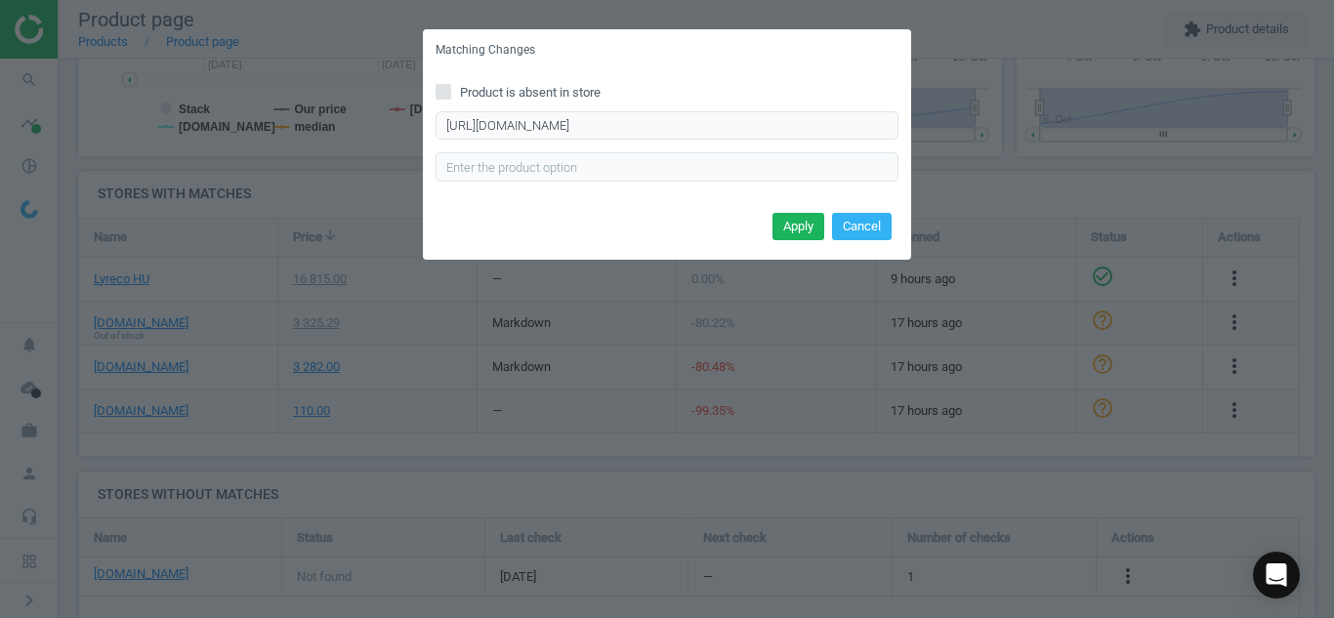
click at [763, 145] on div "[URL][DOMAIN_NAME] Enter correct product url" at bounding box center [666, 146] width 463 height 70
click at [753, 128] on input "[URL][DOMAIN_NAME]" at bounding box center [666, 125] width 463 height 29
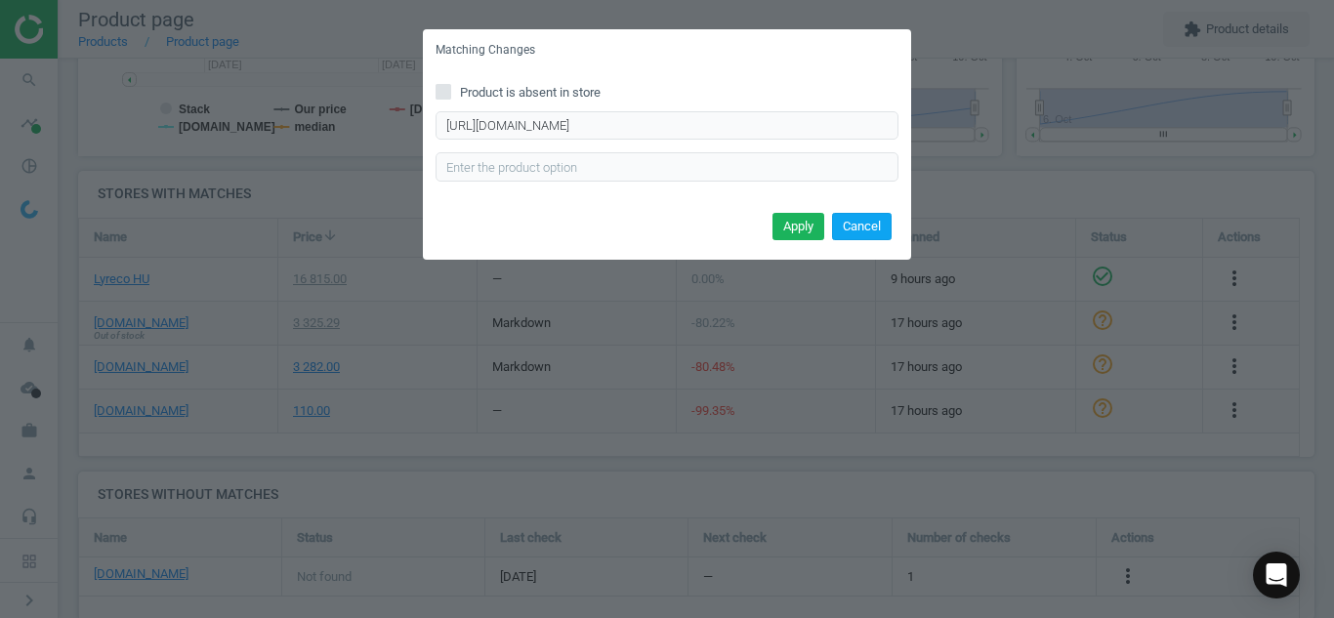
click at [865, 219] on button "Cancel" at bounding box center [862, 226] width 60 height 27
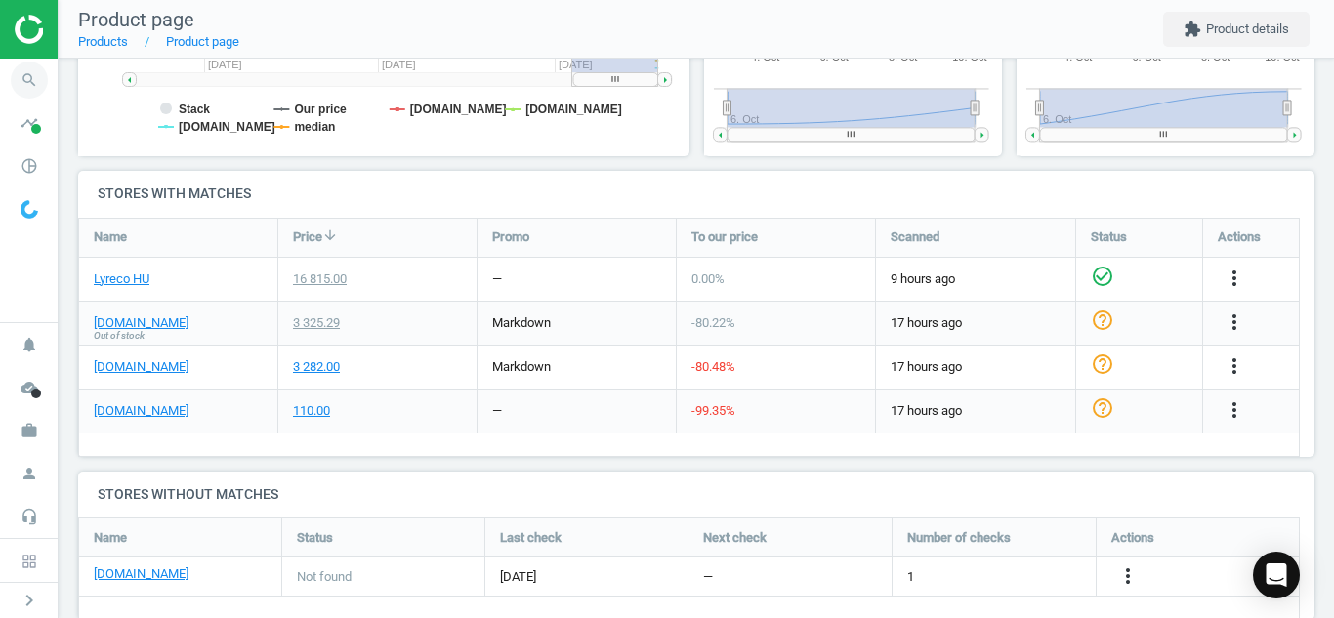
click at [28, 77] on icon "search" at bounding box center [29, 80] width 37 height 37
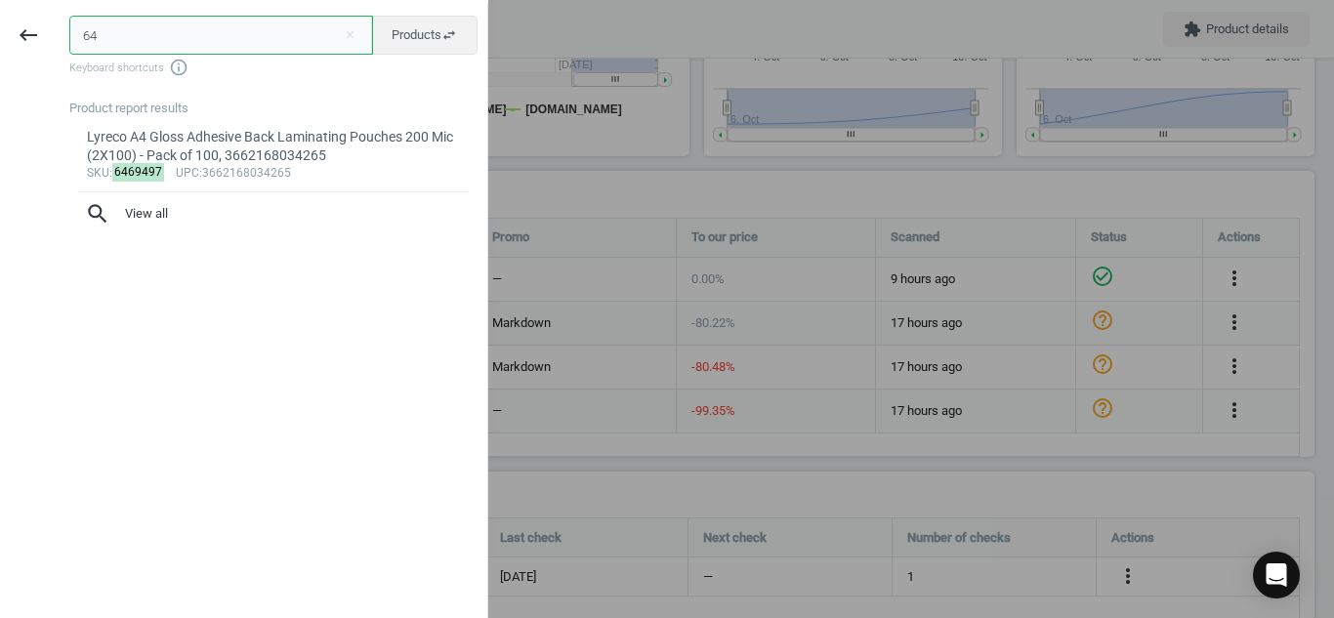
type input "6"
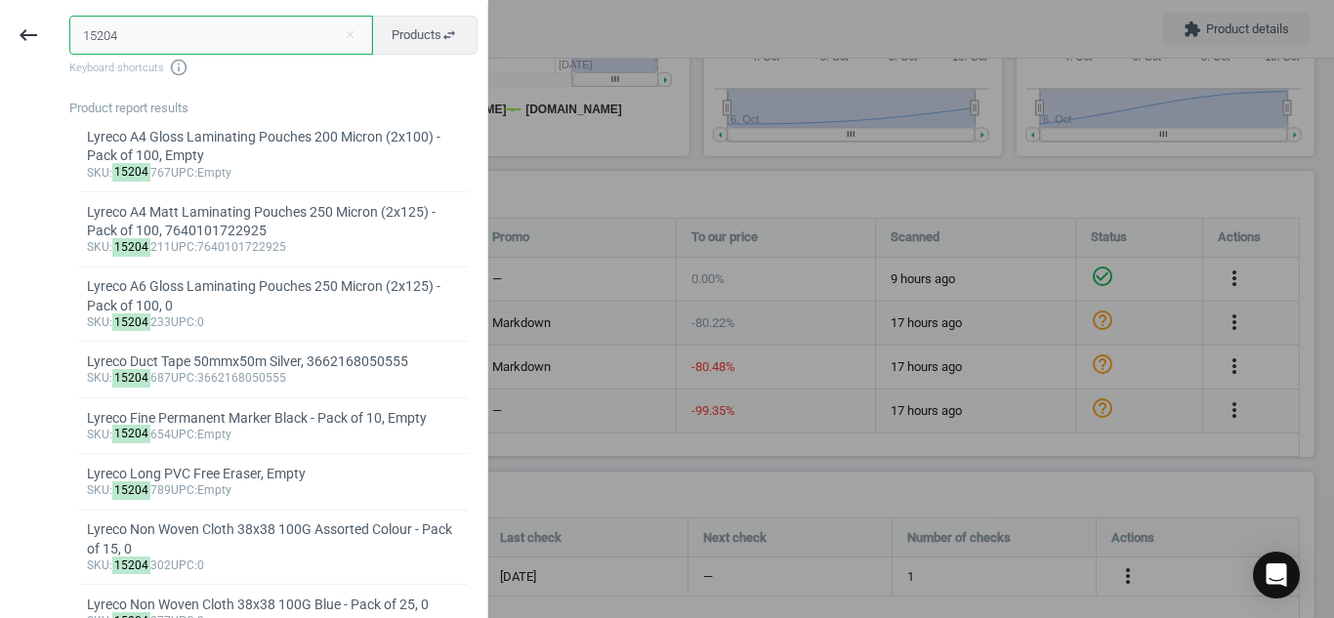
type input "15204767"
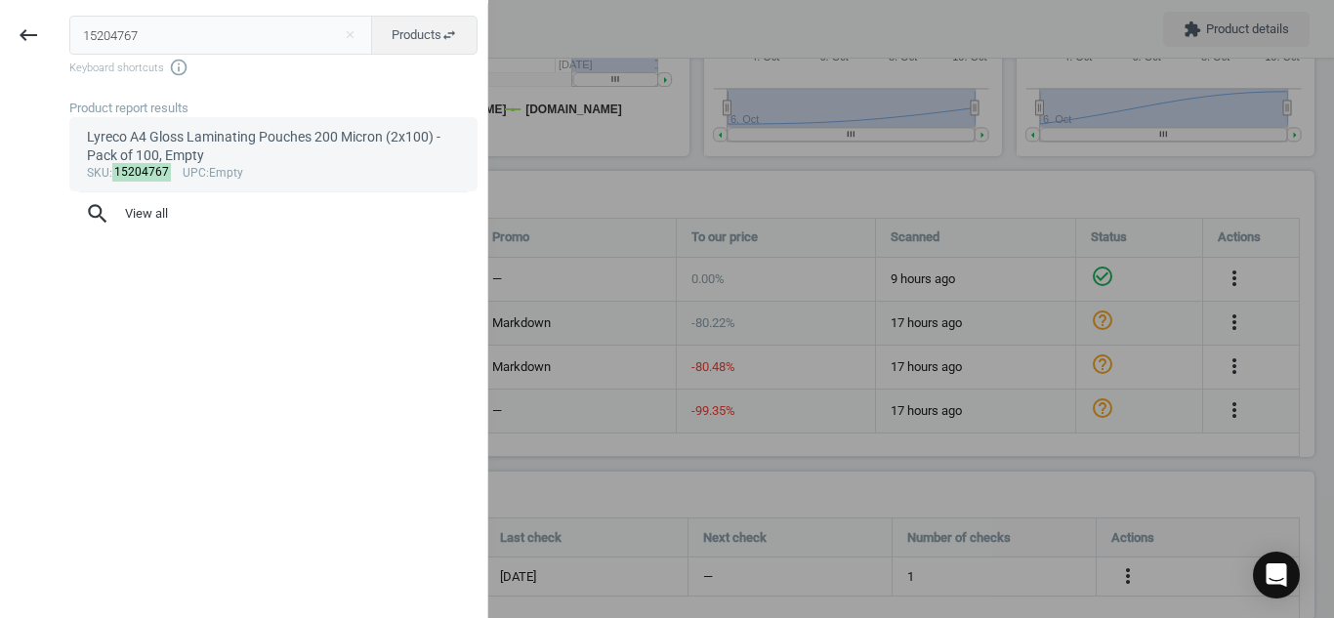
click at [158, 132] on div "Lyreco A4 Gloss Laminating Pouches 200 Micron (2x100) - Pack of 100, Empty" at bounding box center [274, 147] width 374 height 38
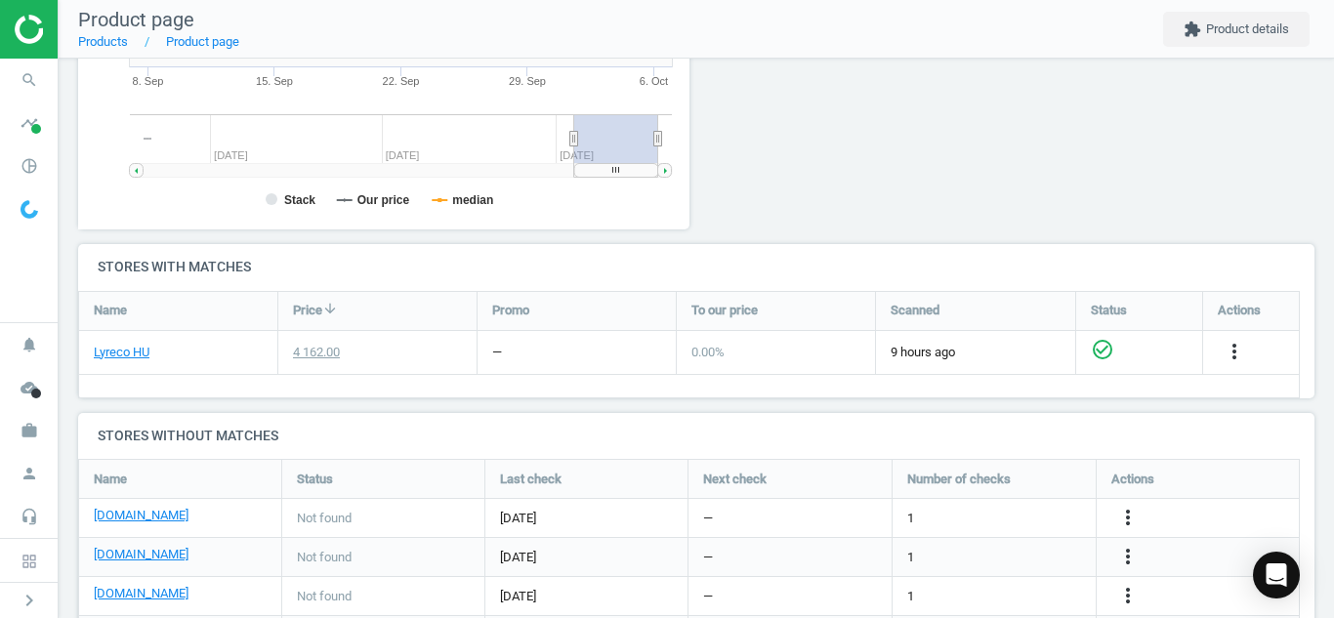
scroll to position [421, 634]
click at [1124, 555] on icon "more_vert" at bounding box center [1127, 556] width 23 height 23
click at [1037, 554] on link "Edit URL/product option" at bounding box center [975, 557] width 267 height 30
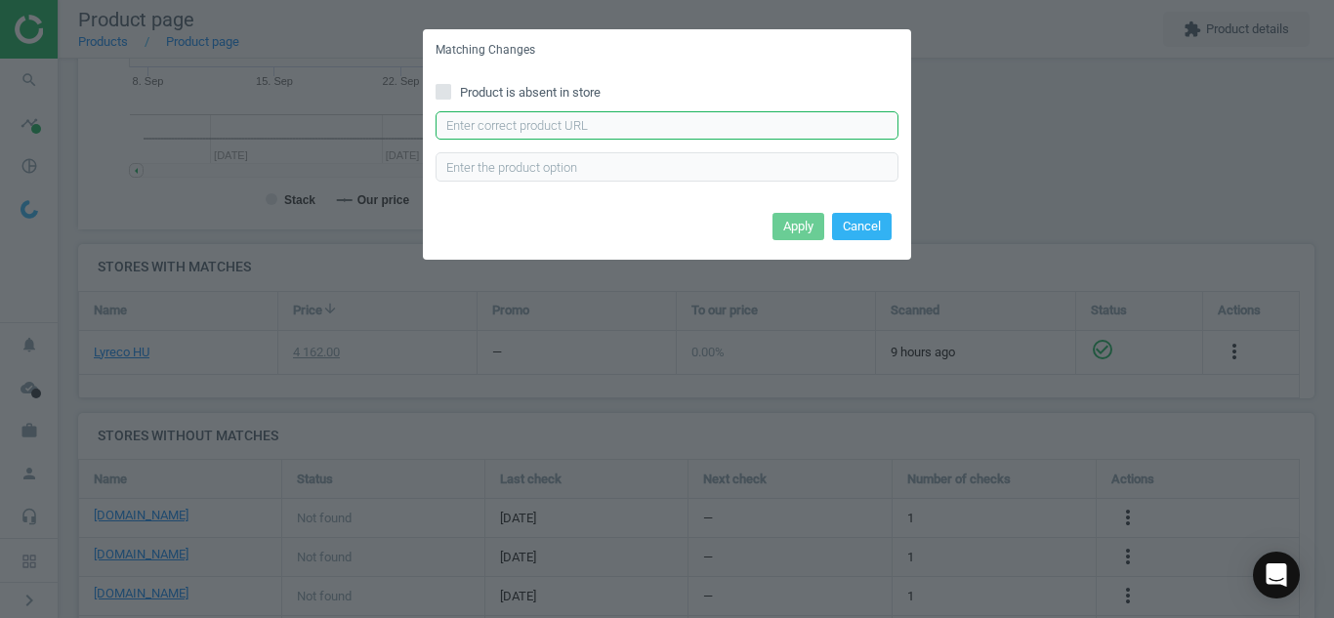
click at [762, 132] on input "text" at bounding box center [666, 125] width 463 height 29
paste input "[URL][DOMAIN_NAME]"
type input "[URL][DOMAIN_NAME]"
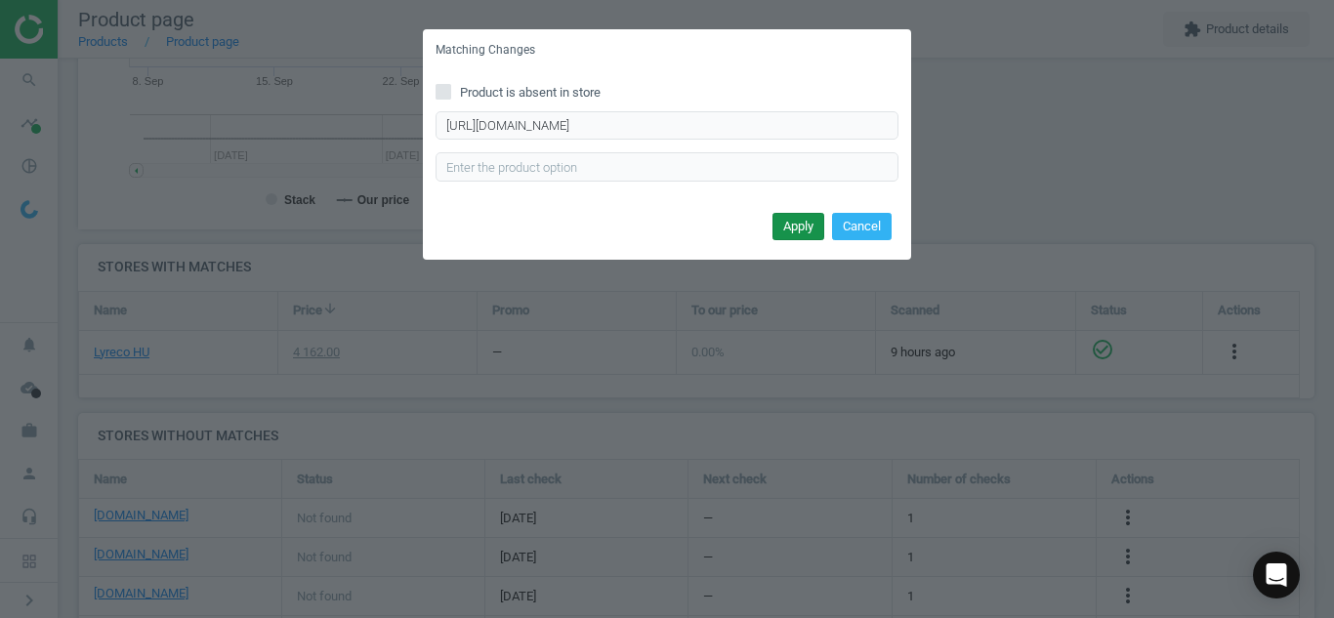
click at [789, 224] on button "Apply" at bounding box center [798, 226] width 52 height 27
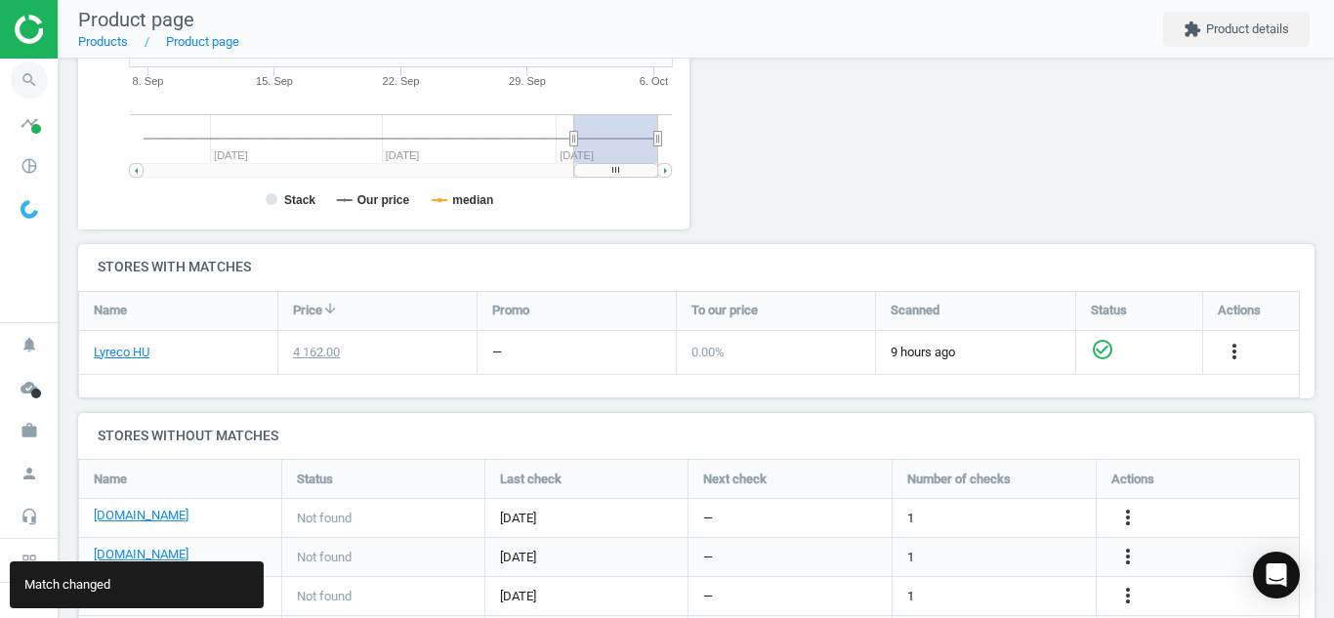
click at [41, 74] on icon "search" at bounding box center [29, 80] width 37 height 37
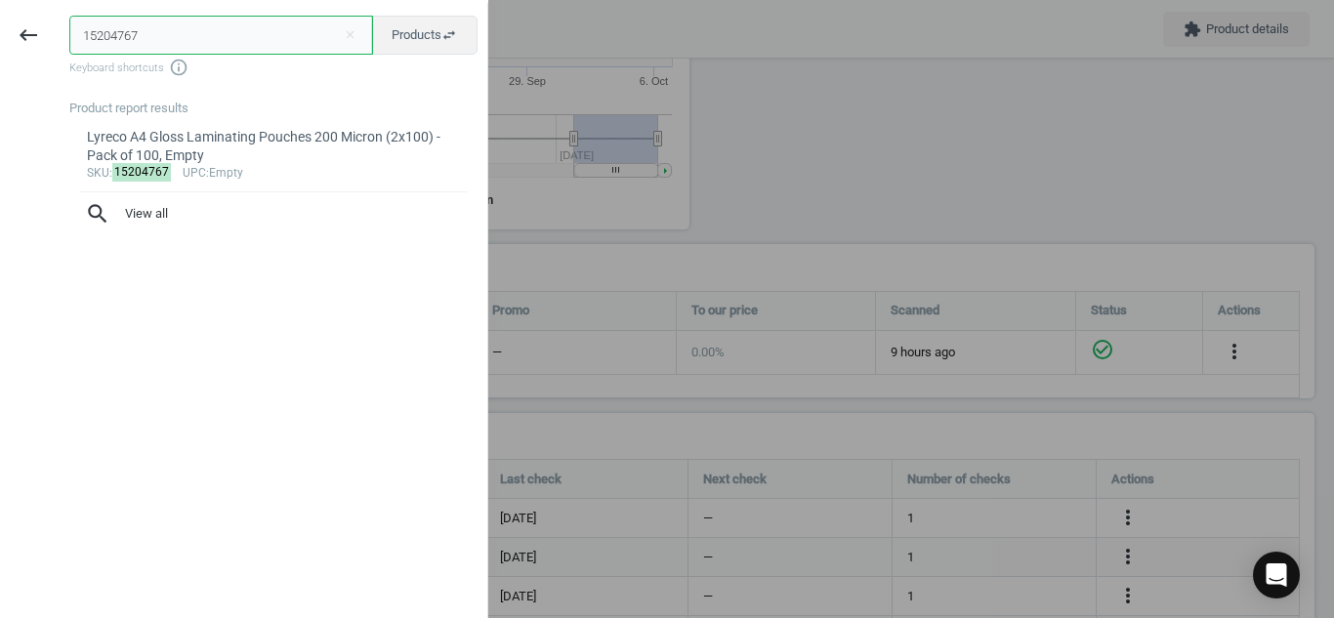
drag, startPoint x: 142, startPoint y: 37, endPoint x: 0, endPoint y: 47, distance: 141.9
click at [0, 47] on div "keyboard_backspace 15204767 close Products swap_horiz Keyboard shortcuts info_o…" at bounding box center [244, 312] width 488 height 618
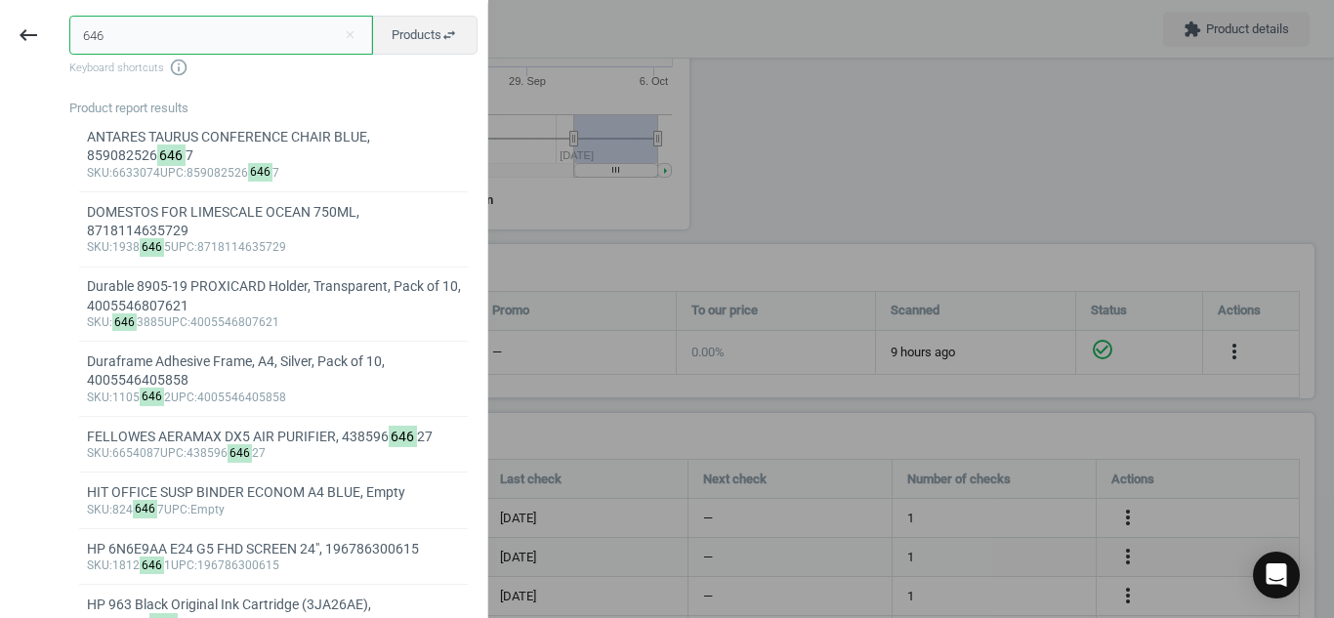
type input "6469497"
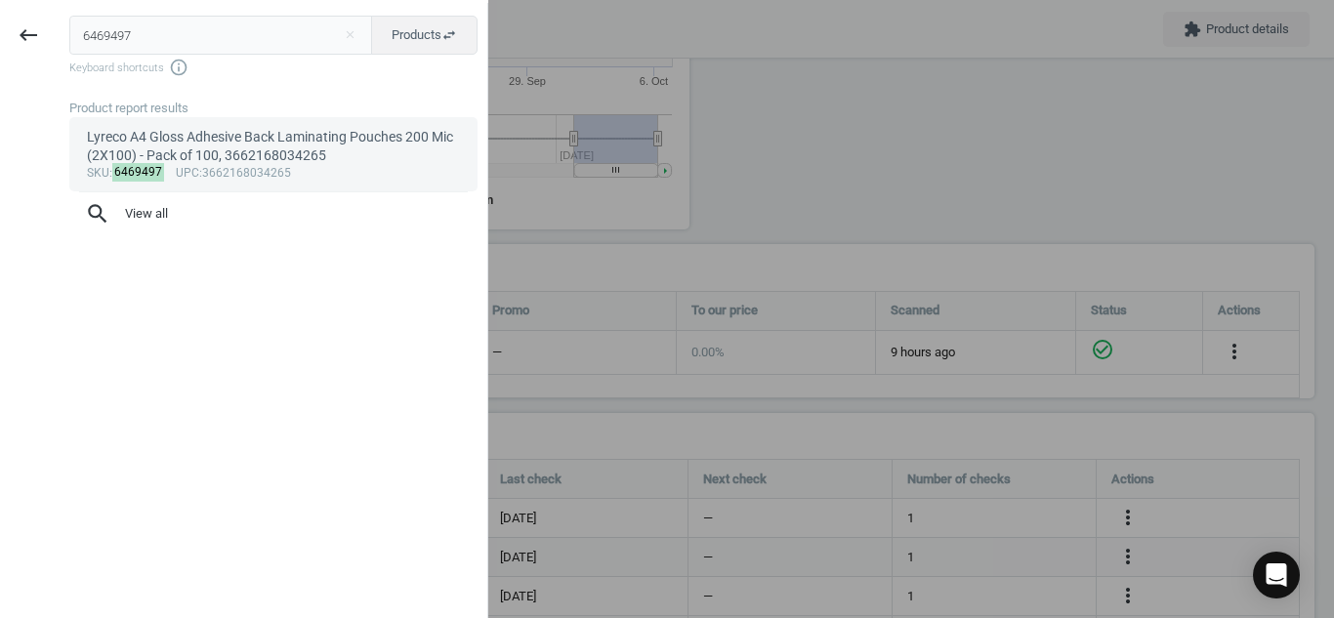
click at [176, 132] on div "Lyreco A4 Gloss Adhesive Back Laminating Pouches 200 Mic (2X100) - Pack of 100,…" at bounding box center [274, 147] width 374 height 38
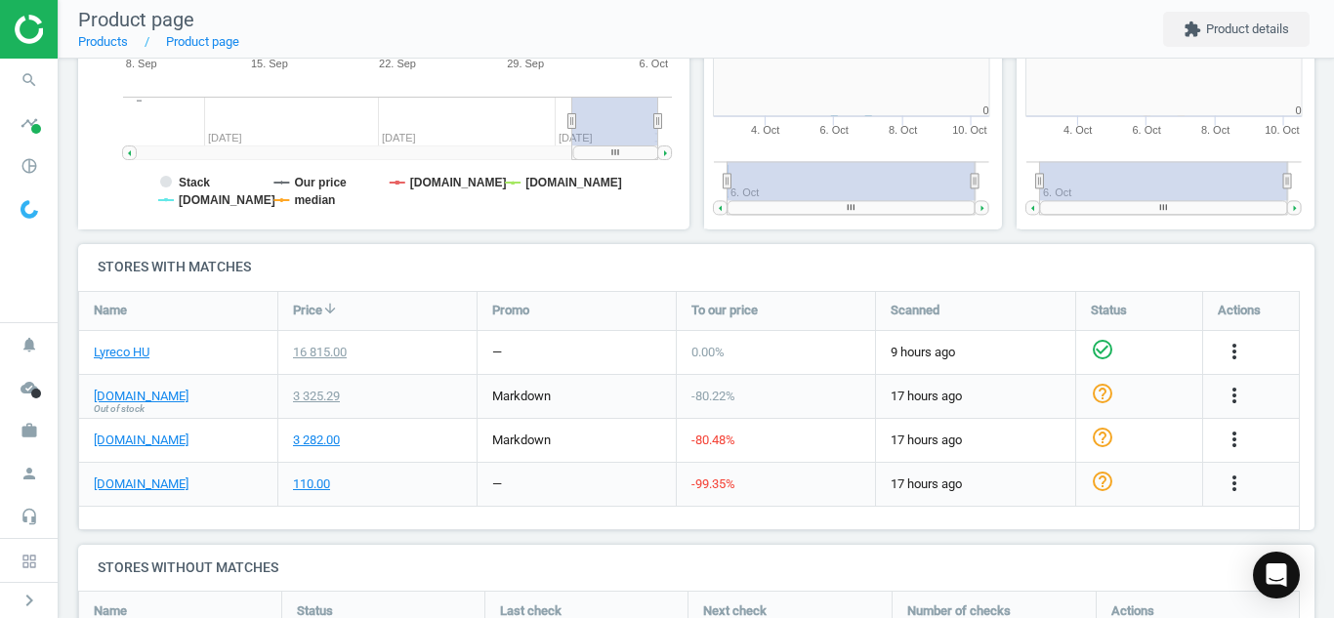
scroll to position [10, 10]
click at [1233, 479] on icon "more_vert" at bounding box center [1233, 483] width 23 height 23
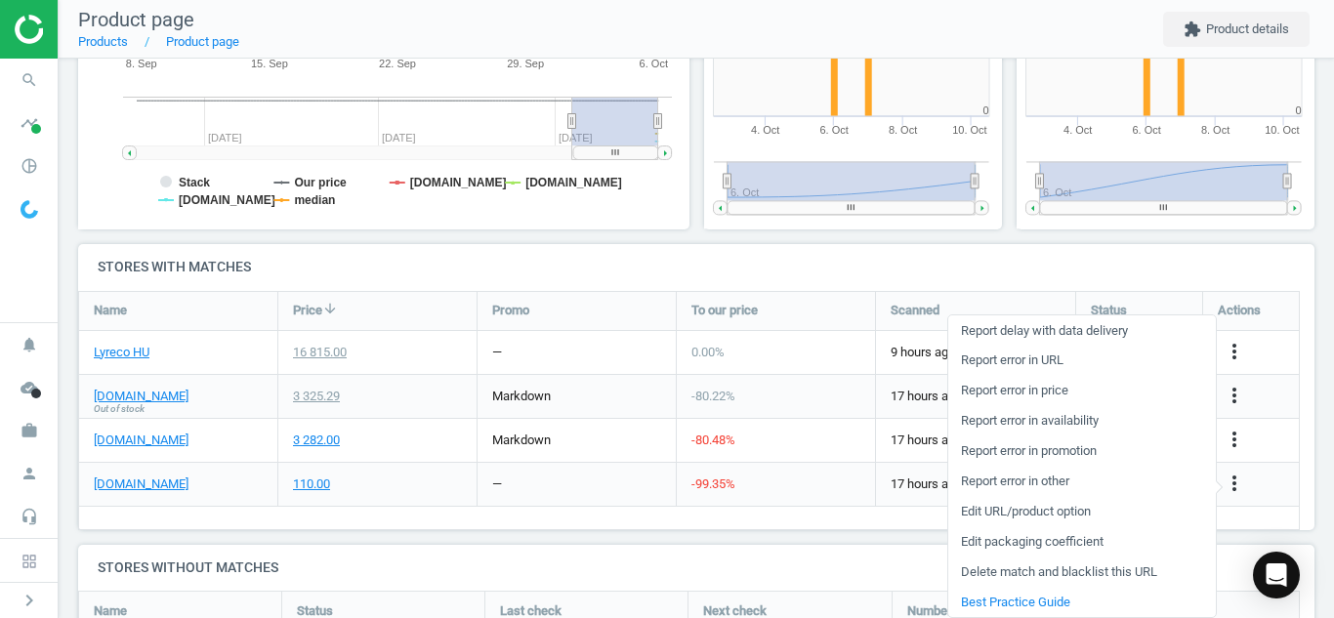
click at [1034, 506] on link "Edit URL/product option" at bounding box center [1081, 512] width 267 height 30
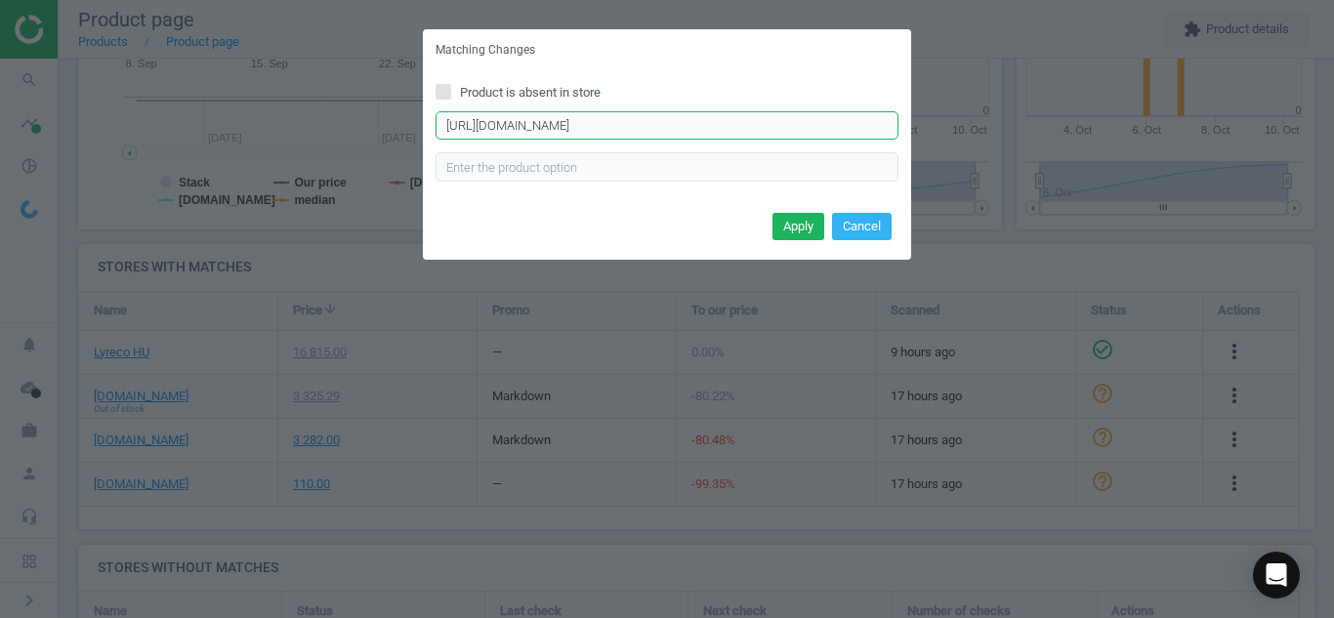
click at [557, 124] on input "[URL][DOMAIN_NAME]" at bounding box center [666, 125] width 463 height 29
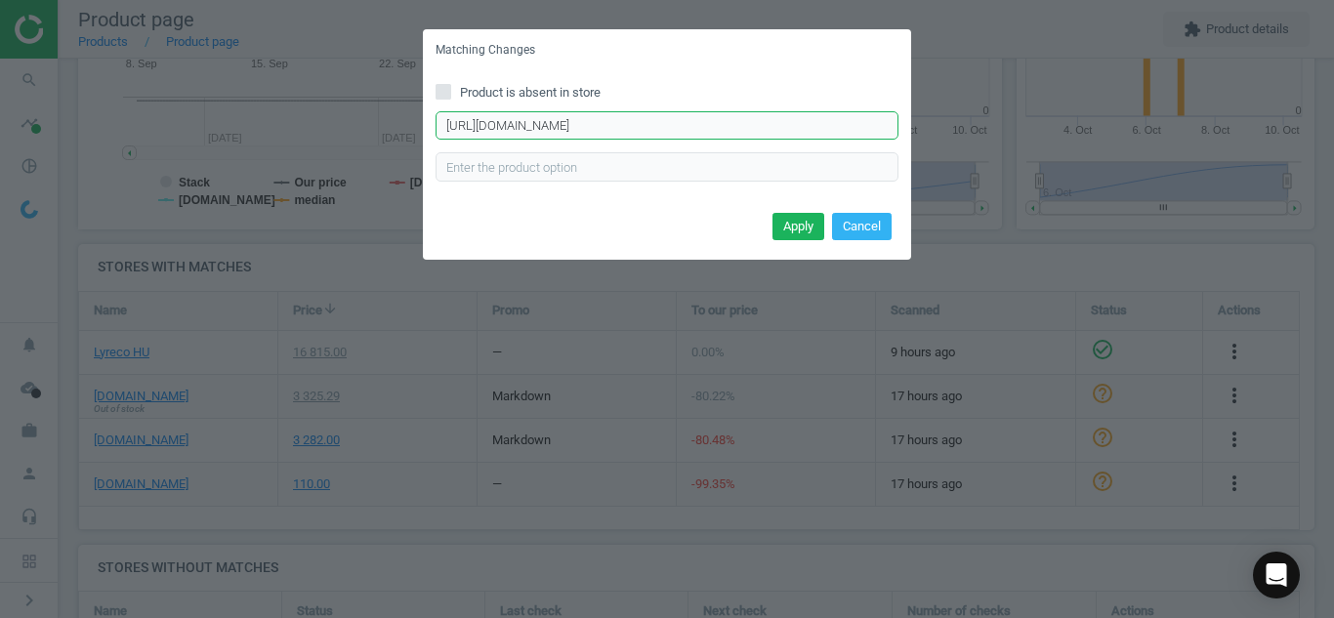
click at [557, 124] on input "[URL][DOMAIN_NAME]" at bounding box center [666, 125] width 463 height 29
click at [877, 229] on button "Cancel" at bounding box center [862, 226] width 60 height 27
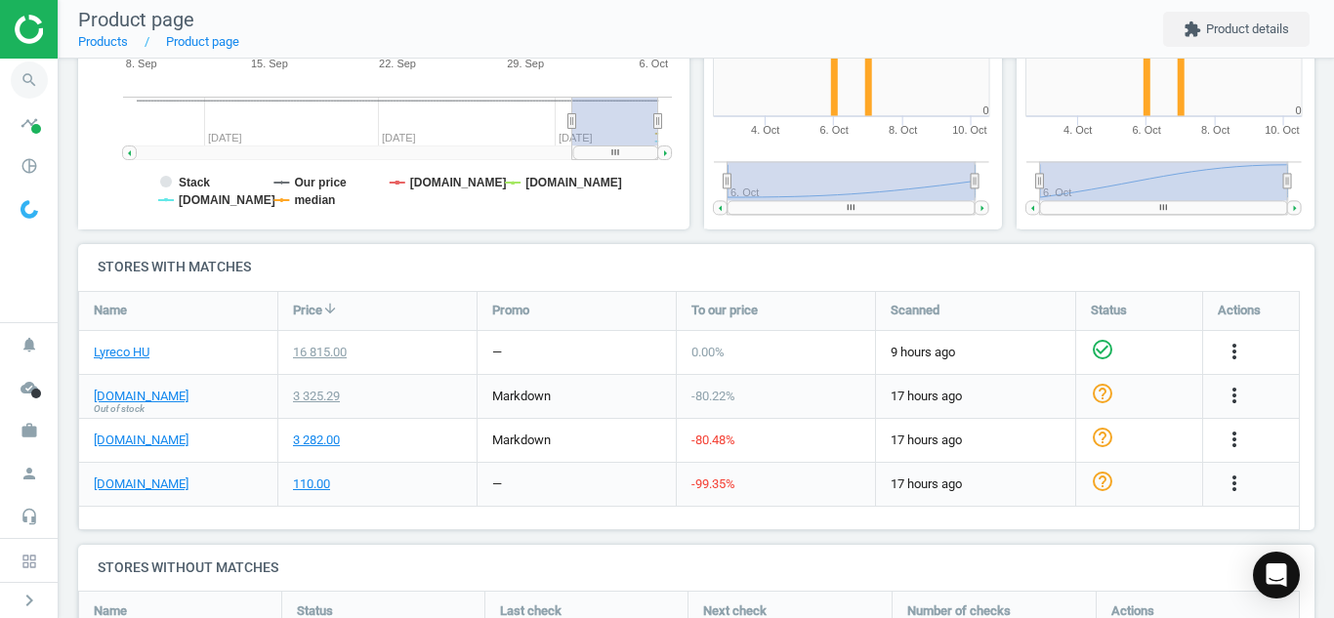
click at [26, 85] on icon "search" at bounding box center [29, 80] width 37 height 37
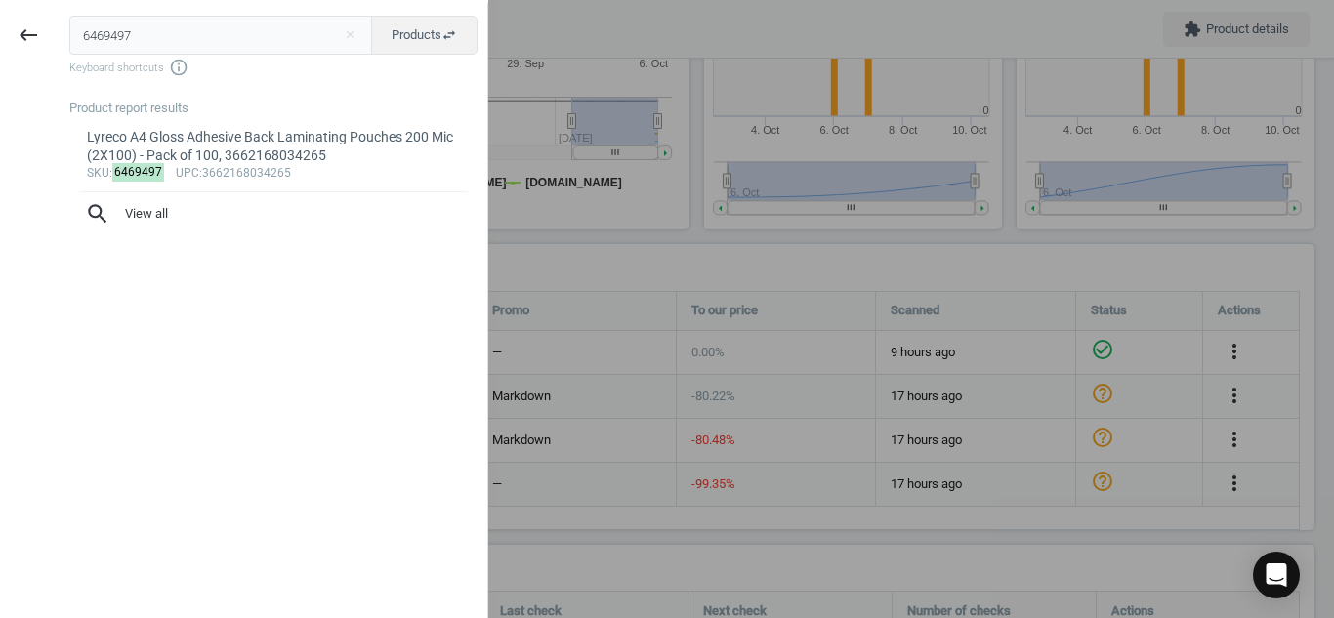
drag, startPoint x: 136, startPoint y: 34, endPoint x: 0, endPoint y: 81, distance: 143.6
click at [0, 81] on div "keyboard_backspace 6469497 close Products swap_horiz Keyboard shortcuts info_ou…" at bounding box center [244, 312] width 488 height 618
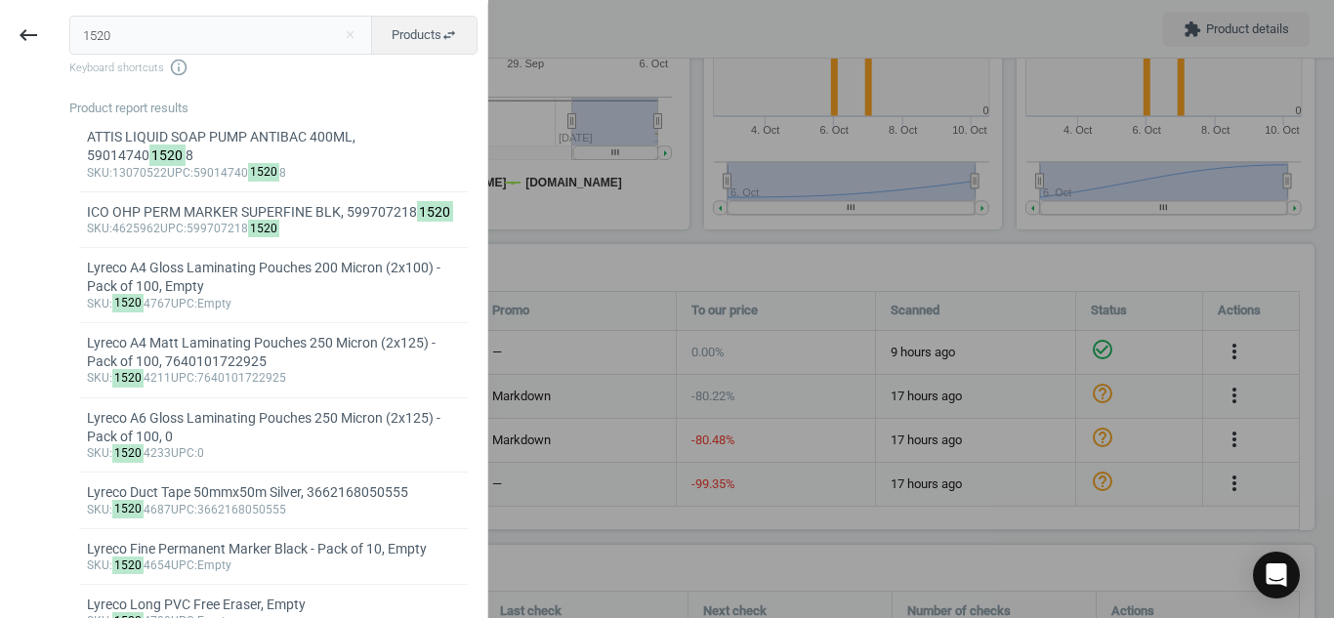
type input "15204767"
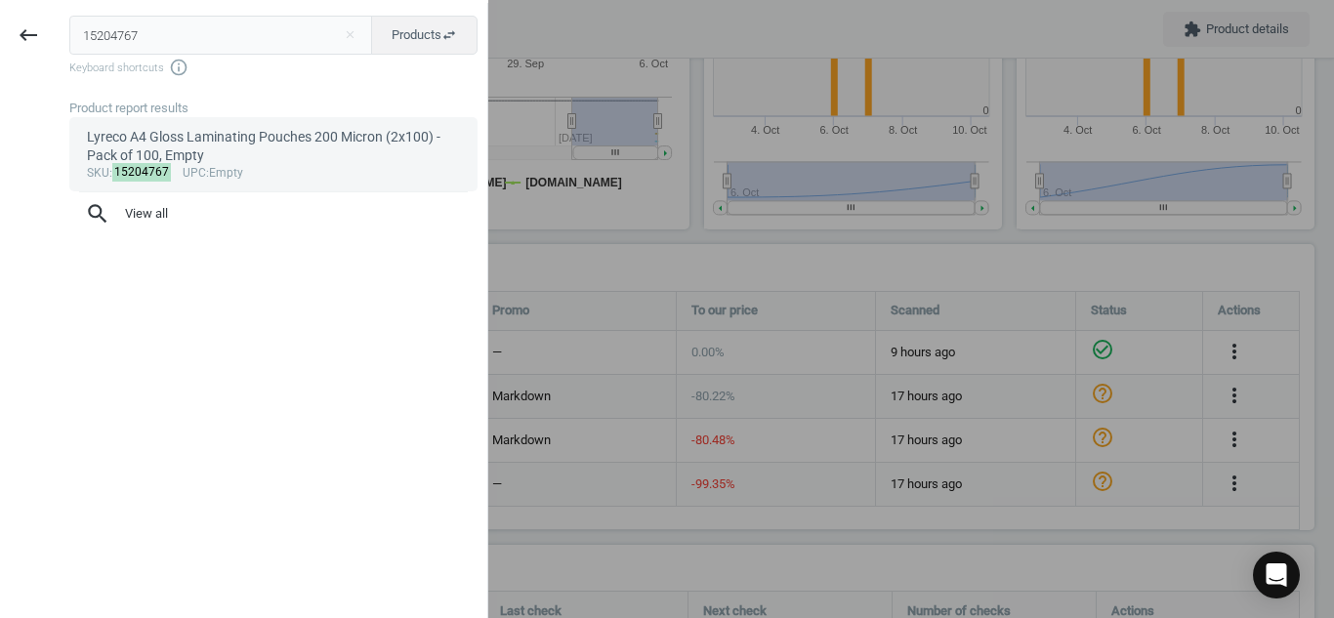
click at [168, 135] on div "Lyreco A4 Gloss Laminating Pouches 200 Micron (2x100) - Pack of 100, Empty" at bounding box center [274, 147] width 374 height 38
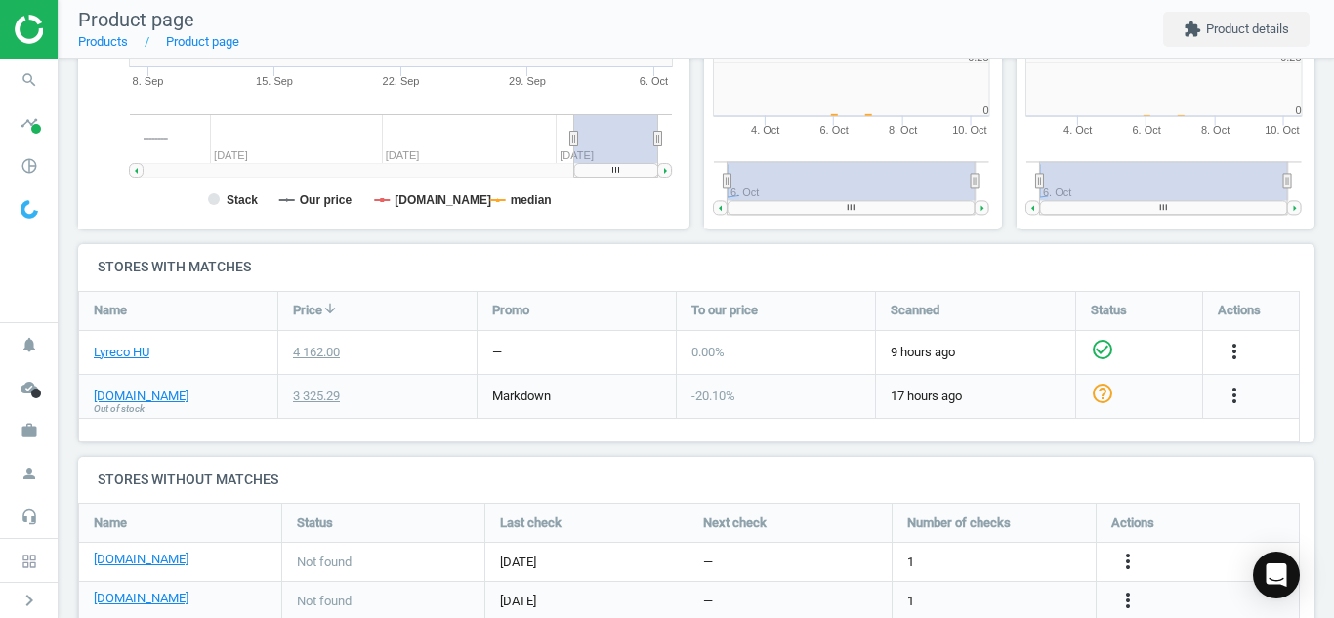
scroll to position [421, 324]
click at [1122, 559] on icon "more_vert" at bounding box center [1127, 561] width 23 height 23
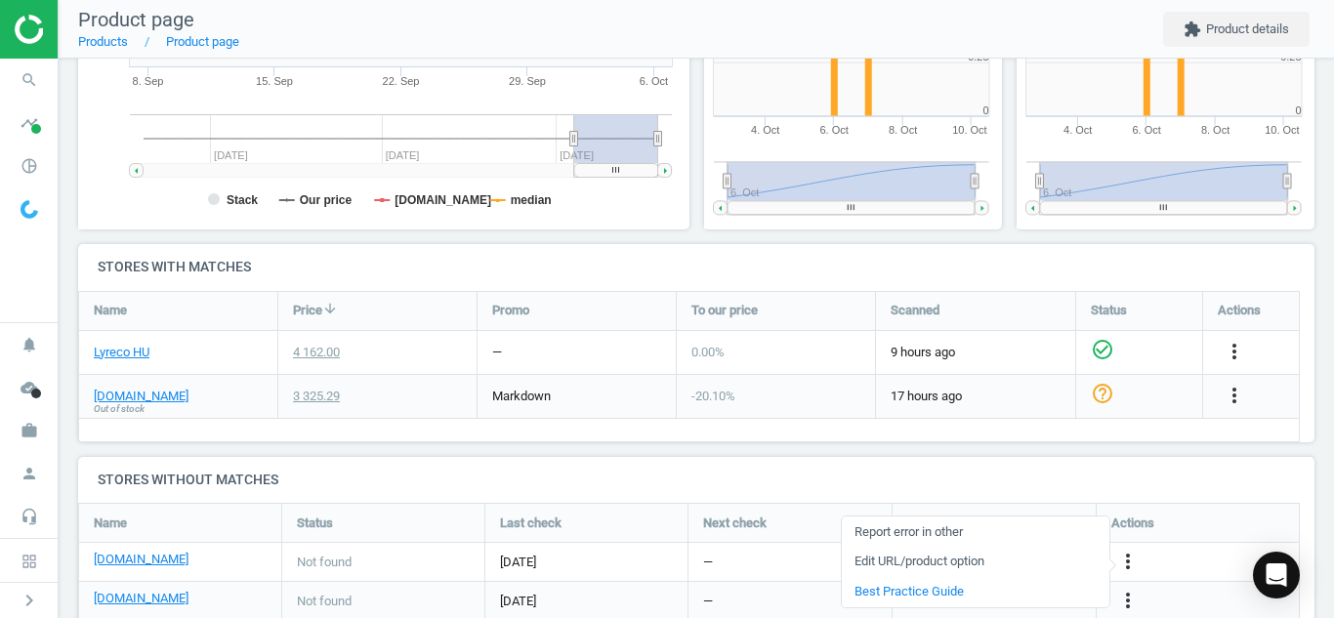
click at [969, 564] on link "Edit URL/product option" at bounding box center [975, 562] width 267 height 30
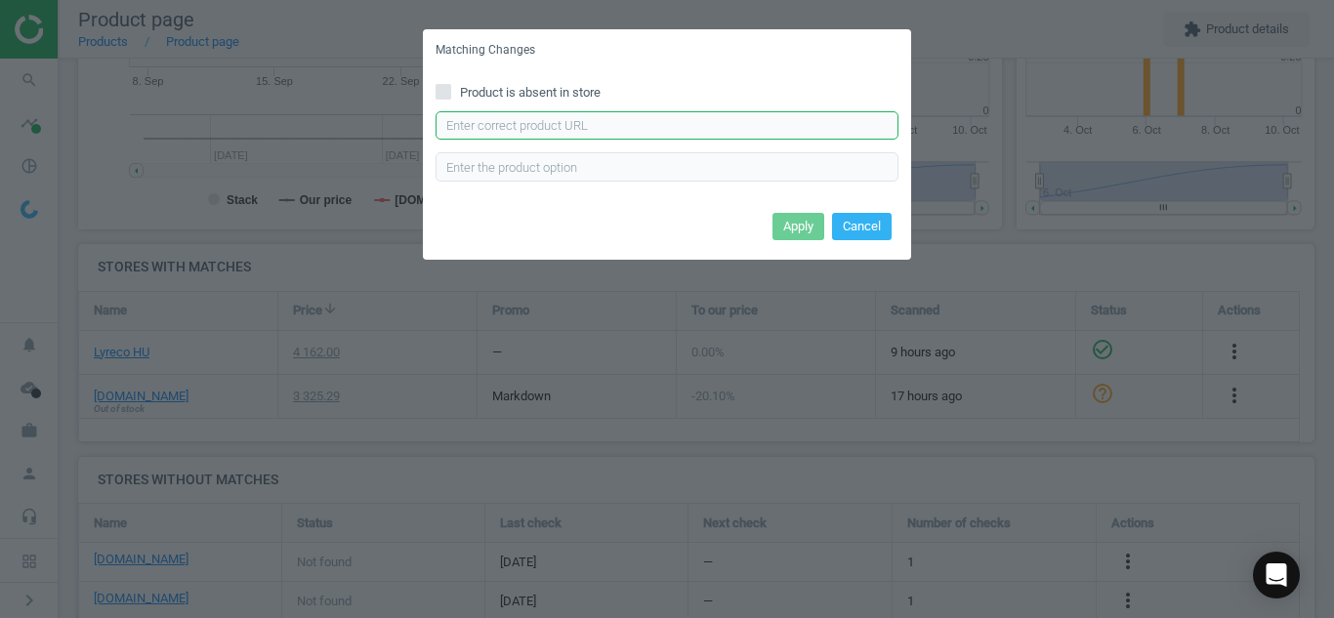
click at [732, 116] on input "text" at bounding box center [666, 125] width 463 height 29
paste input "[URL][DOMAIN_NAME]"
type input "[URL][DOMAIN_NAME]"
click at [794, 213] on button "Apply" at bounding box center [798, 226] width 52 height 27
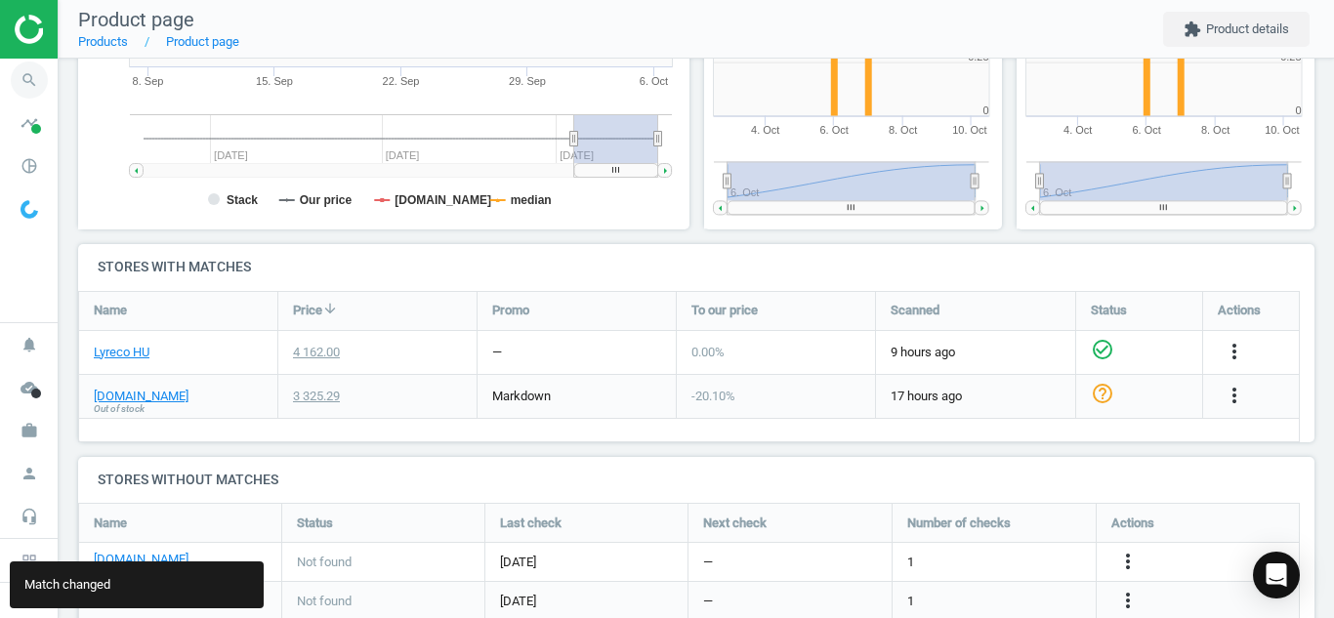
click at [34, 82] on icon "search" at bounding box center [29, 80] width 37 height 37
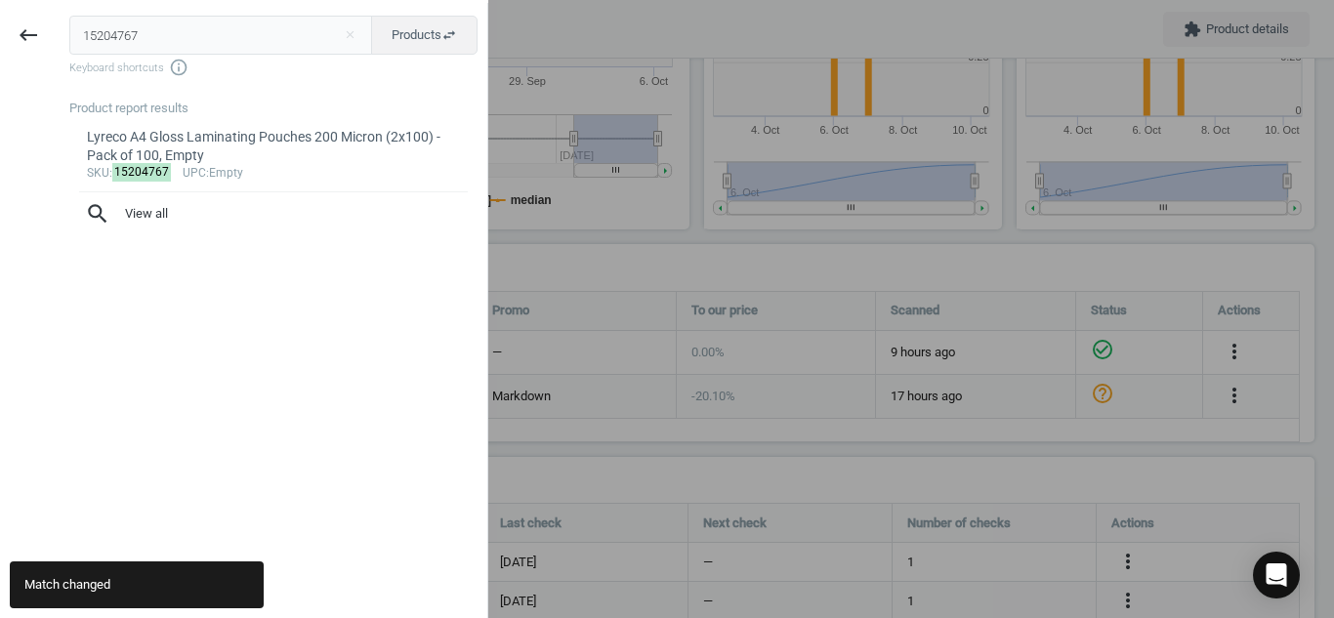
drag, startPoint x: 161, startPoint y: 29, endPoint x: 0, endPoint y: 87, distance: 171.1
click at [0, 87] on div "keyboard_backspace 15204767 close Products swap_horiz Keyboard shortcuts info_o…" at bounding box center [244, 312] width 488 height 618
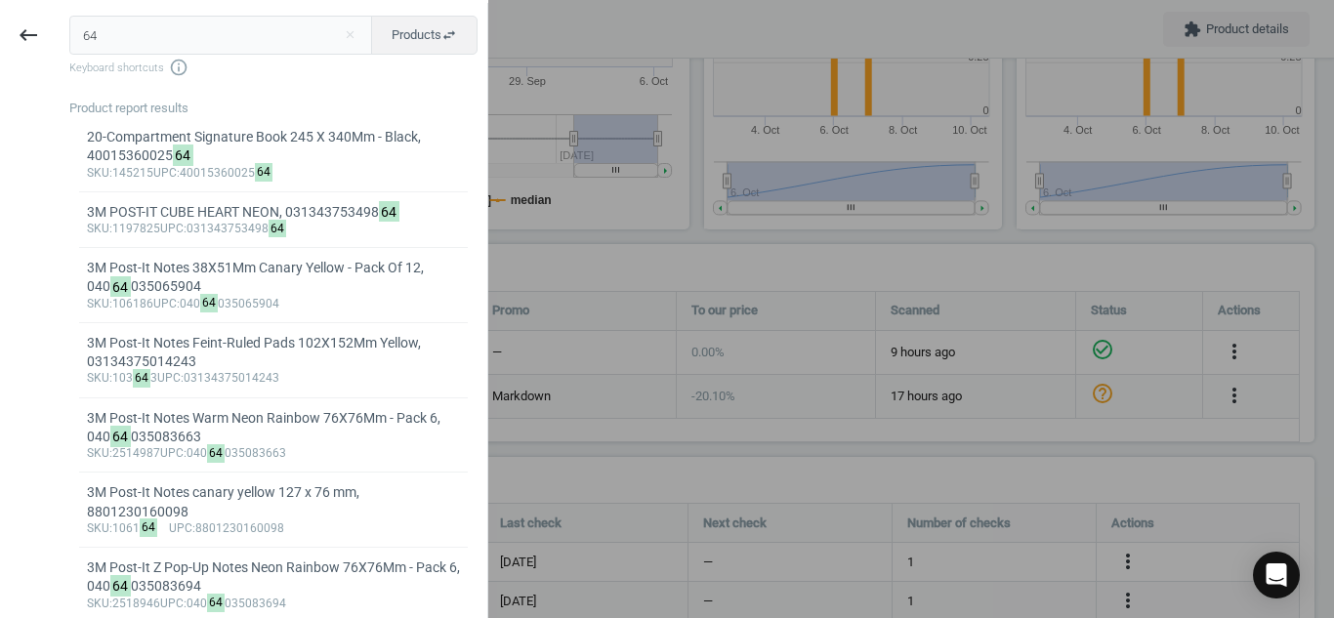
type input "6469497"
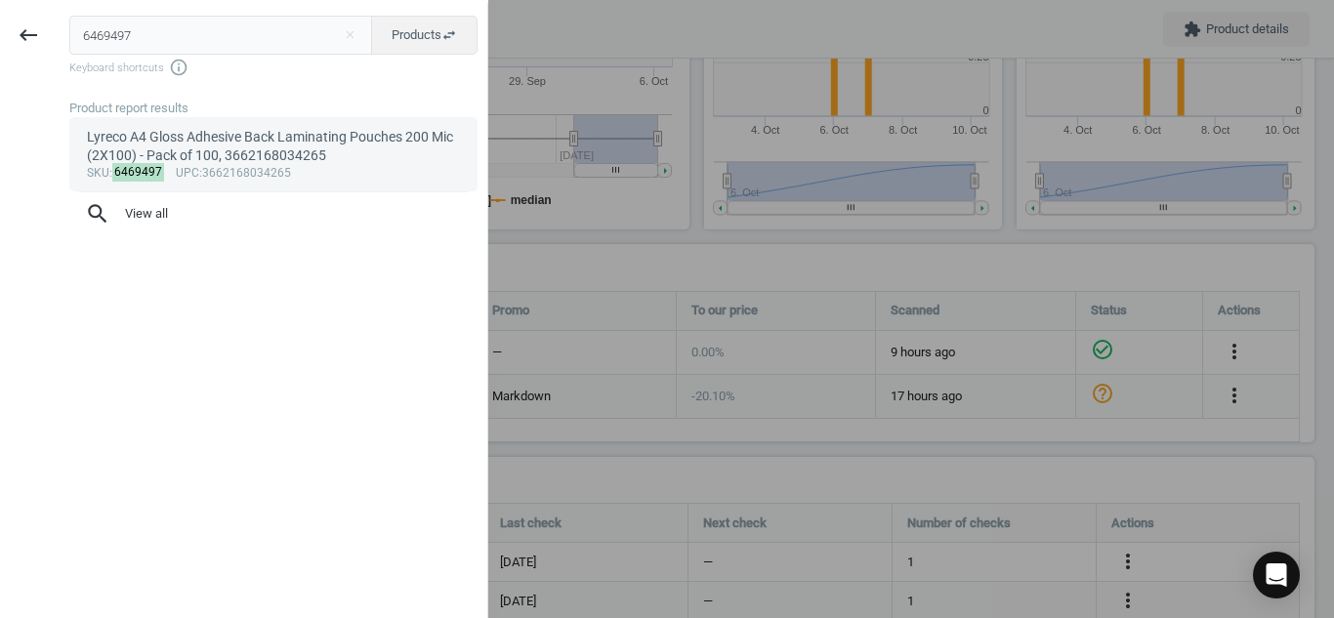
click at [159, 142] on div "Lyreco A4 Gloss Adhesive Back Laminating Pouches 200 Mic (2X100) - Pack of 100,…" at bounding box center [274, 147] width 374 height 38
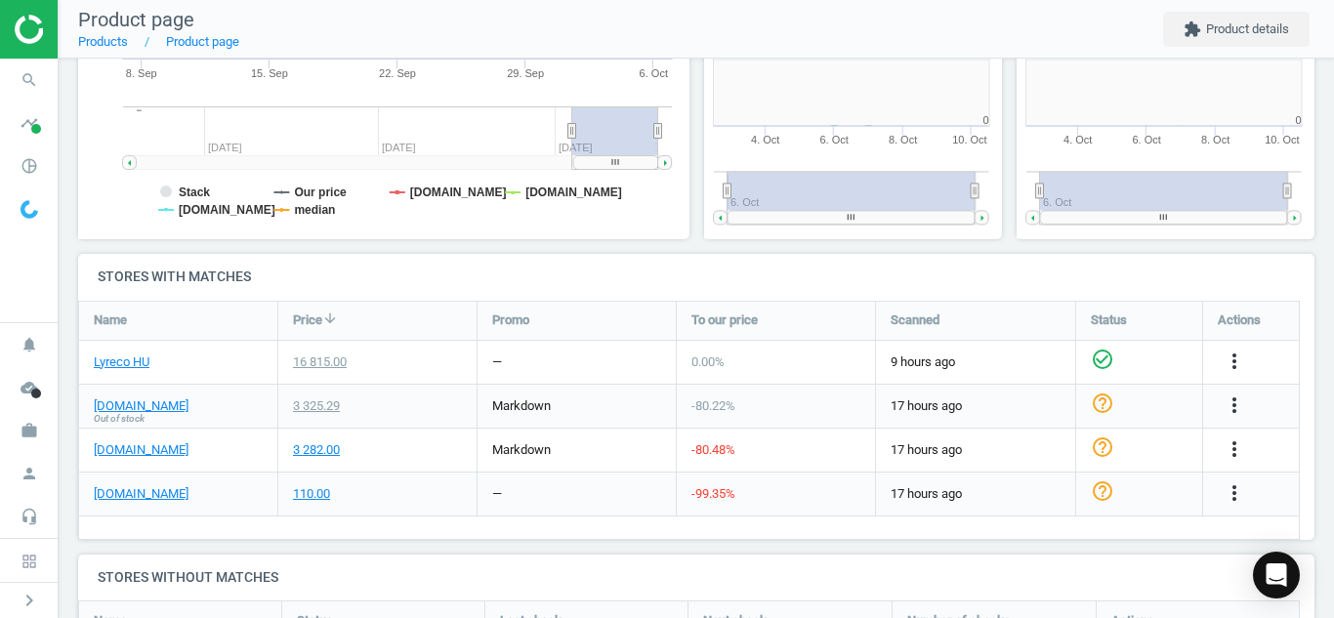
scroll to position [10, 10]
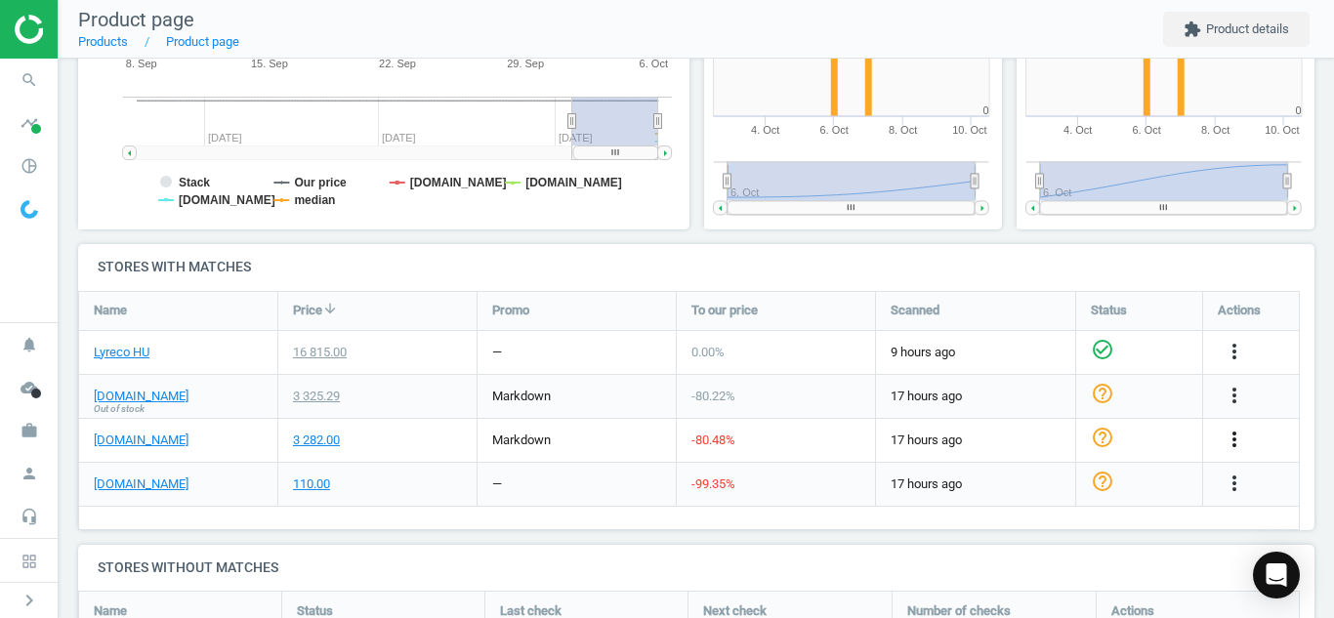
click at [1239, 438] on icon "more_vert" at bounding box center [1233, 439] width 23 height 23
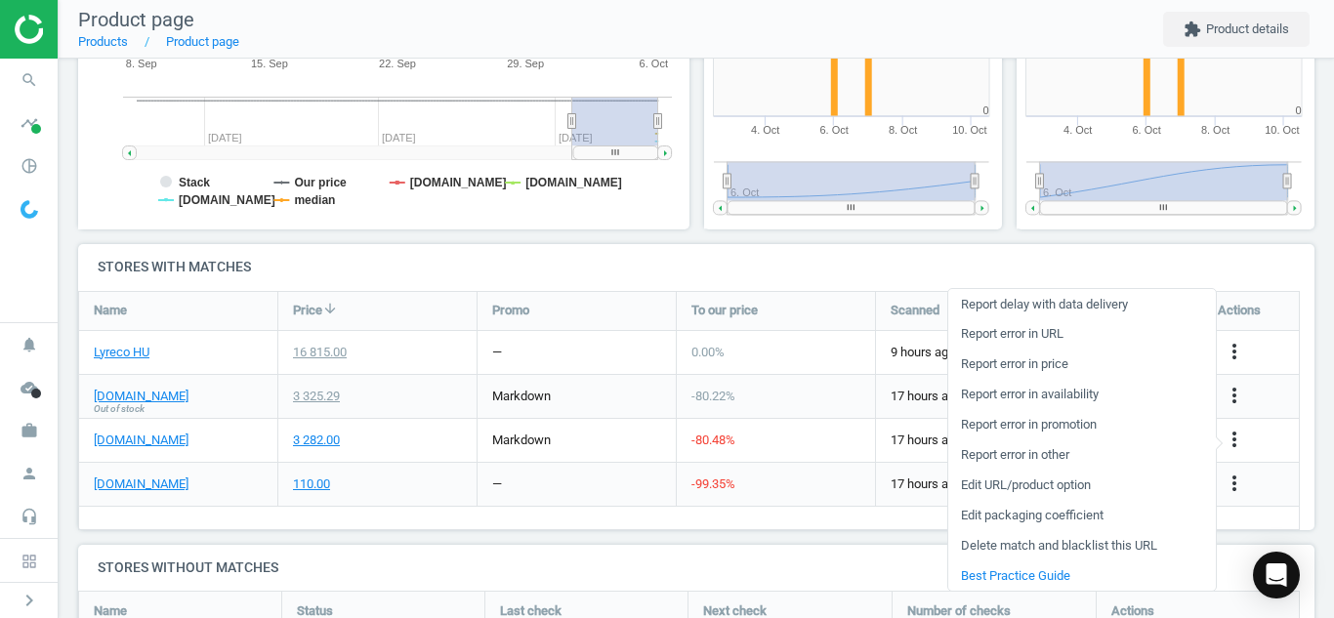
click at [1040, 480] on link "Edit URL/product option" at bounding box center [1081, 486] width 267 height 30
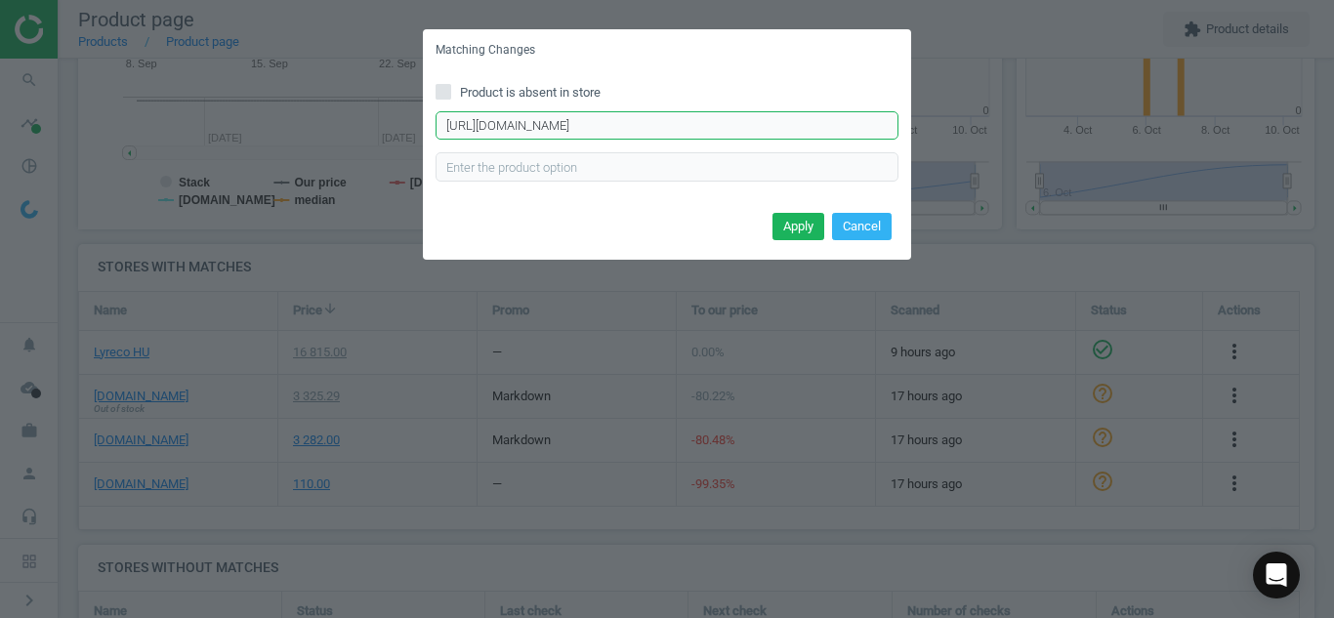
click at [580, 118] on input "[URL][DOMAIN_NAME]" at bounding box center [666, 125] width 463 height 29
click at [857, 225] on button "Cancel" at bounding box center [862, 226] width 60 height 27
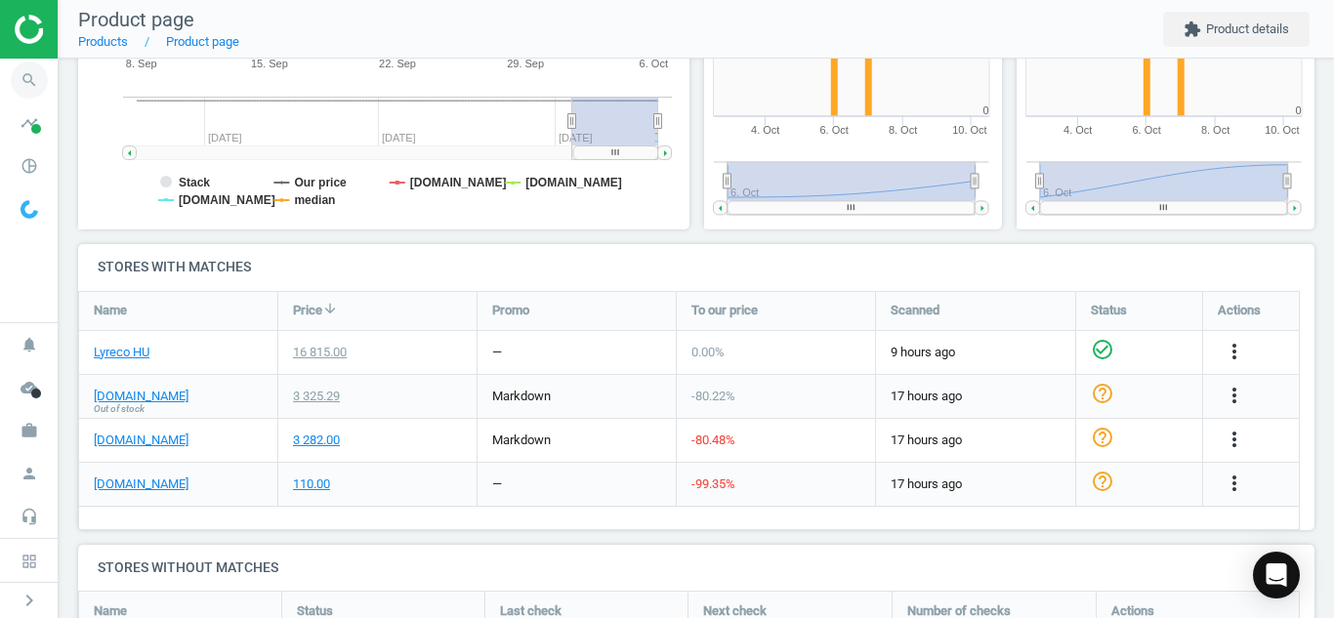
click at [24, 82] on icon "search" at bounding box center [29, 80] width 37 height 37
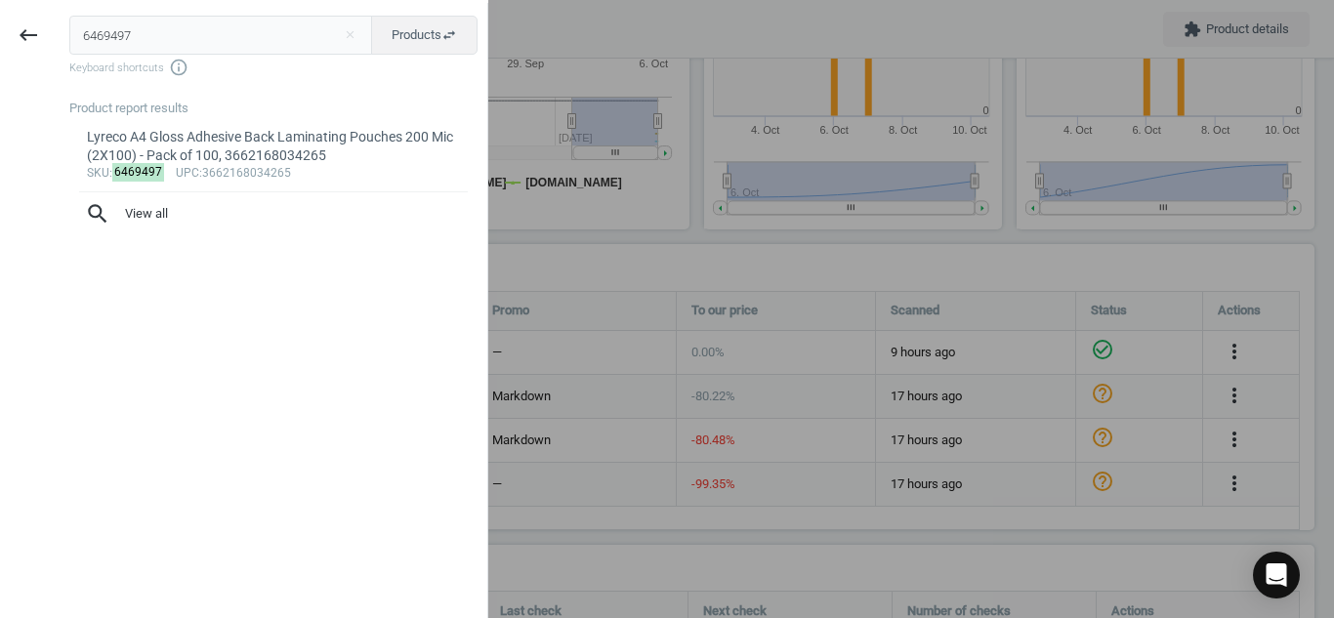
drag, startPoint x: 156, startPoint y: 38, endPoint x: 0, endPoint y: 53, distance: 156.9
click at [0, 53] on div "keyboard_backspace 6469497 close Products swap_horiz Keyboard shortcuts info_ou…" at bounding box center [244, 312] width 488 height 618
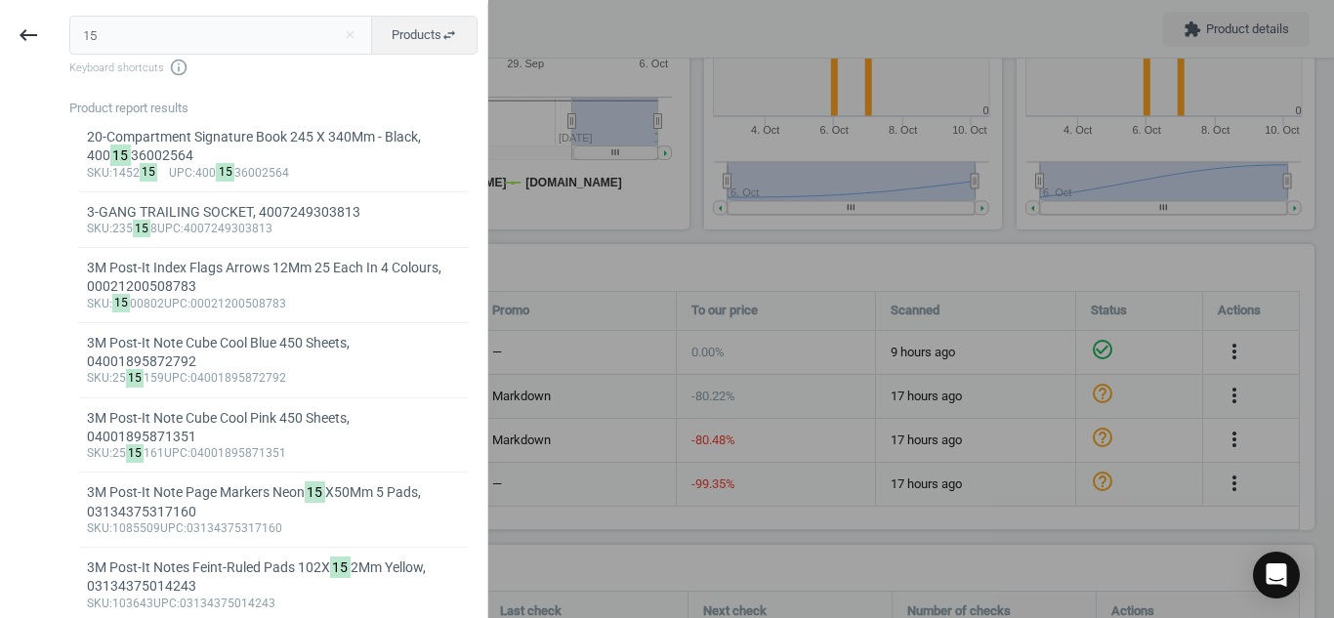
type input "15204767"
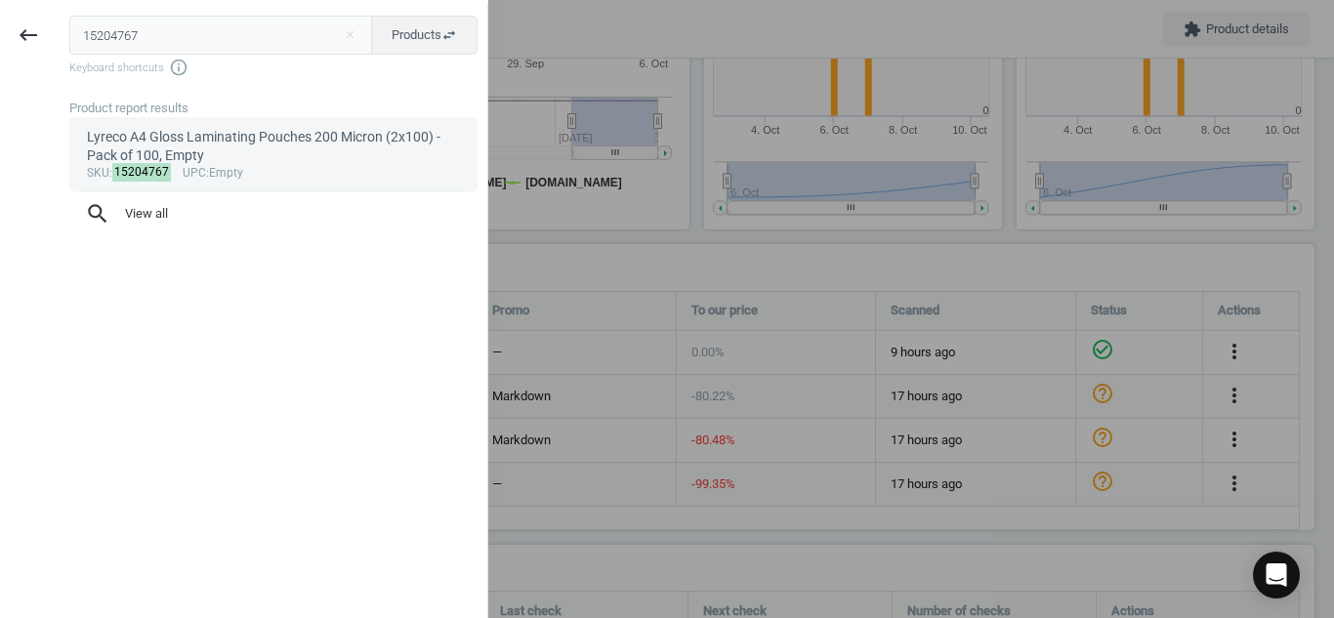
click at [135, 141] on div "Lyreco A4 Gloss Laminating Pouches 200 Micron (2x100) - Pack of 100, Empty" at bounding box center [274, 147] width 374 height 38
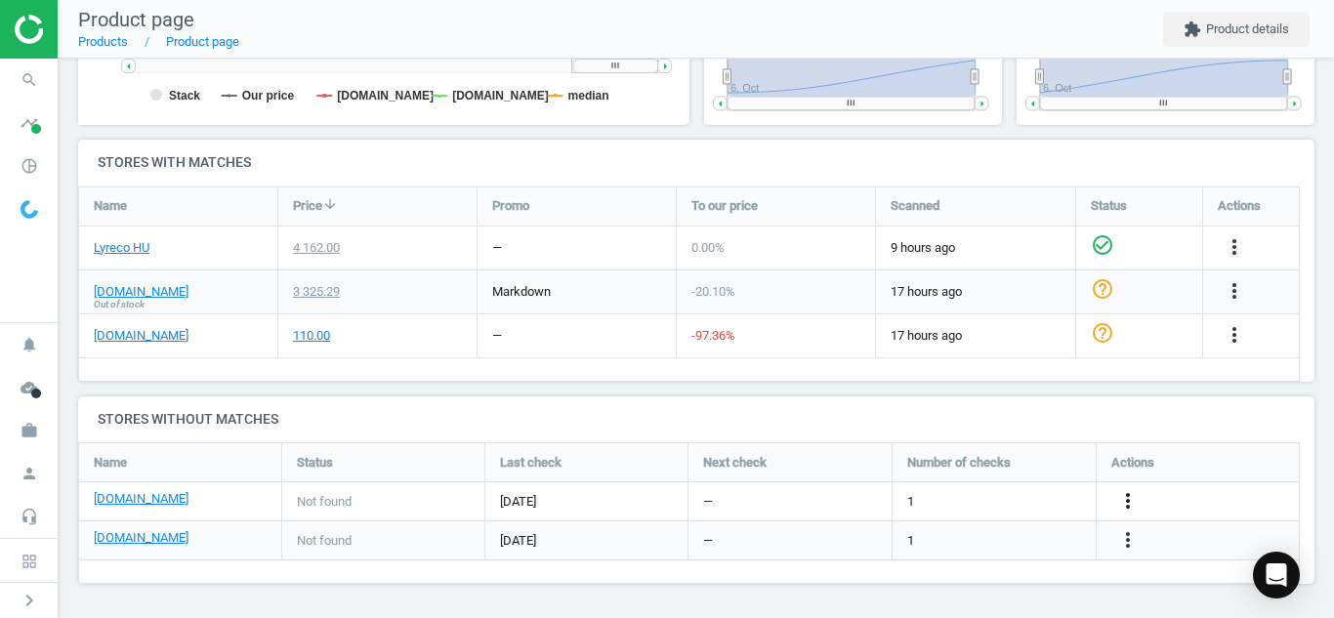
click at [1124, 497] on icon "more_vert" at bounding box center [1127, 500] width 23 height 23
click at [987, 492] on link "Edit URL/product option" at bounding box center [975, 501] width 267 height 30
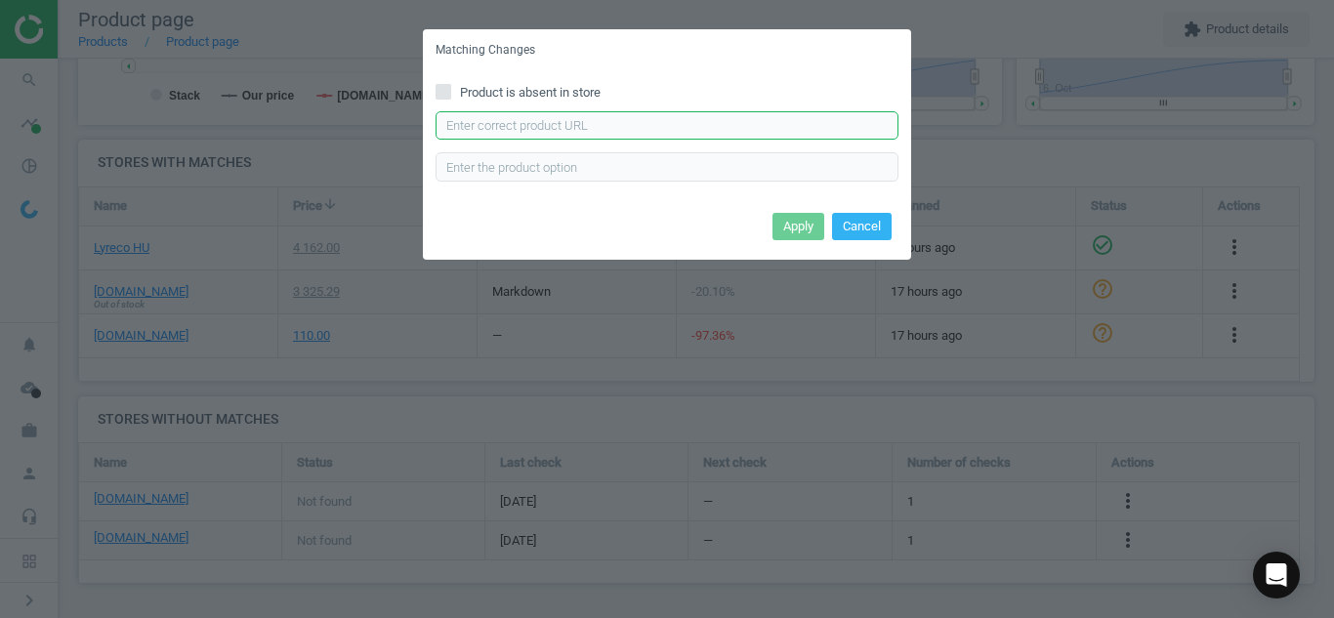
click at [769, 131] on input "text" at bounding box center [666, 125] width 463 height 29
paste input "[URL][DOMAIN_NAME]"
type input "[URL][DOMAIN_NAME]"
click at [795, 221] on button "Apply" at bounding box center [798, 226] width 52 height 27
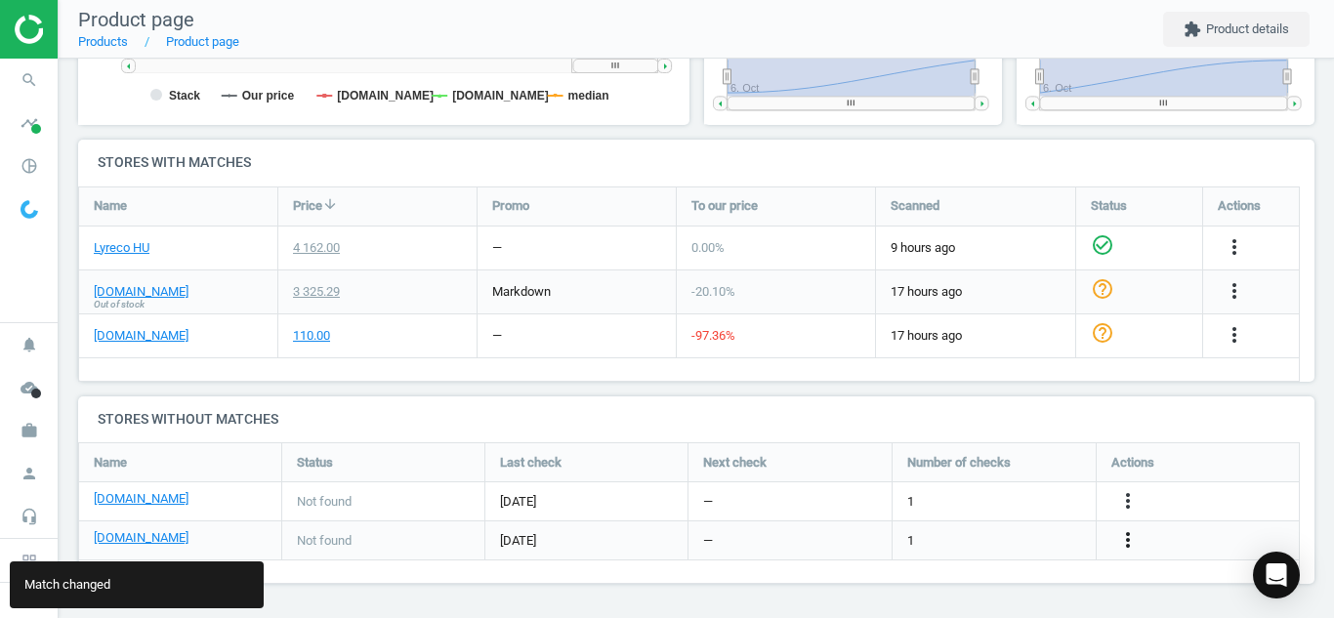
click at [1127, 534] on icon "more_vert" at bounding box center [1127, 539] width 23 height 23
click at [1011, 539] on link "Edit URL/product option" at bounding box center [975, 540] width 267 height 30
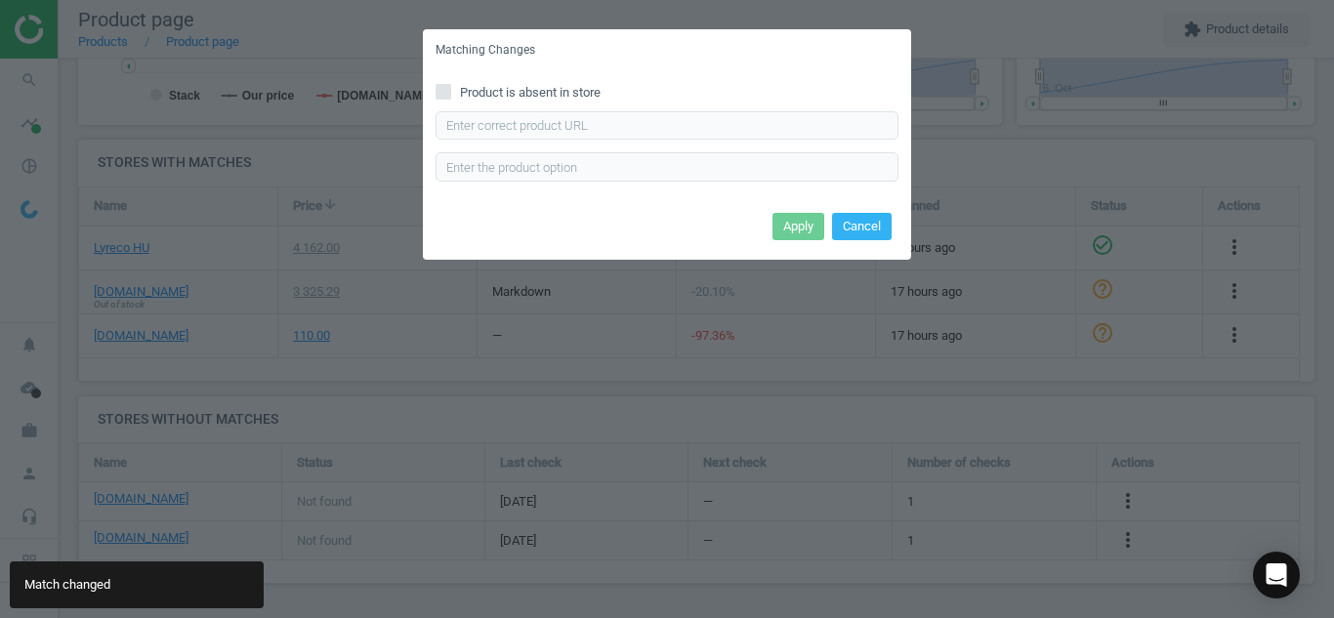
click at [443, 94] on input "Product is absent in store" at bounding box center [443, 91] width 13 height 13
checkbox input "true"
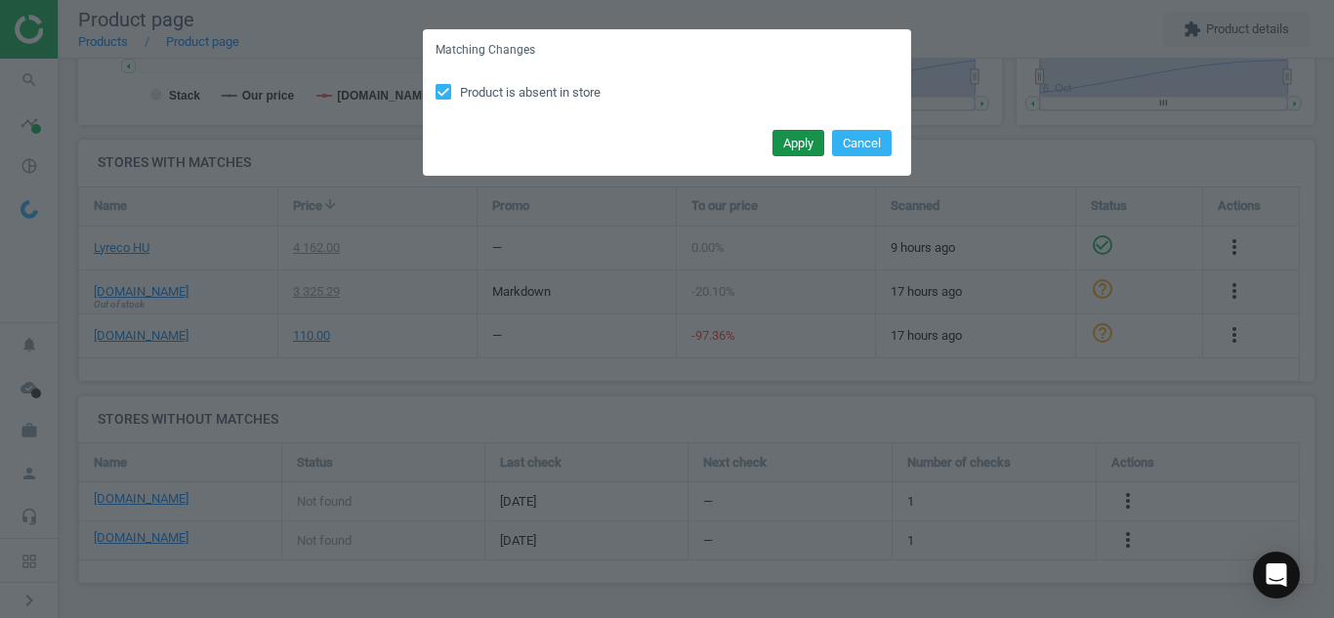
click at [790, 142] on button "Apply" at bounding box center [798, 143] width 52 height 27
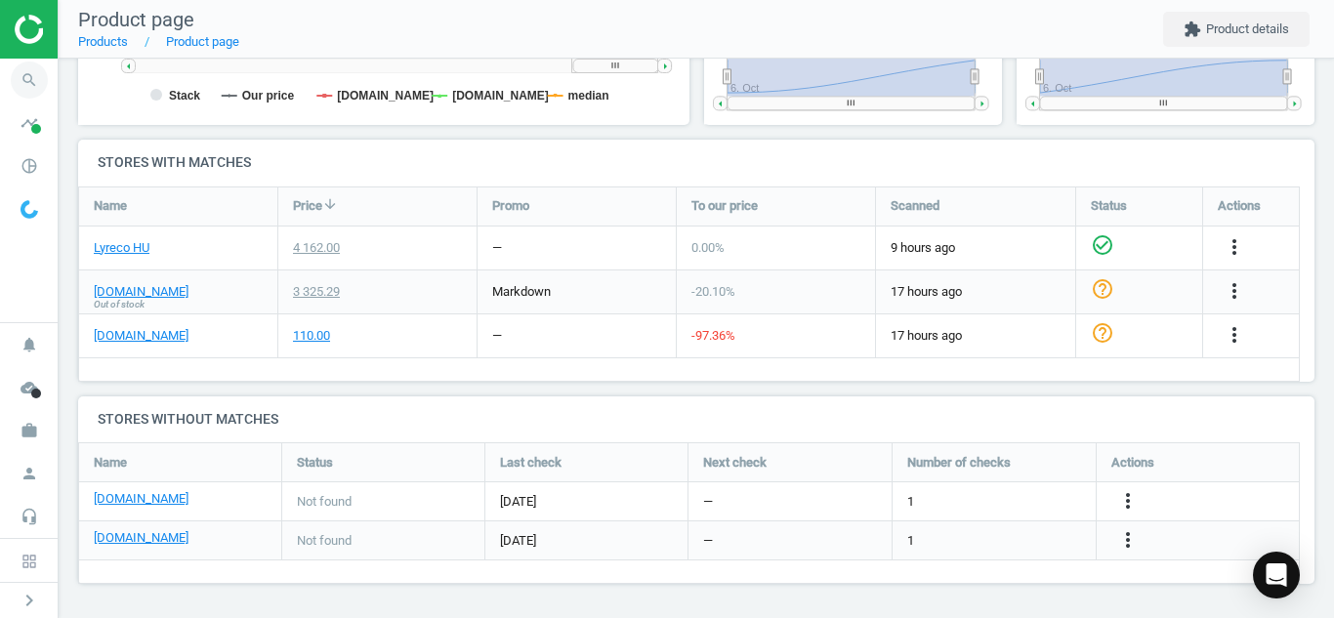
click at [18, 77] on icon "search" at bounding box center [29, 80] width 37 height 37
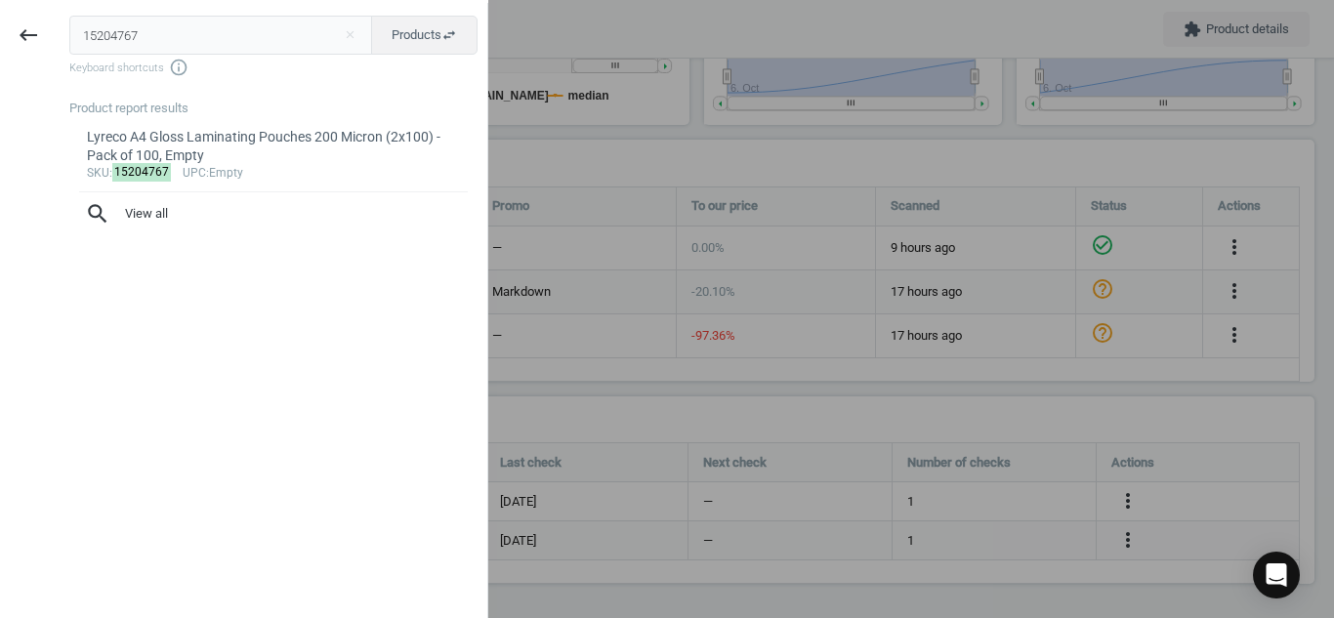
drag, startPoint x: 157, startPoint y: 41, endPoint x: 0, endPoint y: 42, distance: 157.2
click at [0, 42] on div "keyboard_backspace 15204767 close Products swap_horiz Keyboard shortcuts info_o…" at bounding box center [244, 312] width 488 height 618
type input "12443295"
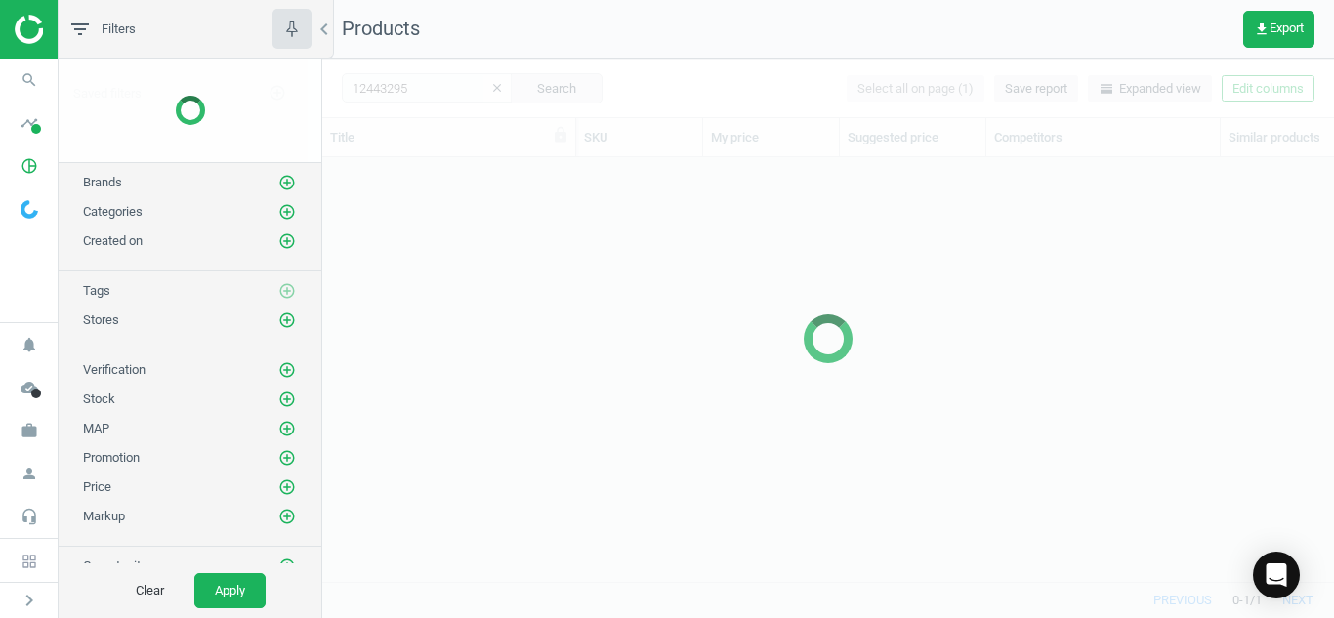
scroll to position [394, 997]
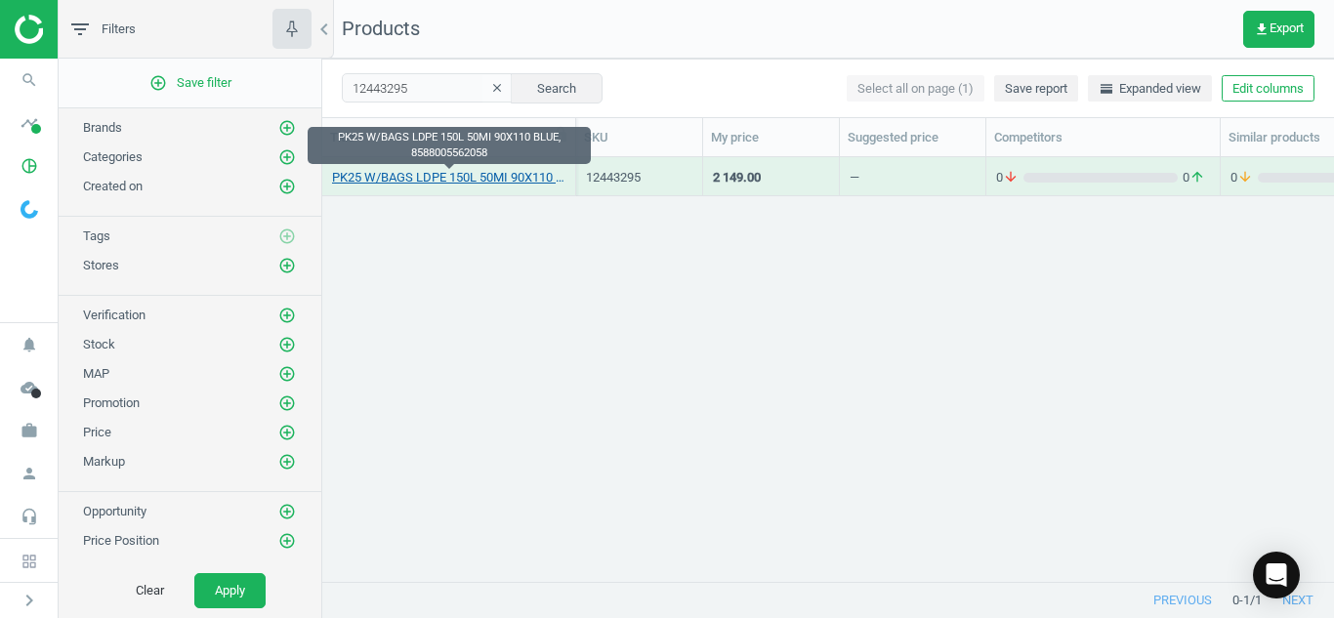
click at [349, 178] on link "PK25 W/BAGS LDPE 150L 50MI 90X110 BLUE, 8588005562058" at bounding box center [448, 178] width 233 height 18
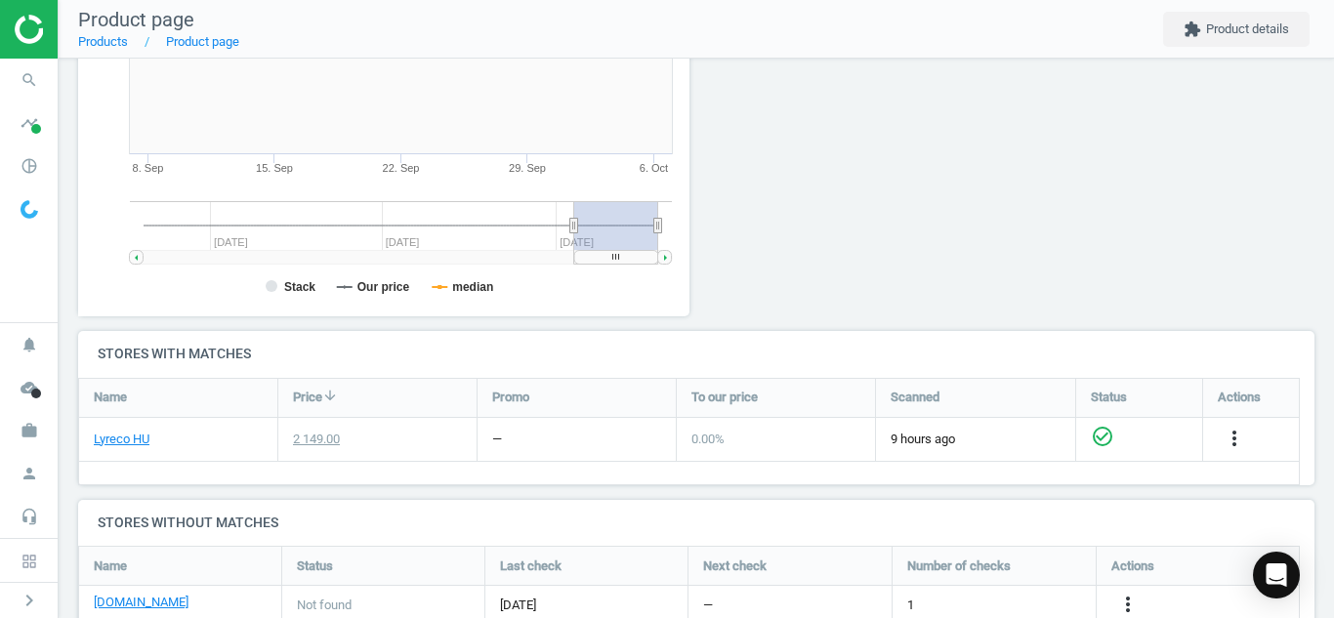
scroll to position [399, 0]
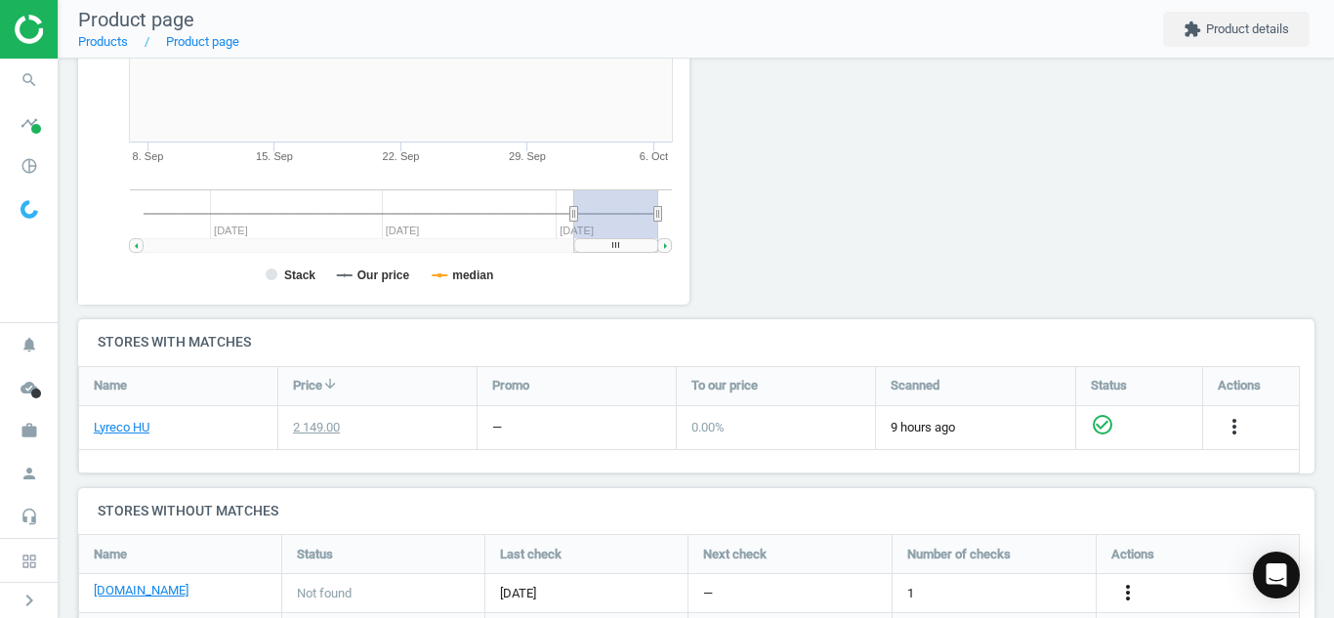
click at [1123, 585] on icon "more_vert" at bounding box center [1127, 592] width 23 height 23
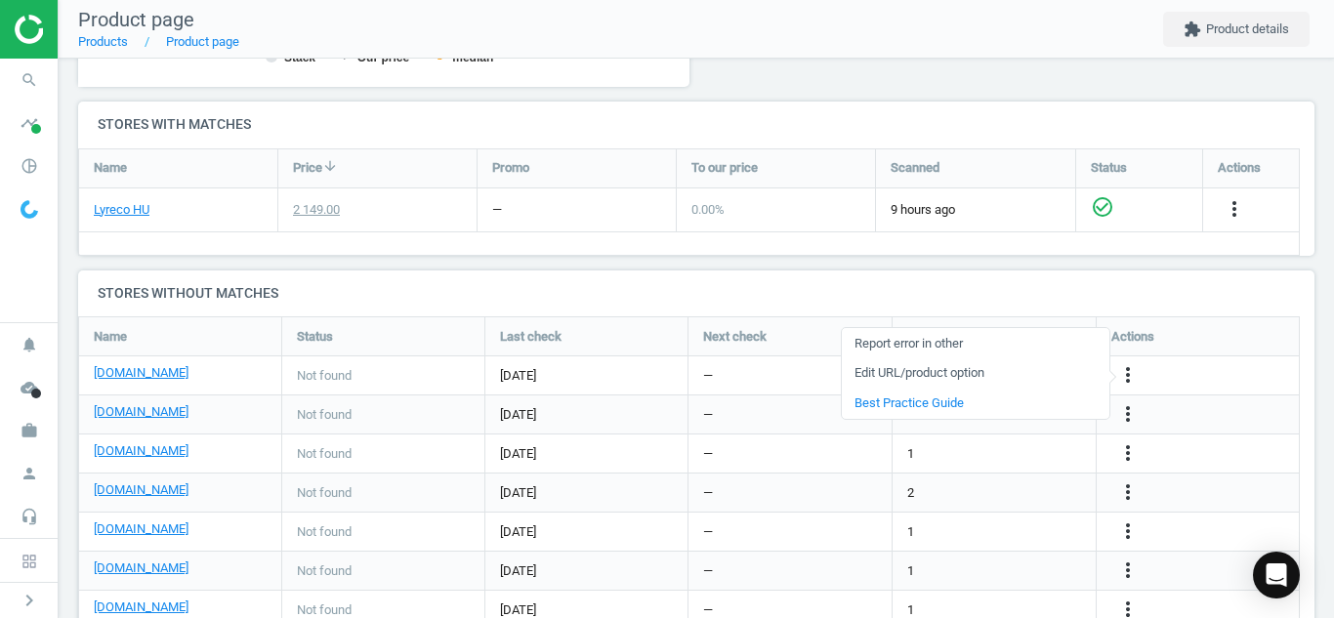
scroll to position [678, 0]
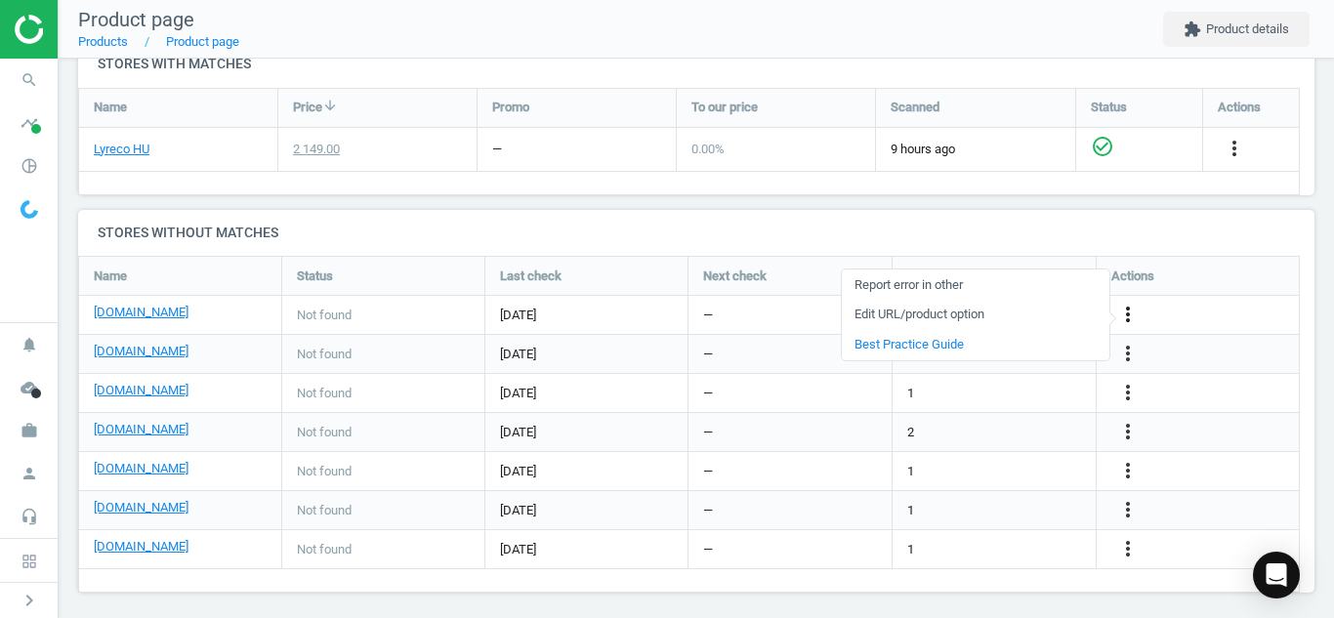
click at [1137, 313] on icon "more_vert" at bounding box center [1127, 314] width 23 height 23
click at [1117, 314] on icon "more_vert" at bounding box center [1127, 314] width 23 height 23
click at [998, 312] on link "Edit URL/product option" at bounding box center [975, 315] width 267 height 30
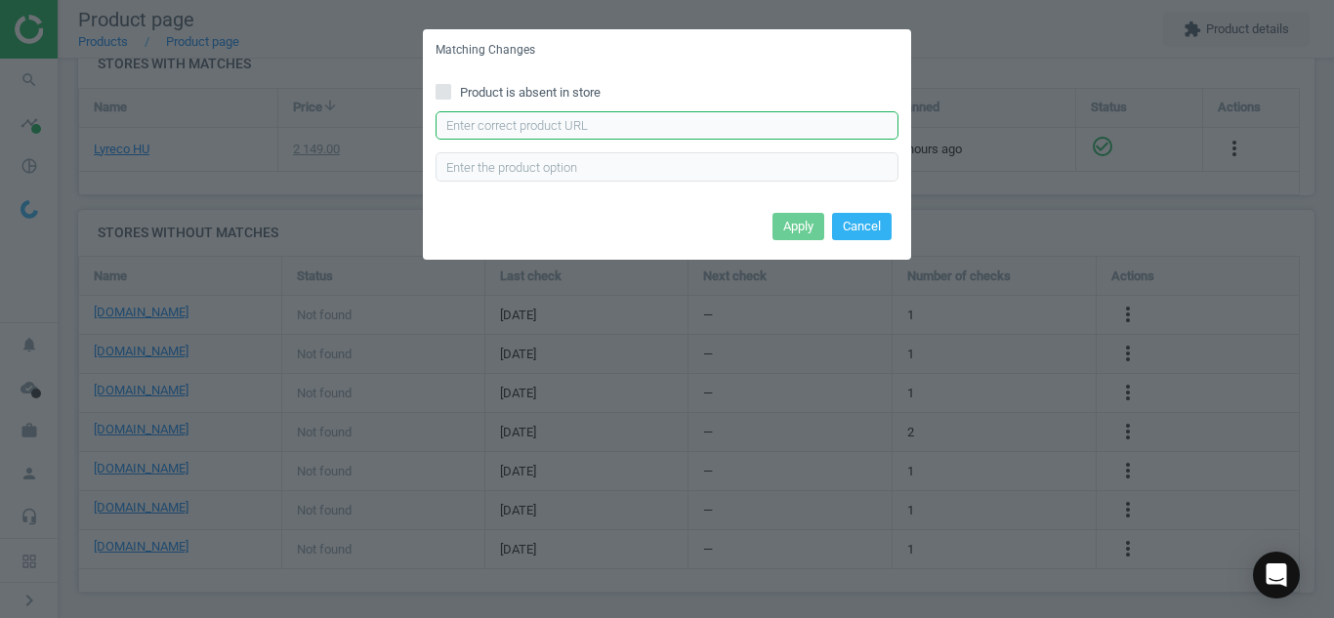
click at [784, 124] on input "text" at bounding box center [666, 125] width 463 height 29
paste input "[URL][DOMAIN_NAME]"
type input "[URL][DOMAIN_NAME]"
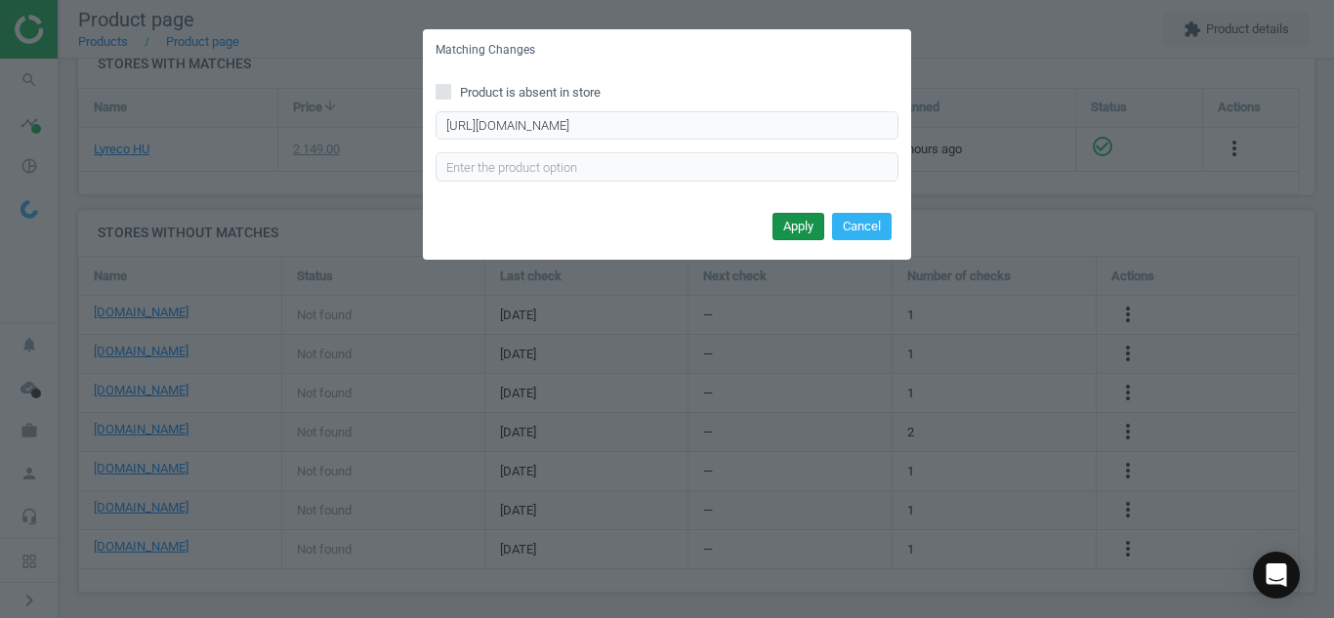
click at [788, 230] on button "Apply" at bounding box center [798, 226] width 52 height 27
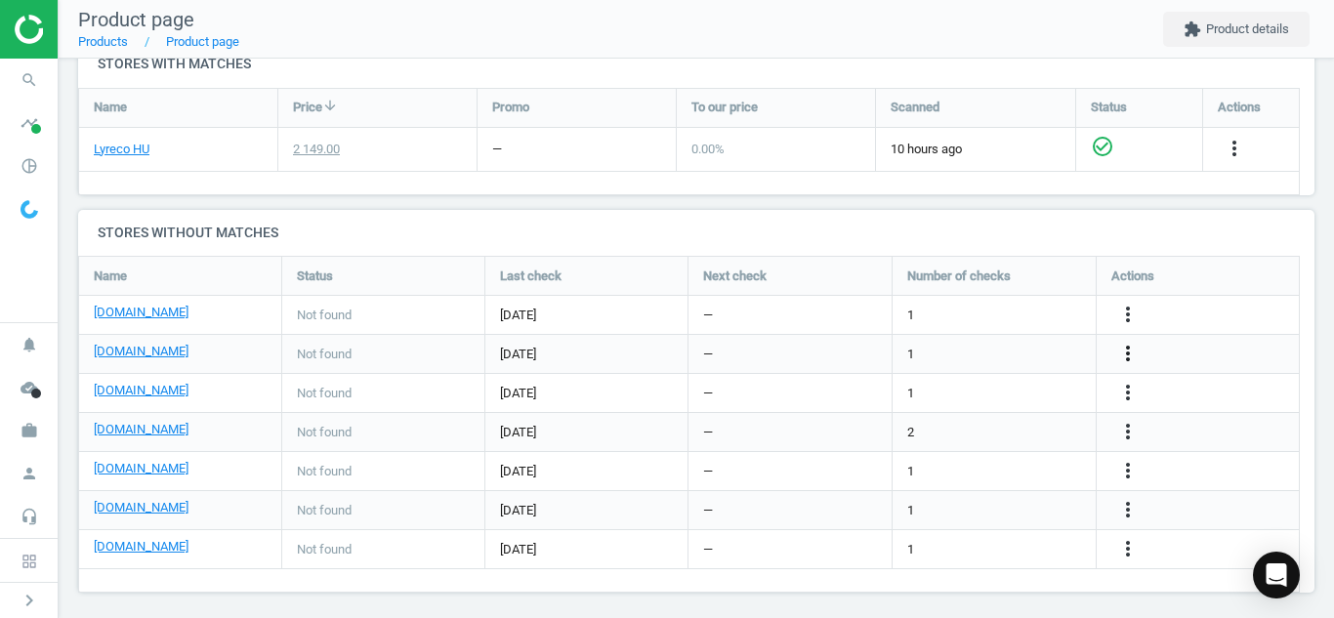
click at [1128, 353] on icon "more_vert" at bounding box center [1127, 353] width 23 height 23
click at [978, 349] on link "Edit URL/product option" at bounding box center [975, 354] width 267 height 30
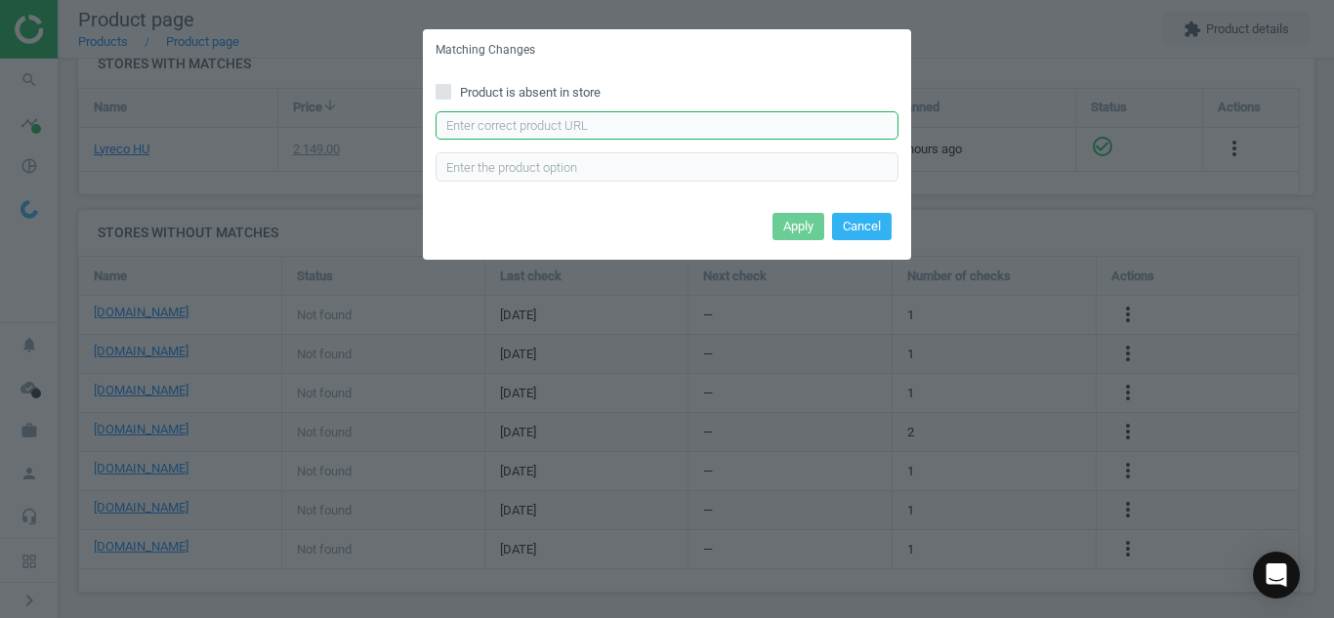
click at [801, 127] on input "text" at bounding box center [666, 125] width 463 height 29
paste input "[URL][DOMAIN_NAME]"
type input "[URL][DOMAIN_NAME]"
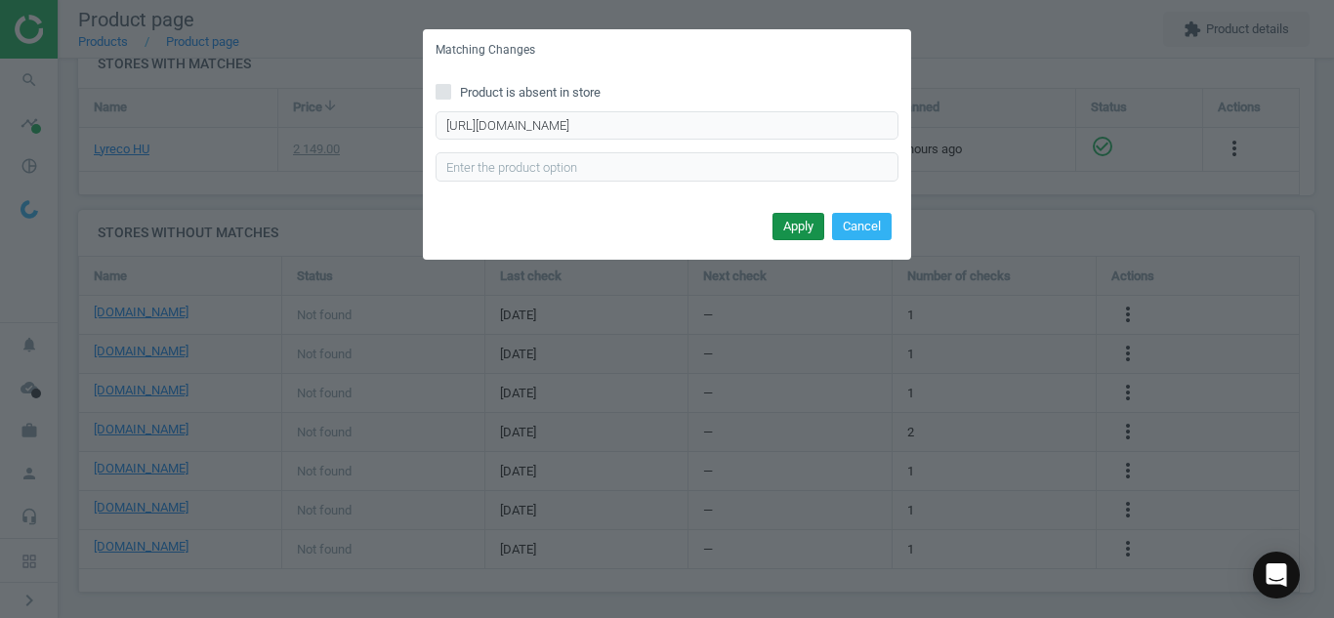
click at [799, 239] on button "Apply" at bounding box center [798, 226] width 52 height 27
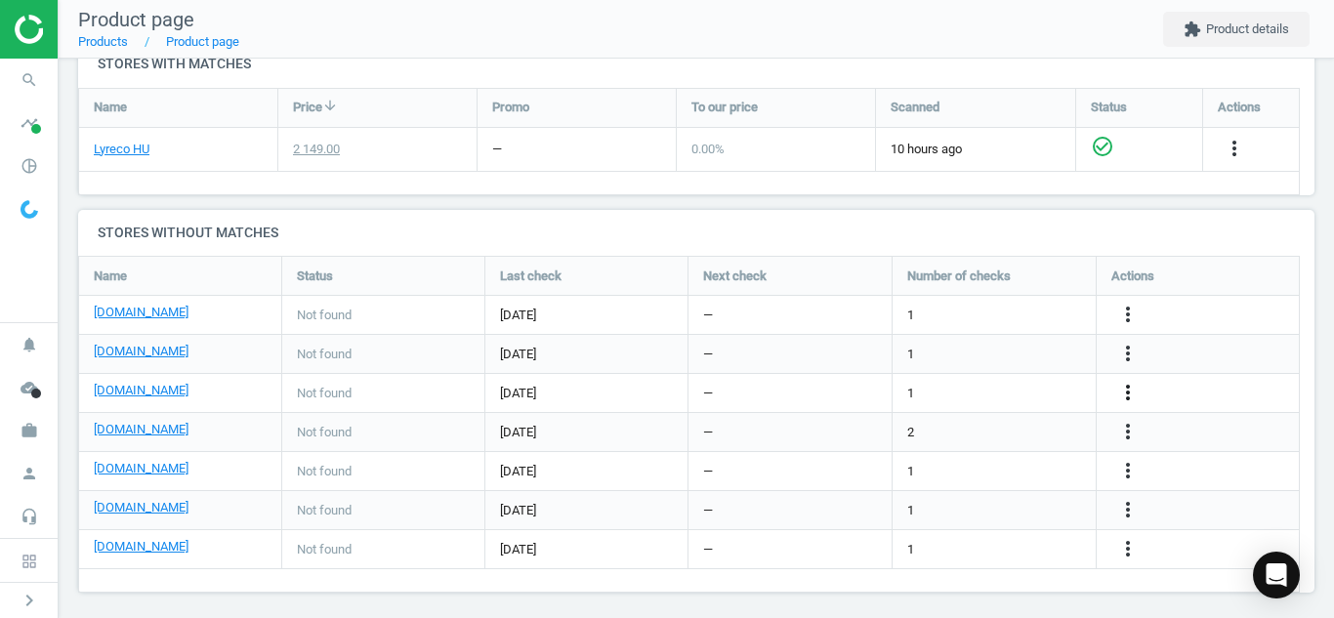
click at [1125, 397] on icon "more_vert" at bounding box center [1127, 392] width 23 height 23
click at [935, 378] on link "Edit URL/product option" at bounding box center [975, 393] width 267 height 30
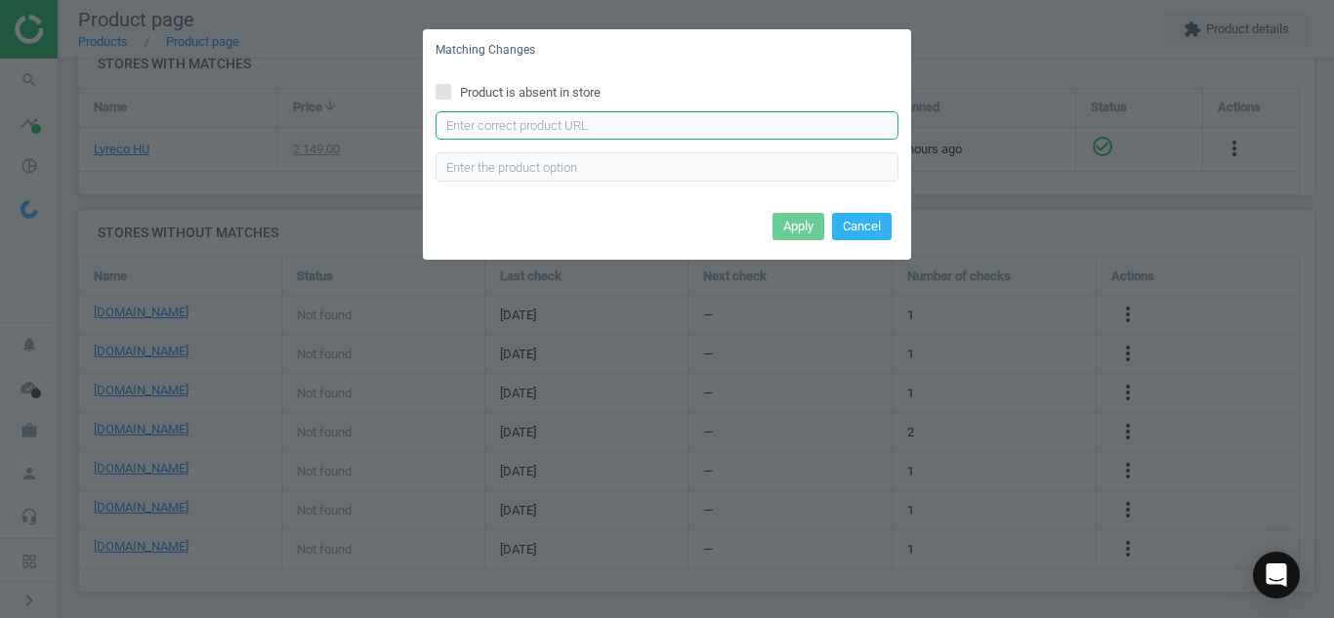
click at [776, 136] on input "text" at bounding box center [666, 125] width 463 height 29
paste input "[URL][DOMAIN_NAME]"
type input "[URL][DOMAIN_NAME]"
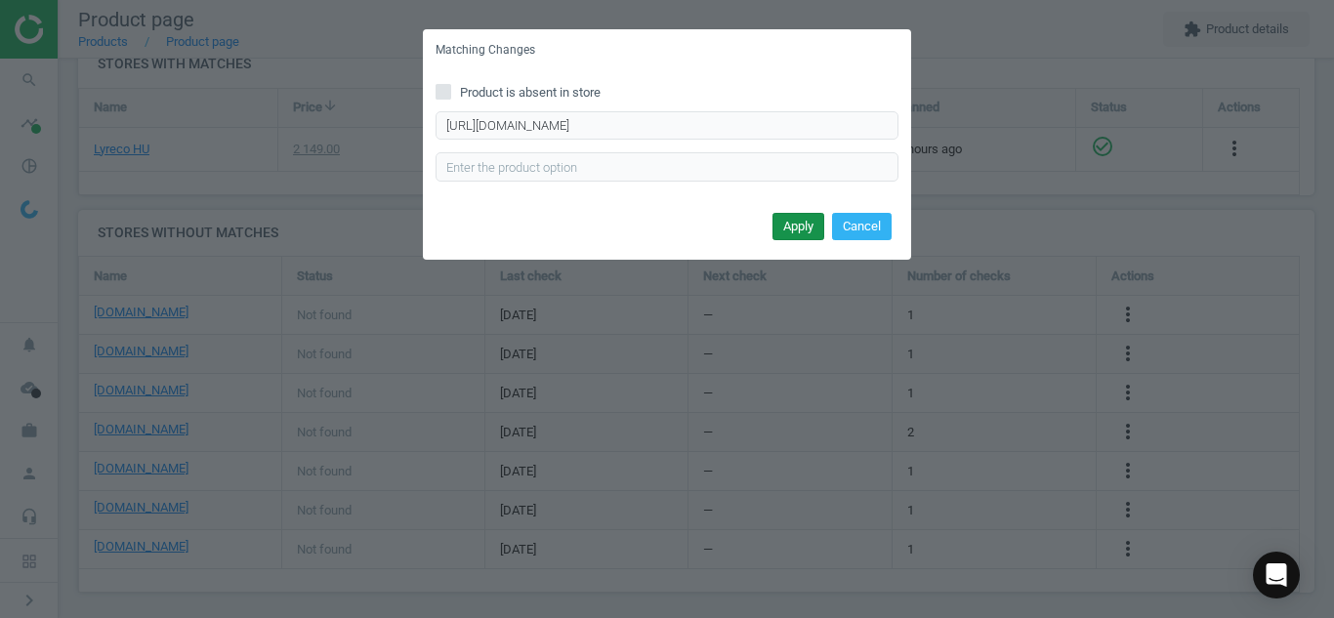
click at [790, 239] on button "Apply" at bounding box center [798, 226] width 52 height 27
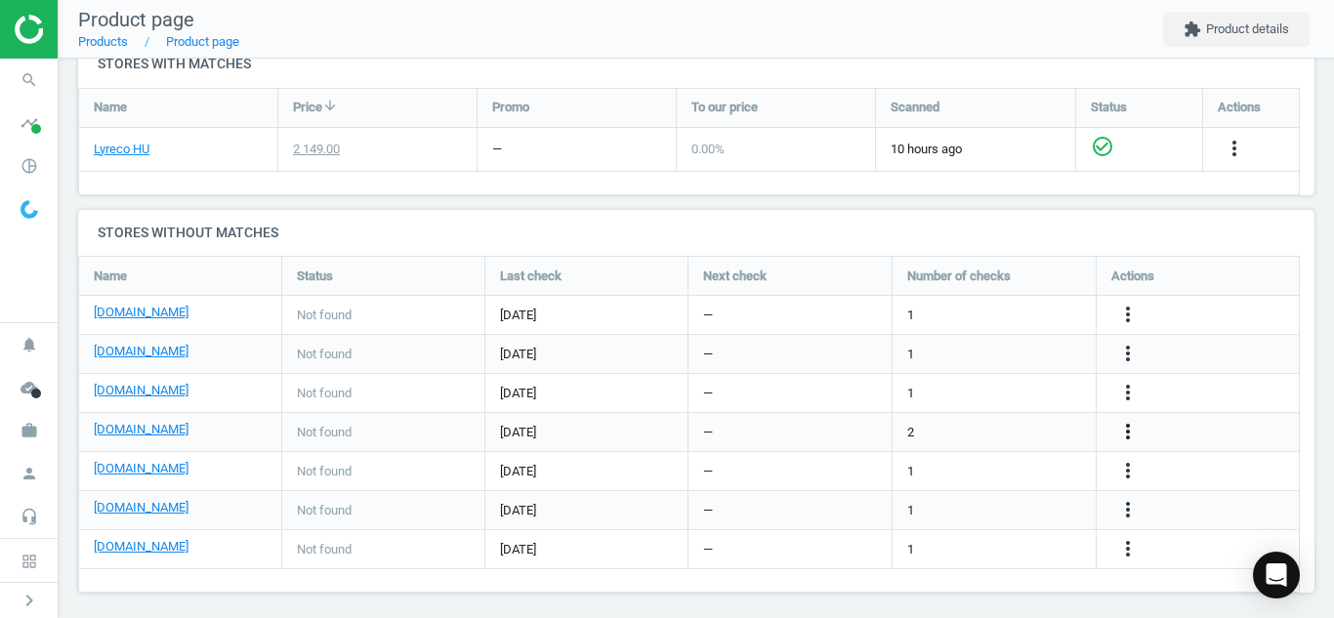
click at [1130, 433] on icon "more_vert" at bounding box center [1127, 431] width 23 height 23
drag, startPoint x: 949, startPoint y: 393, endPoint x: 953, endPoint y: 434, distance: 41.2
click at [953, 434] on ul "Report error in other Edit URL/product option Best Practice Guide" at bounding box center [975, 432] width 267 height 91
click at [953, 434] on div "2" at bounding box center [993, 432] width 203 height 38
click at [1135, 431] on icon "more_vert" at bounding box center [1127, 431] width 23 height 23
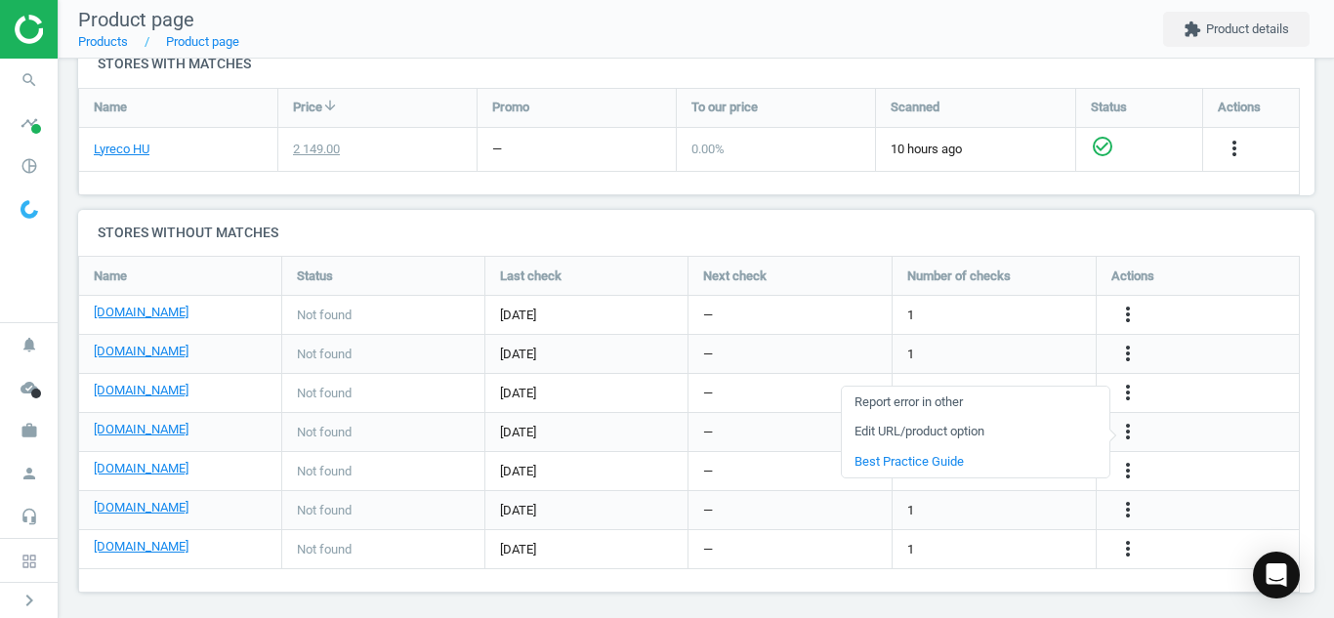
click at [919, 432] on link "Edit URL/product option" at bounding box center [975, 432] width 267 height 30
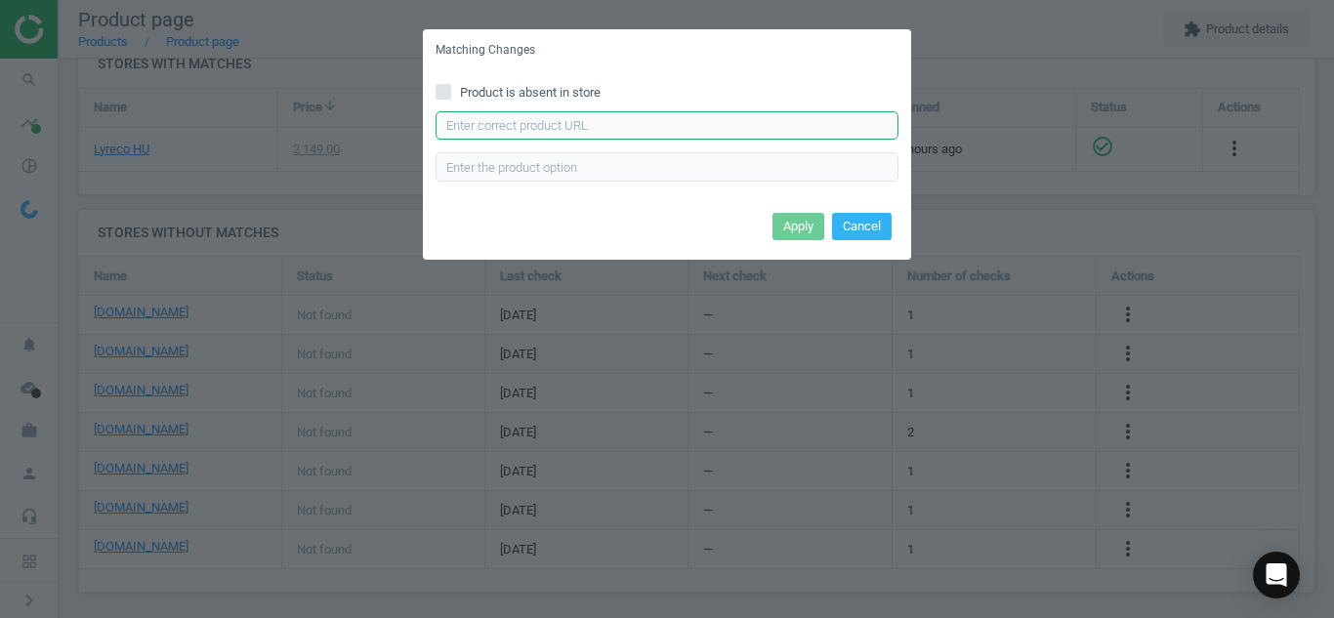
click at [719, 137] on input "text" at bounding box center [666, 125] width 463 height 29
paste input "[URL][DOMAIN_NAME]"
type input "[URL][DOMAIN_NAME]"
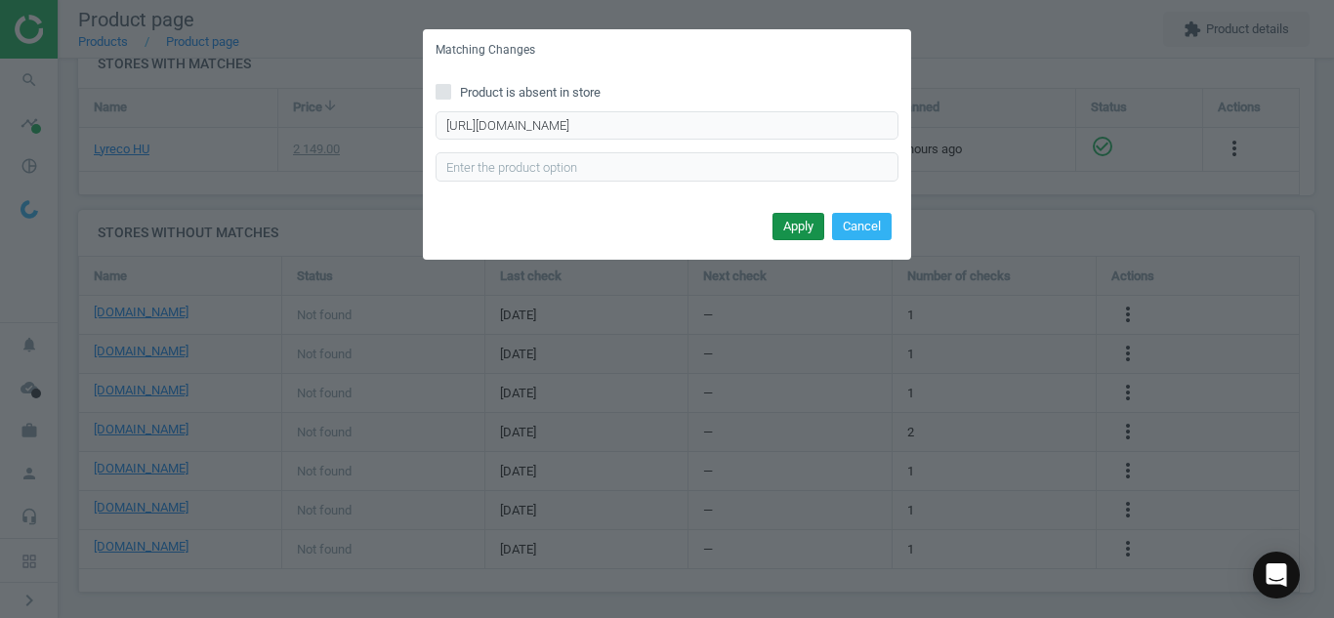
click at [793, 223] on button "Apply" at bounding box center [798, 226] width 52 height 27
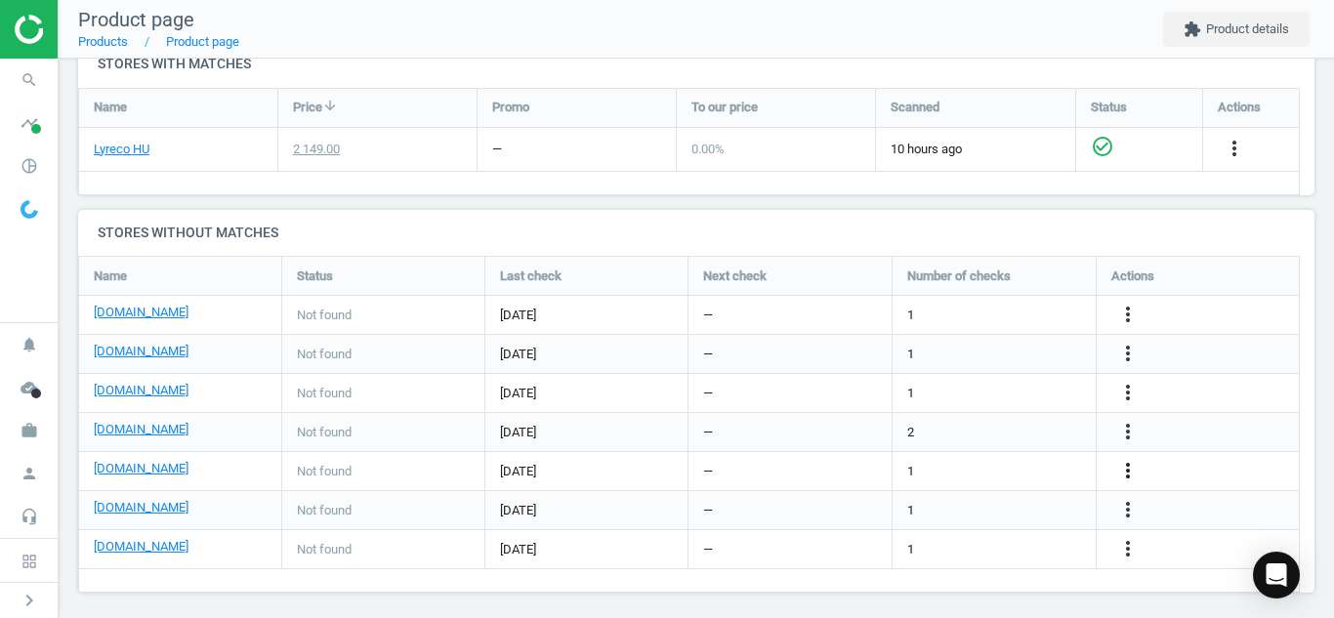
click at [1123, 474] on icon "more_vert" at bounding box center [1127, 470] width 23 height 23
click at [979, 477] on link "Edit URL/product option" at bounding box center [975, 471] width 267 height 30
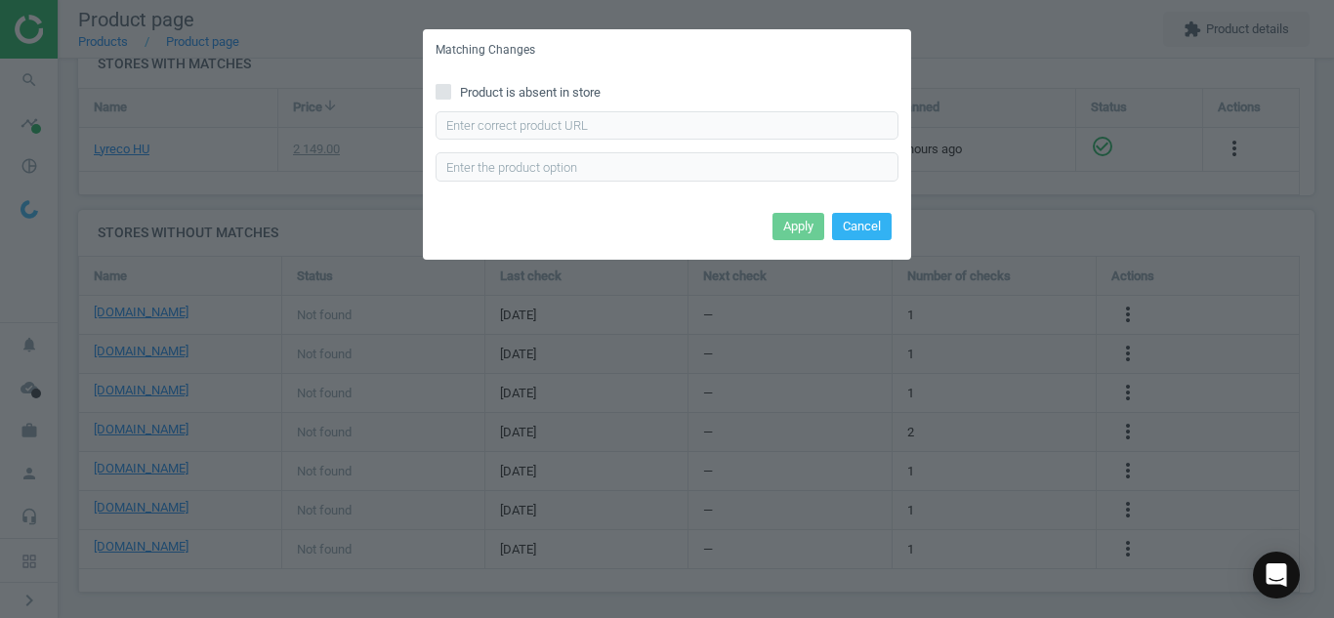
click at [447, 97] on input "Product is absent in store" at bounding box center [443, 91] width 13 height 13
checkbox input "true"
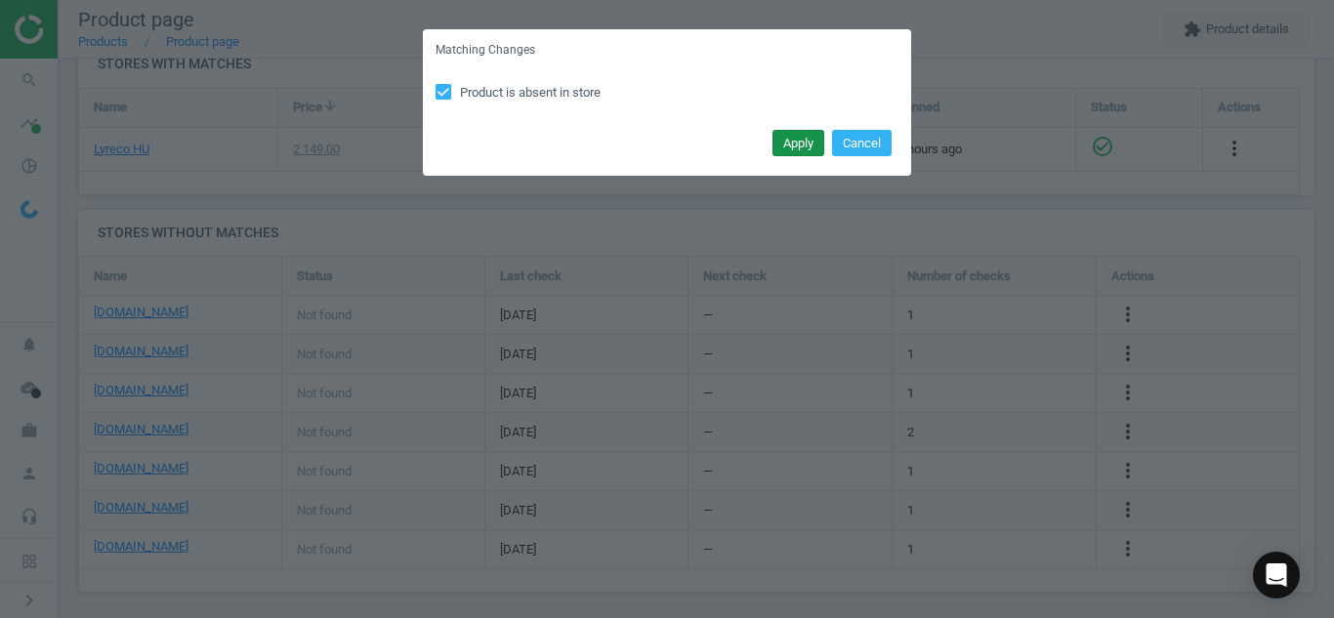
click at [785, 144] on button "Apply" at bounding box center [798, 143] width 52 height 27
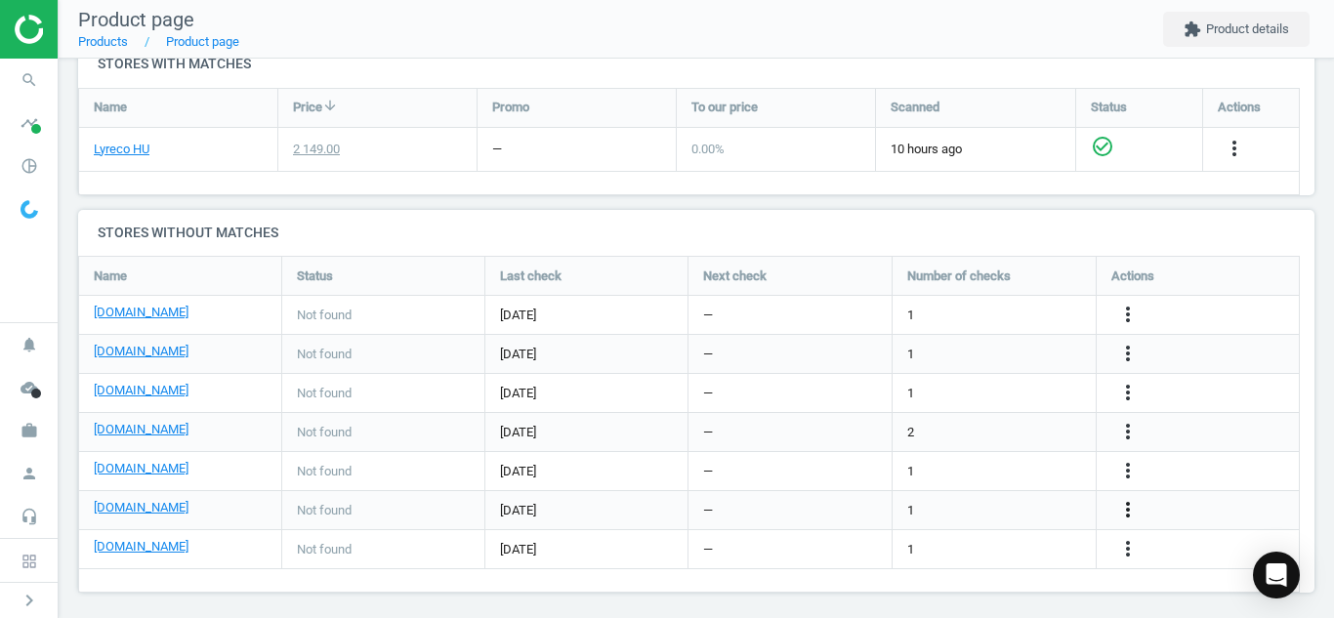
click at [1123, 502] on icon "more_vert" at bounding box center [1127, 509] width 23 height 23
click at [960, 513] on link "Edit URL/product option" at bounding box center [975, 510] width 267 height 30
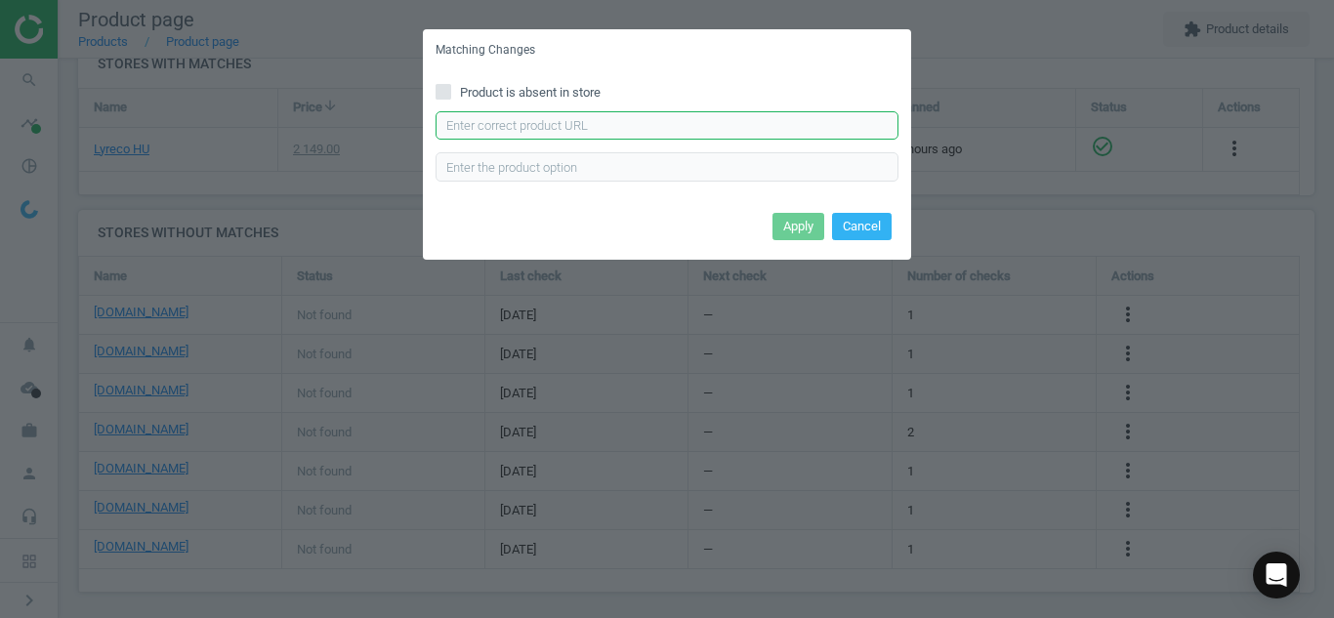
click at [836, 134] on input "text" at bounding box center [666, 125] width 463 height 29
paste input "[URL][DOMAIN_NAME]"
type input "[URL][DOMAIN_NAME]"
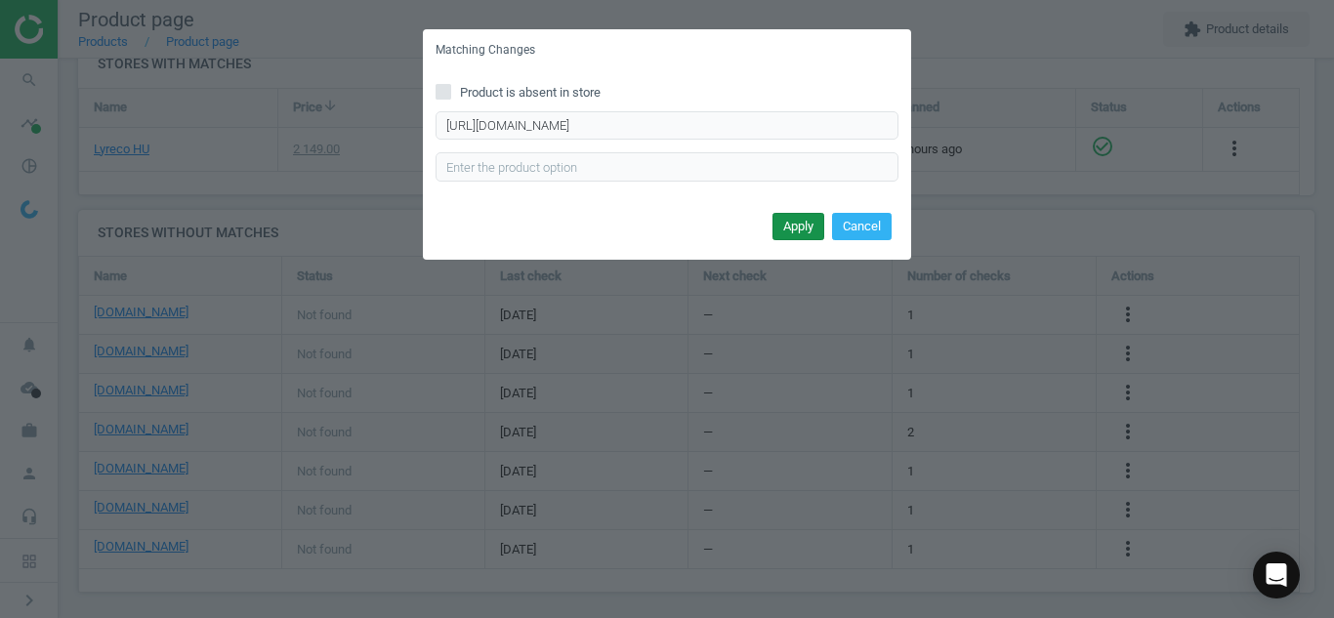
click at [793, 224] on button "Apply" at bounding box center [798, 226] width 52 height 27
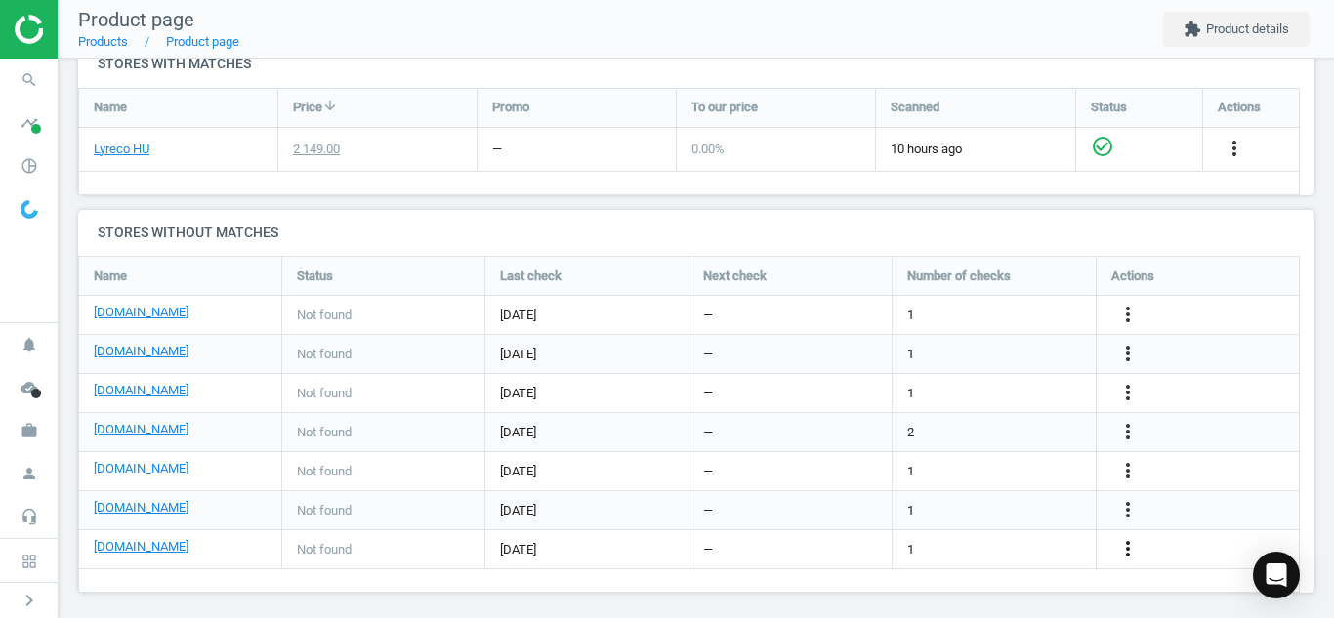
click at [1119, 553] on icon "more_vert" at bounding box center [1127, 548] width 23 height 23
click at [1012, 543] on link "Edit URL/product option" at bounding box center [975, 549] width 267 height 30
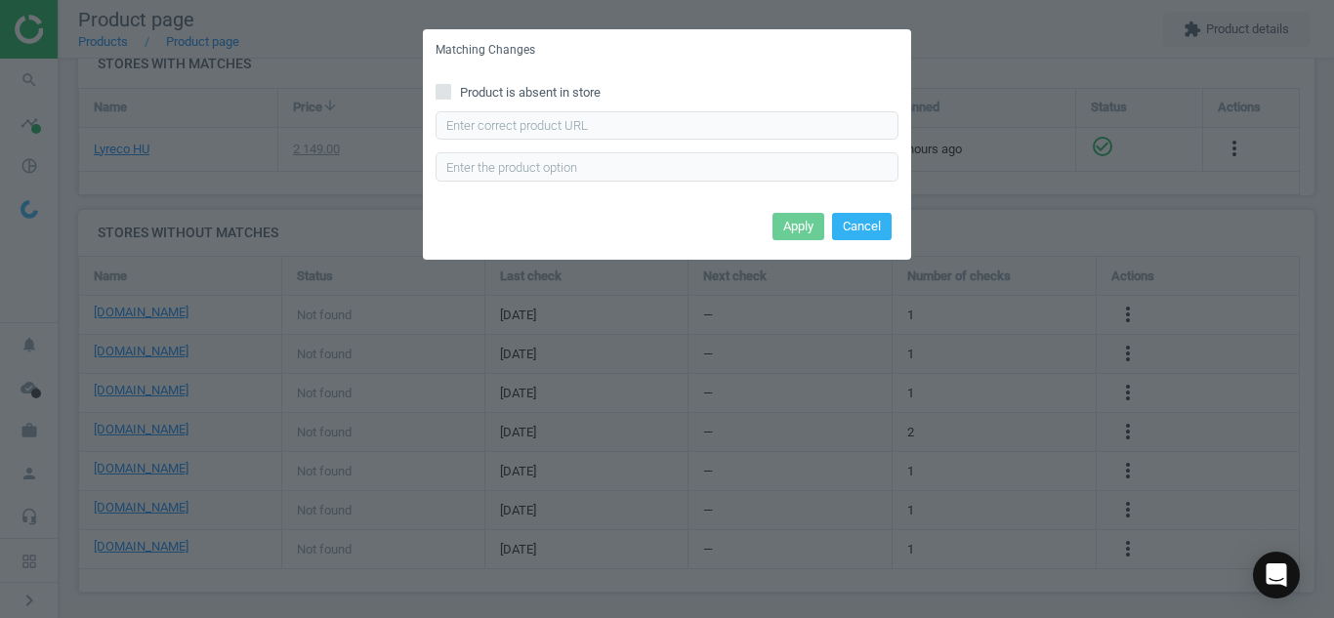
click at [445, 99] on icon at bounding box center [443, 92] width 16 height 16
click at [445, 98] on input "Product is absent in store" at bounding box center [443, 91] width 13 height 13
checkbox input "true"
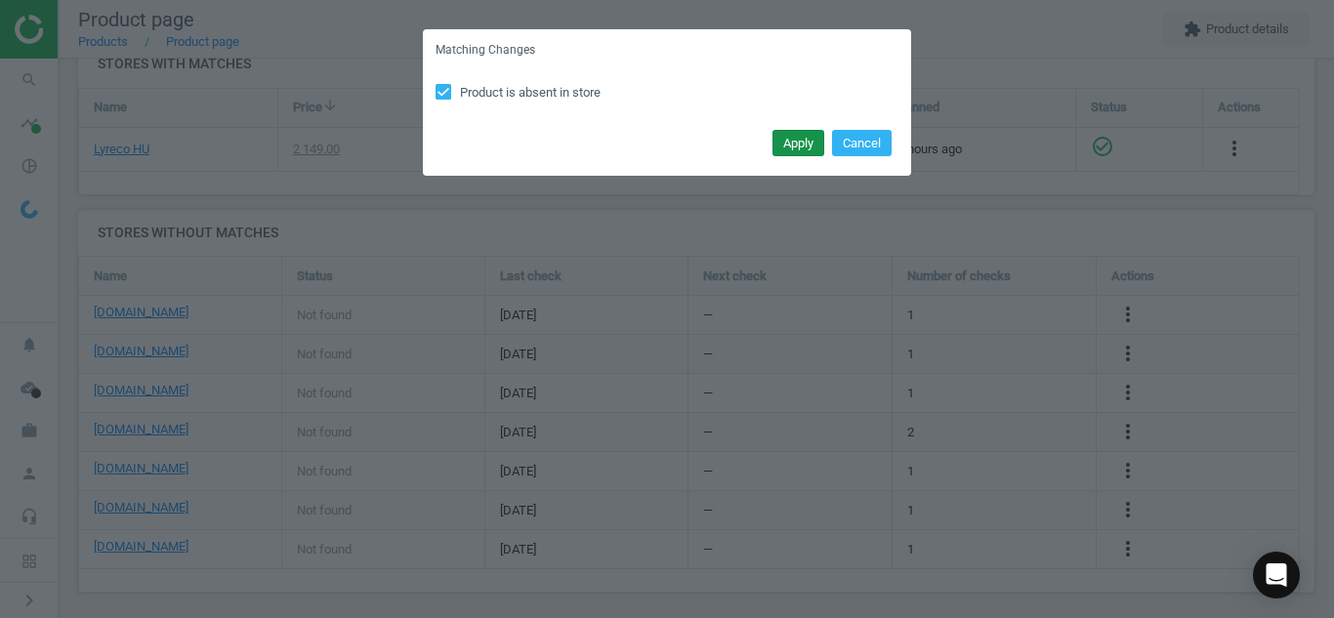
click at [782, 150] on button "Apply" at bounding box center [798, 143] width 52 height 27
